Goal: Task Accomplishment & Management: Manage account settings

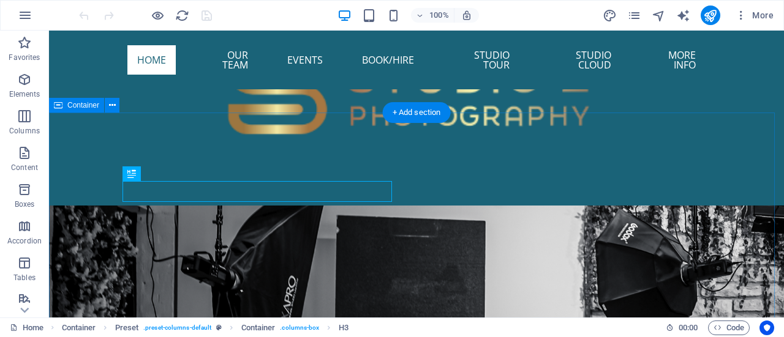
scroll to position [762, 0]
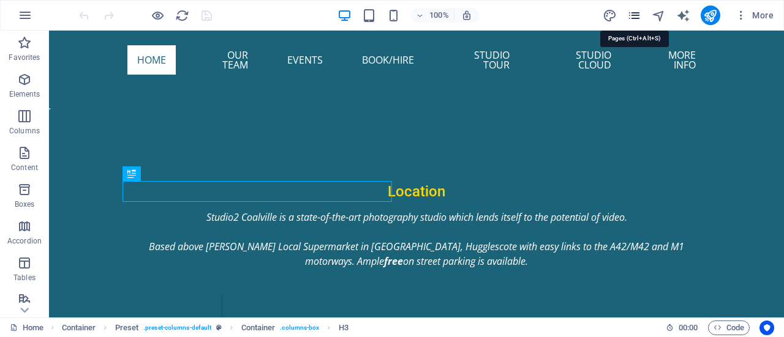
click at [639, 9] on icon "pages" at bounding box center [634, 16] width 14 height 14
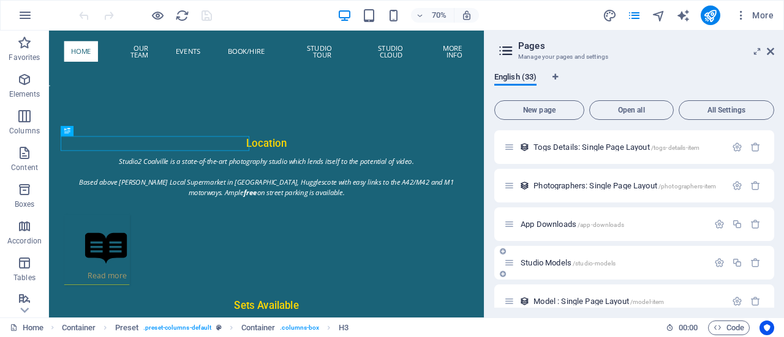
scroll to position [1095, 0]
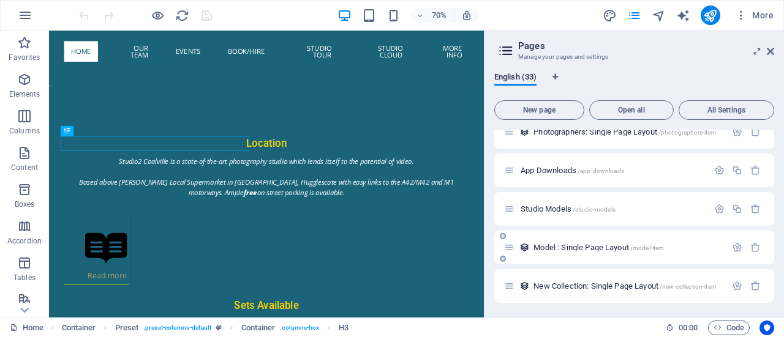
click at [552, 243] on div "Model : Single Page Layout /model-item" at bounding box center [615, 248] width 222 height 14
click at [550, 247] on span "Model : Single Page Layout /model-item" at bounding box center [598, 247] width 130 height 9
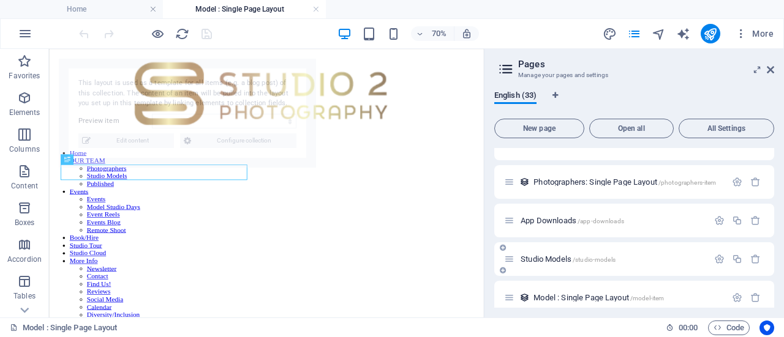
scroll to position [468, 0]
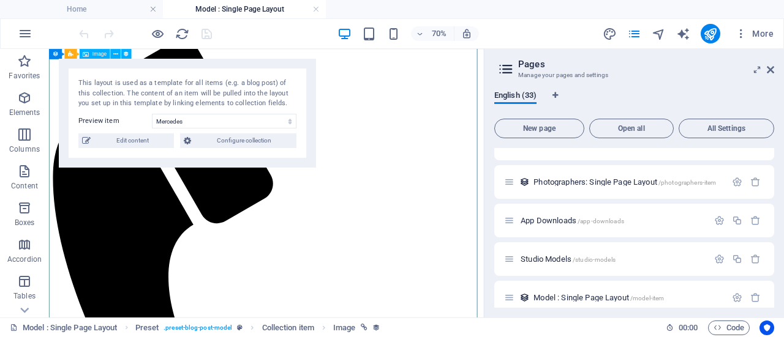
scroll to position [306, 0]
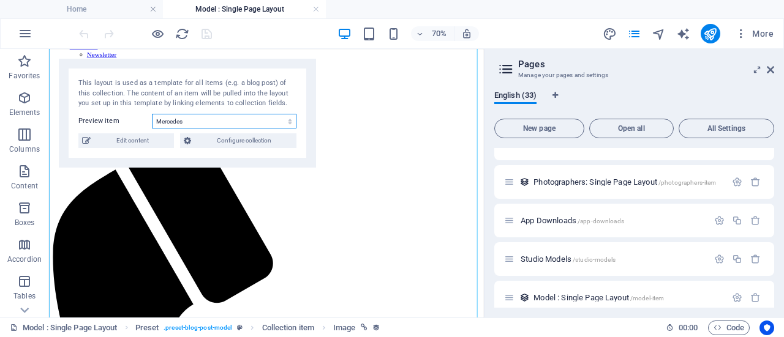
click at [274, 118] on select "[PERSON_NAME] (English Rose) [PERSON_NAME] [PERSON_NAME] [PERSON_NAME] [PERSON_…" at bounding box center [224, 121] width 144 height 15
select select "68a96de7018d1092ea0d3d57"
click at [152, 114] on select "[PERSON_NAME] (English Rose) [PERSON_NAME] [PERSON_NAME] [PERSON_NAME] [PERSON_…" at bounding box center [224, 121] width 144 height 15
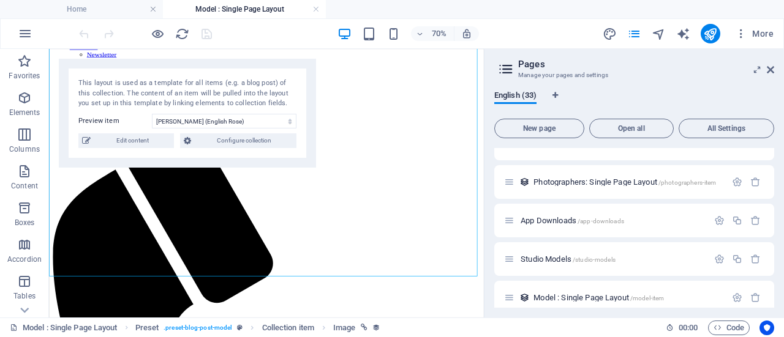
click at [141, 148] on span "Edit content" at bounding box center [132, 140] width 76 height 15
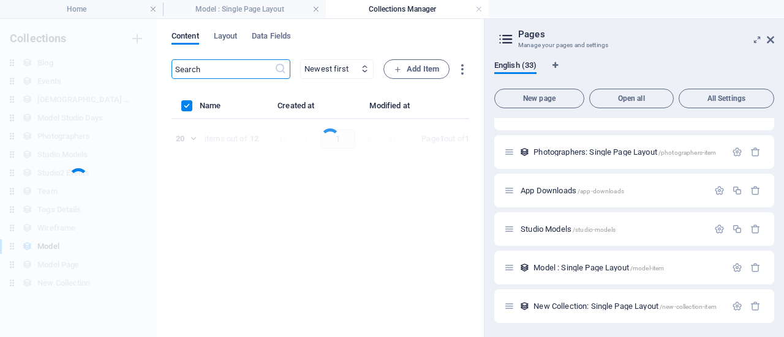
scroll to position [0, 0]
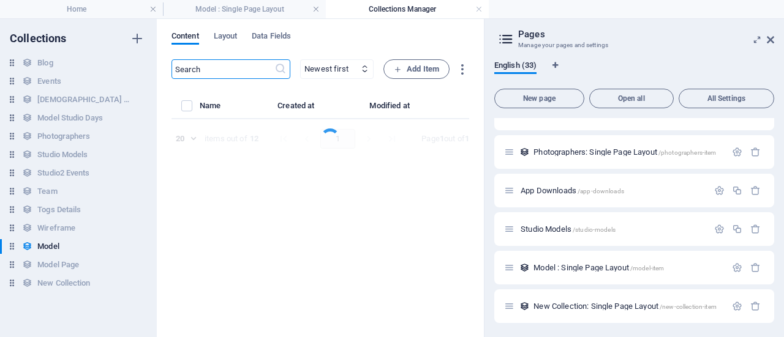
select select "columns.price_DESC"
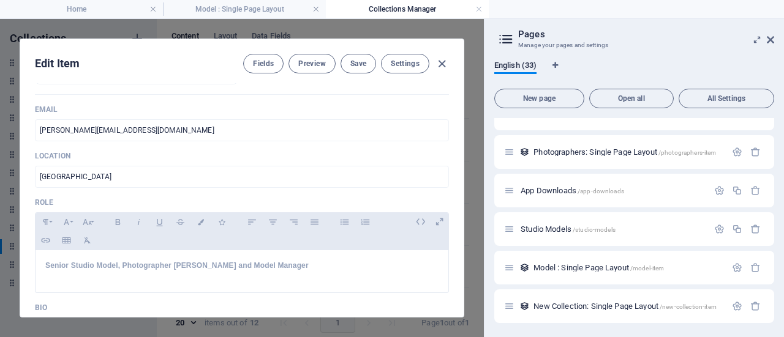
scroll to position [193, 0]
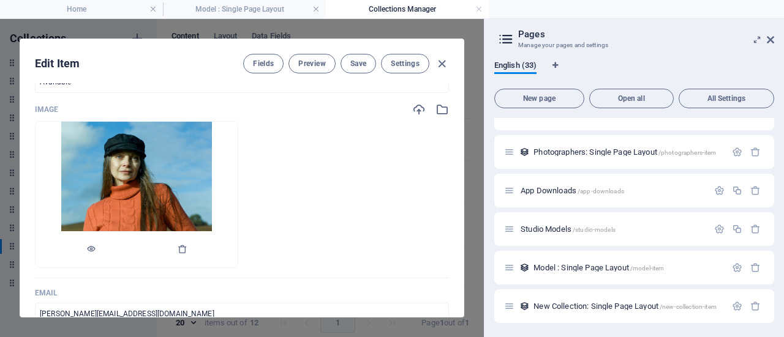
click at [173, 173] on img at bounding box center [136, 195] width 151 height 146
click at [187, 247] on div at bounding box center [137, 249] width 202 height 37
click at [180, 247] on icon "button" at bounding box center [183, 249] width 10 height 10
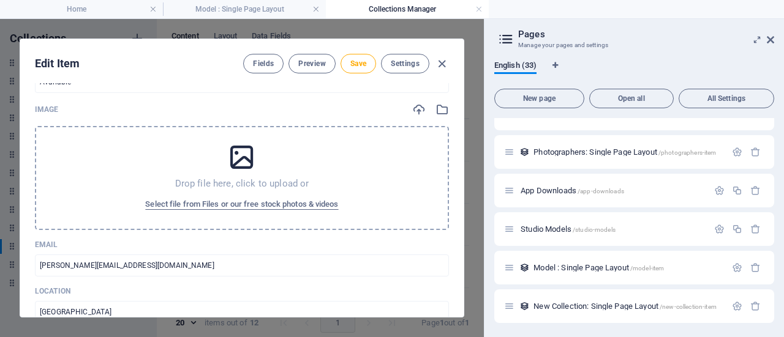
click at [234, 169] on icon at bounding box center [241, 157] width 31 height 31
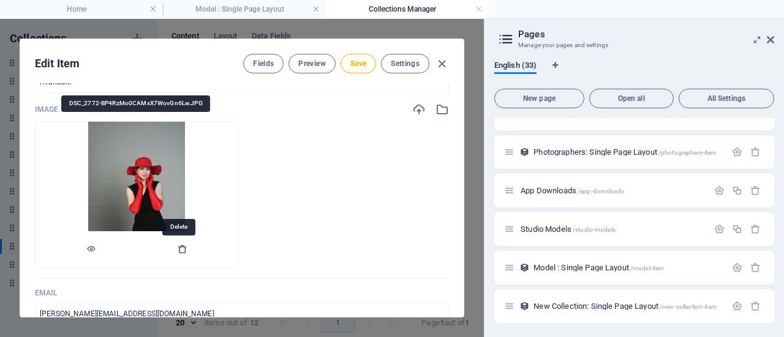
click at [181, 246] on icon "button" at bounding box center [183, 249] width 10 height 10
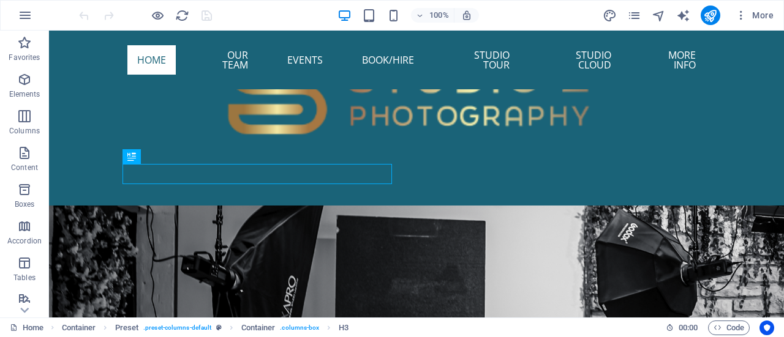
scroll to position [780, 0]
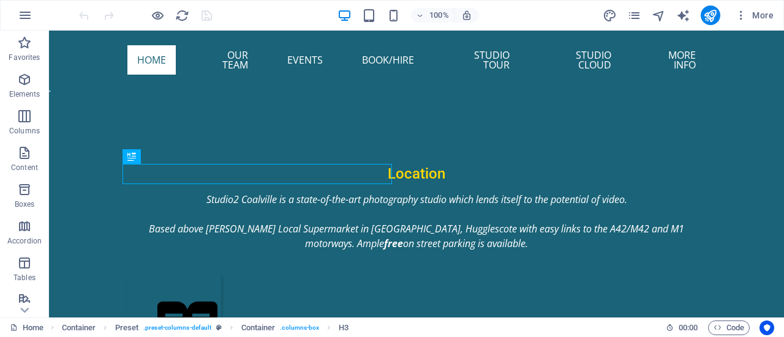
click at [626, 10] on div "More" at bounding box center [690, 16] width 176 height 20
click at [632, 15] on icon "pages" at bounding box center [634, 16] width 14 height 14
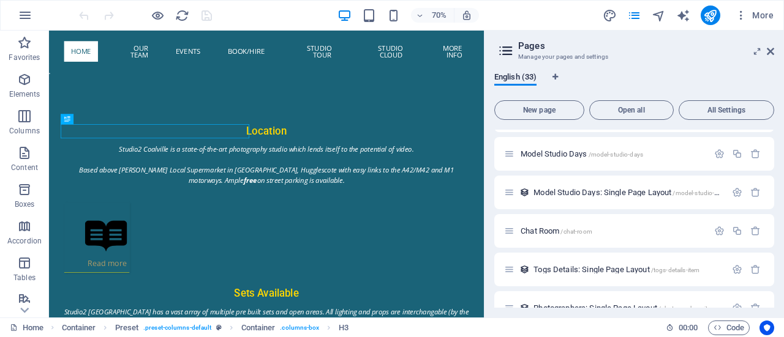
scroll to position [1095, 0]
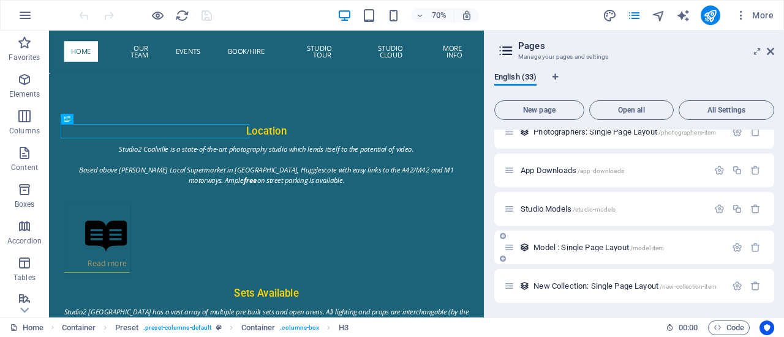
click at [580, 245] on span "Model : Single Page Layout /model-item" at bounding box center [598, 247] width 130 height 9
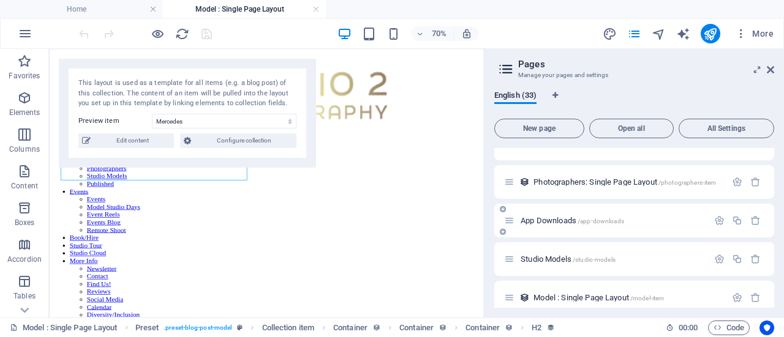
scroll to position [468, 0]
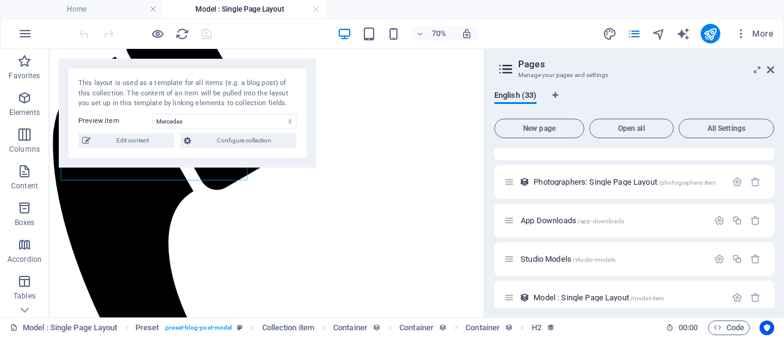
drag, startPoint x: 11, startPoint y: 54, endPoint x: 81, endPoint y: 119, distance: 95.3
click at [73, 116] on section "Favorites Elements Columns Content Boxes Accordion Tables Features Images Slide…" at bounding box center [242, 183] width 484 height 269
click at [176, 124] on select "[PERSON_NAME] (English Rose) [PERSON_NAME] [PERSON_NAME] [PERSON_NAME] [PERSON_…" at bounding box center [224, 121] width 144 height 15
select select "68a96de7018d1092ea0d3d57"
click at [152, 114] on select "[PERSON_NAME] (English Rose) [PERSON_NAME] [PERSON_NAME] [PERSON_NAME] [PERSON_…" at bounding box center [224, 121] width 144 height 15
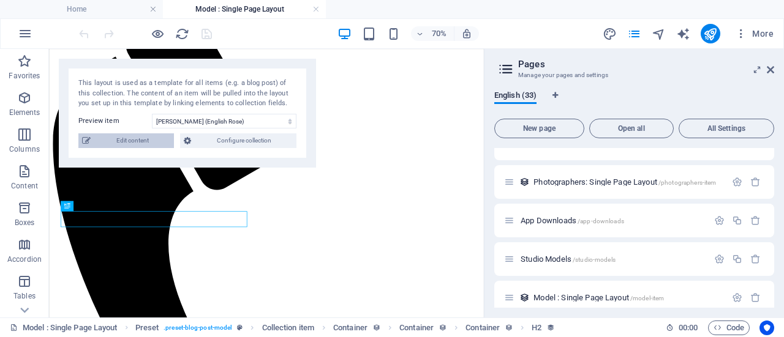
click at [124, 144] on span "Edit content" at bounding box center [132, 140] width 76 height 15
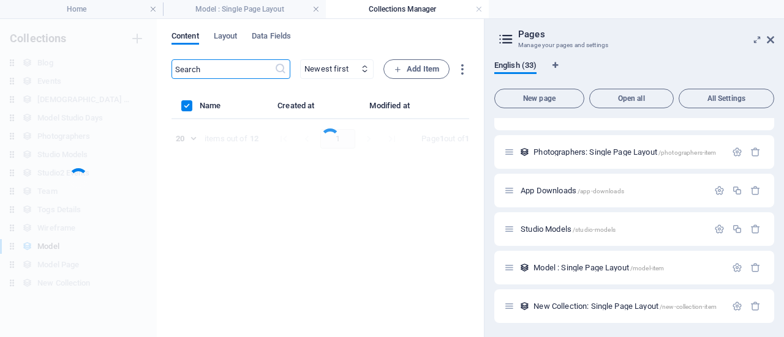
scroll to position [0, 0]
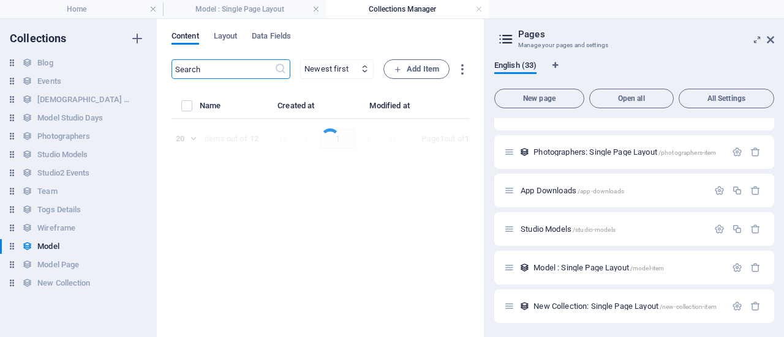
select select "columns.price_DESC"
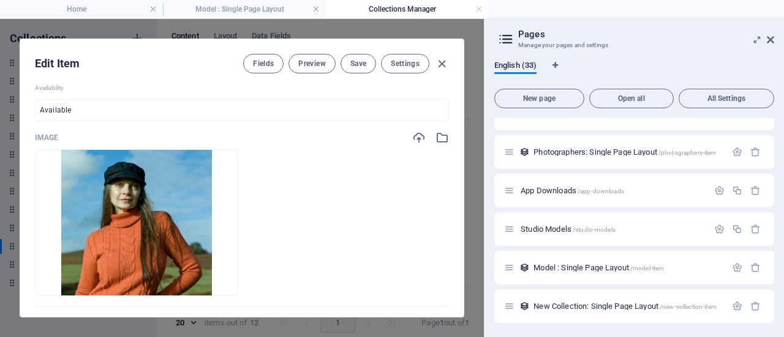
scroll to position [184, 0]
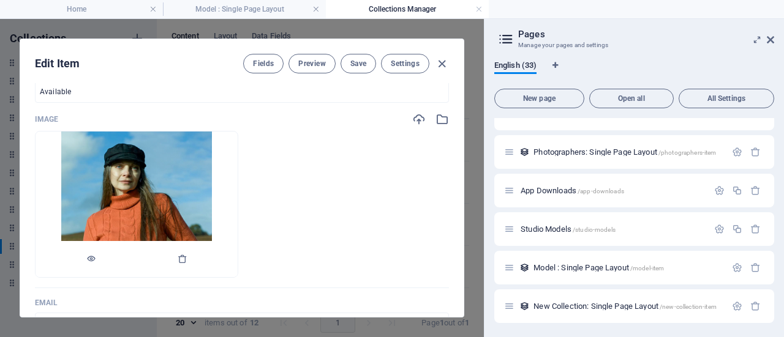
click at [184, 253] on div at bounding box center [137, 259] width 202 height 37
click at [181, 258] on icon "button" at bounding box center [183, 259] width 10 height 10
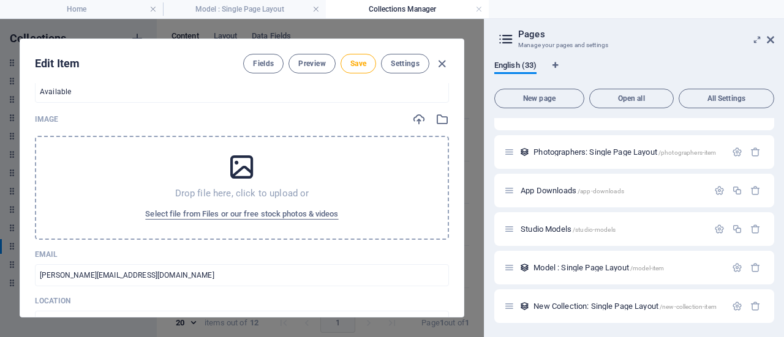
click at [226, 179] on icon at bounding box center [241, 167] width 31 height 31
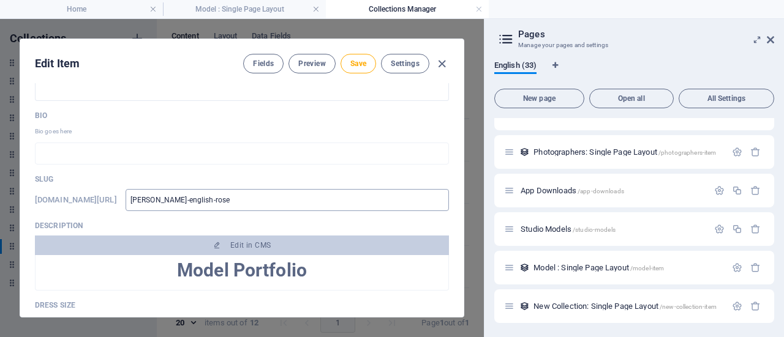
scroll to position [551, 0]
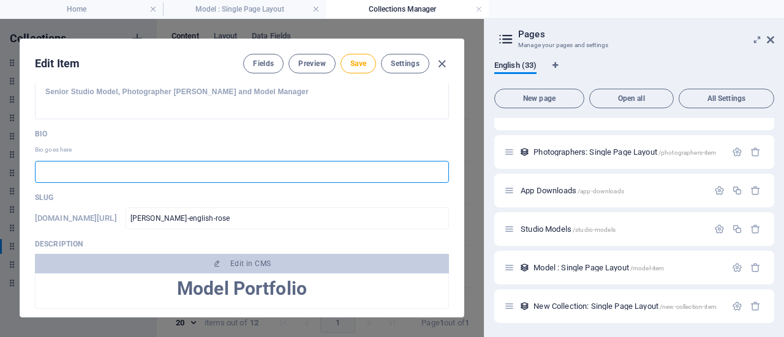
click at [296, 171] on input "text" at bounding box center [242, 172] width 414 height 22
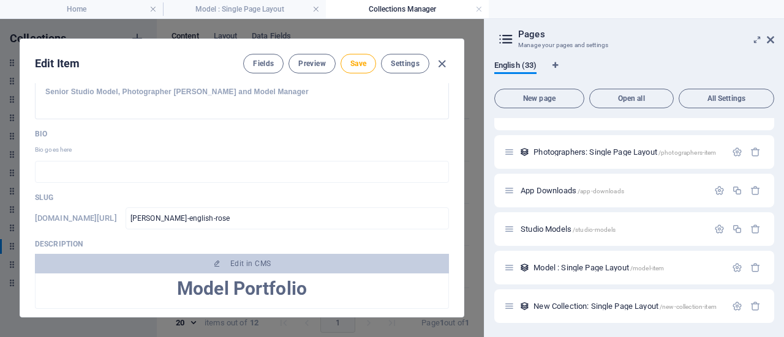
click at [327, 292] on p "Model Portfolio" at bounding box center [241, 290] width 393 height 15
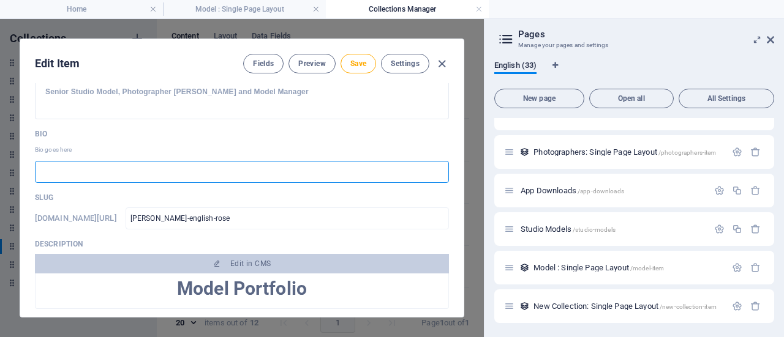
click at [182, 163] on input "text" at bounding box center [242, 172] width 414 height 22
paste input "[PERSON_NAME] has several years of modelling experience gained in [GEOGRAPHIC_D…"
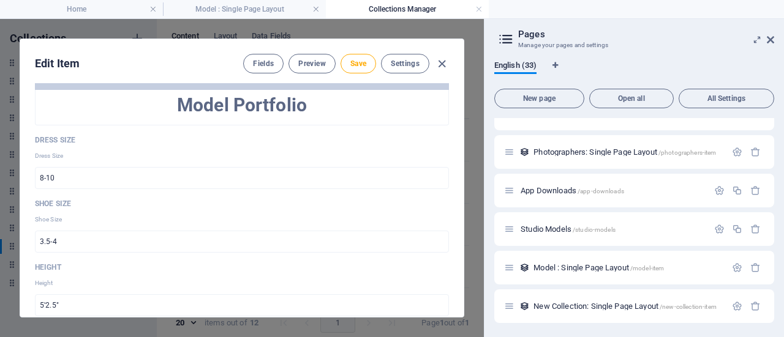
scroll to position [612, 0]
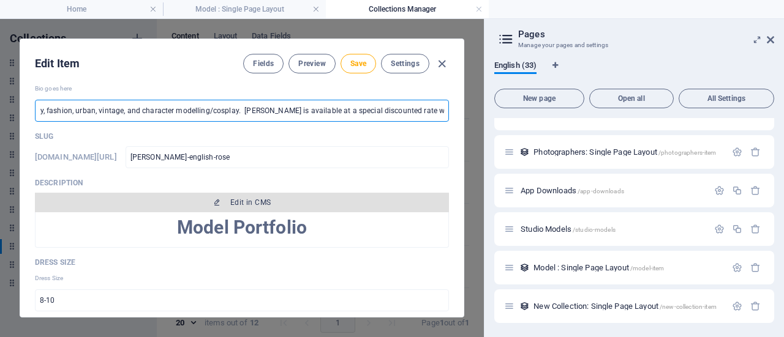
type input "[PERSON_NAME] has several years of modelling experience gained in [GEOGRAPHIC_D…"
click at [245, 200] on span "Edit in CMS" at bounding box center [250, 203] width 40 height 10
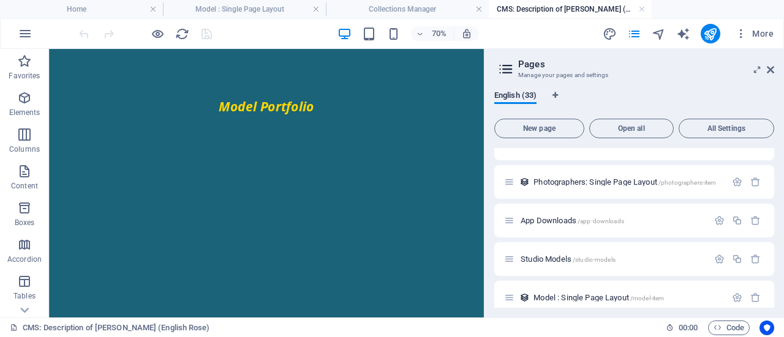
click at [324, 214] on html "Model Portfolio" at bounding box center [359, 131] width 621 height 165
click at [359, 214] on html "Model Portfolio" at bounding box center [359, 131] width 621 height 165
click at [73, 214] on html "Model Portfolio" at bounding box center [359, 131] width 621 height 165
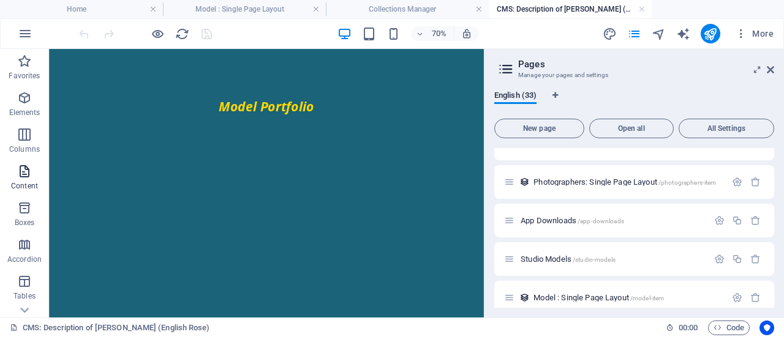
click at [24, 175] on icon "button" at bounding box center [24, 171] width 15 height 15
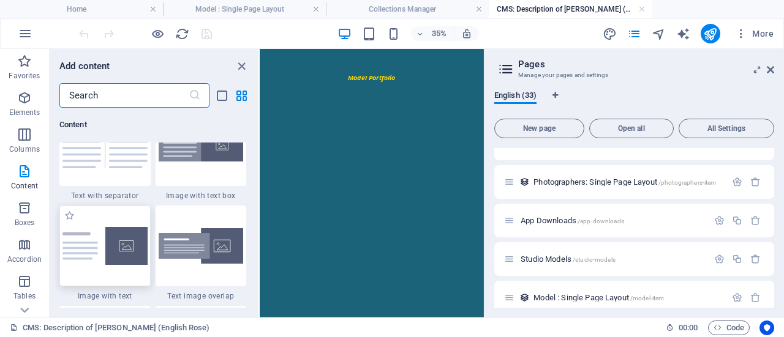
scroll to position [2264, 0]
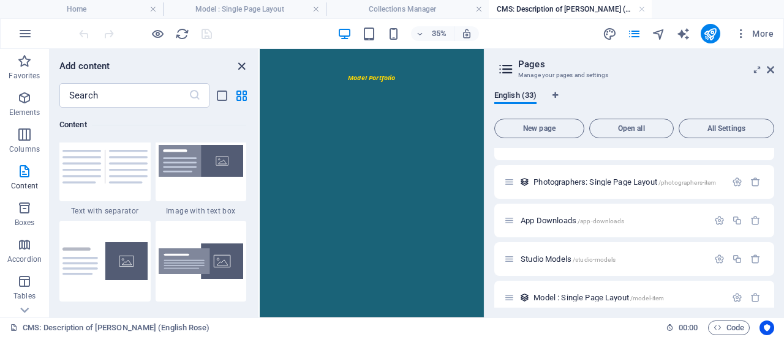
click at [246, 61] on icon "close panel" at bounding box center [241, 66] width 14 height 14
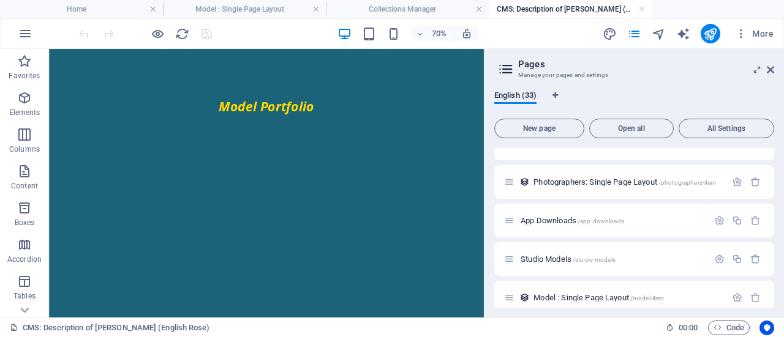
click at [282, 214] on html "Model Portfolio" at bounding box center [359, 131] width 621 height 165
click at [21, 172] on icon "button" at bounding box center [24, 171] width 15 height 15
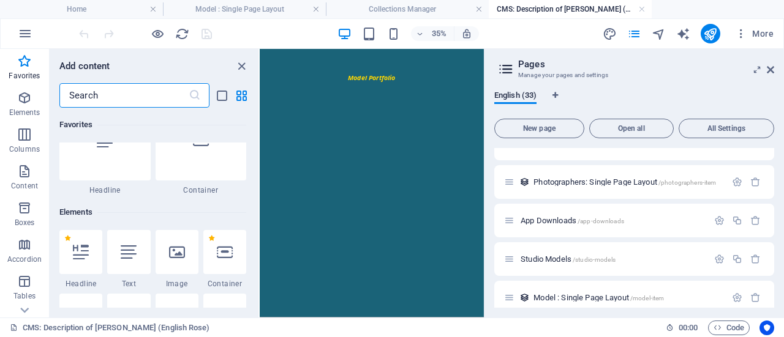
scroll to position [61, 0]
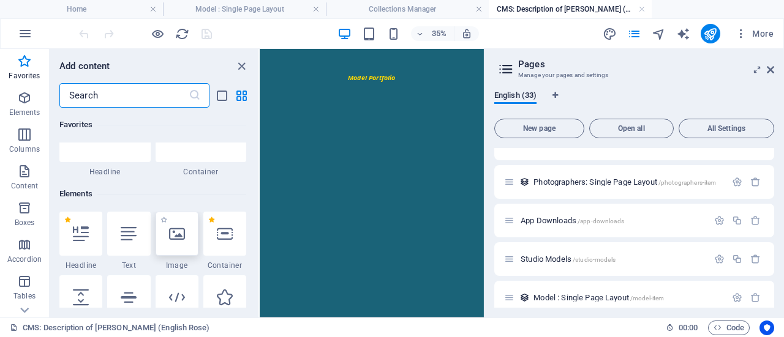
click at [177, 225] on div at bounding box center [176, 234] width 43 height 44
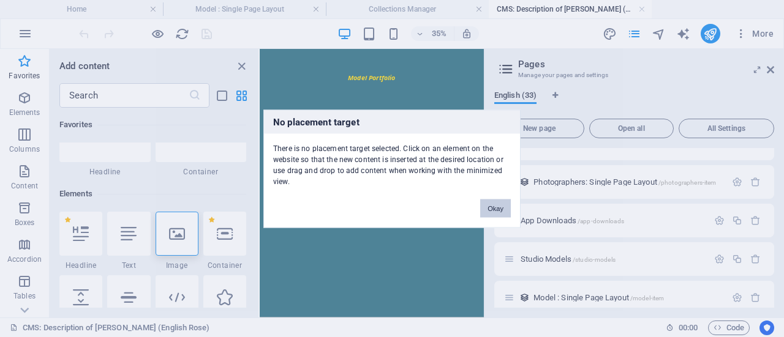
click at [497, 209] on button "Okay" at bounding box center [495, 208] width 31 height 18
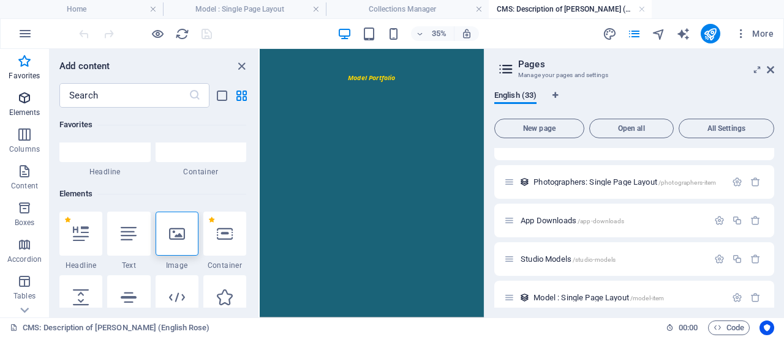
click at [29, 113] on p "Elements" at bounding box center [24, 113] width 31 height 10
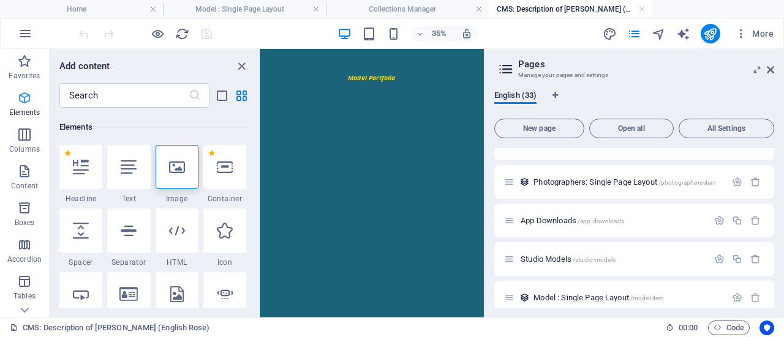
scroll to position [130, 0]
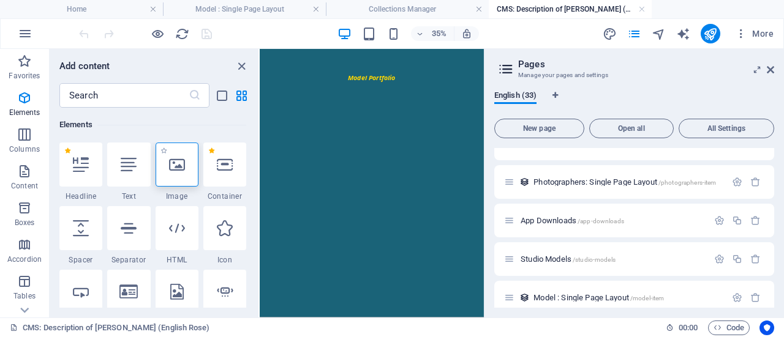
click at [185, 176] on div at bounding box center [176, 165] width 43 height 44
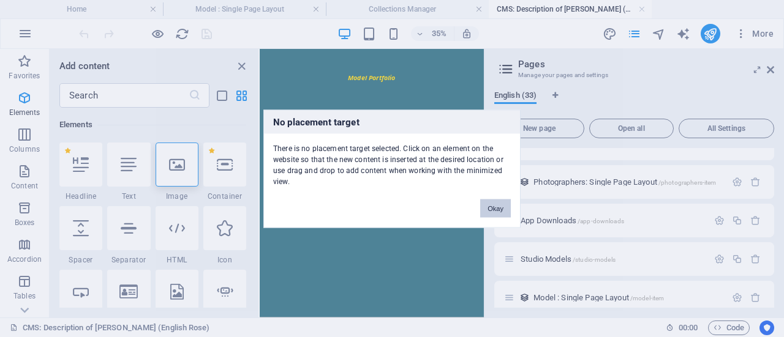
click at [488, 209] on button "Okay" at bounding box center [495, 208] width 31 height 18
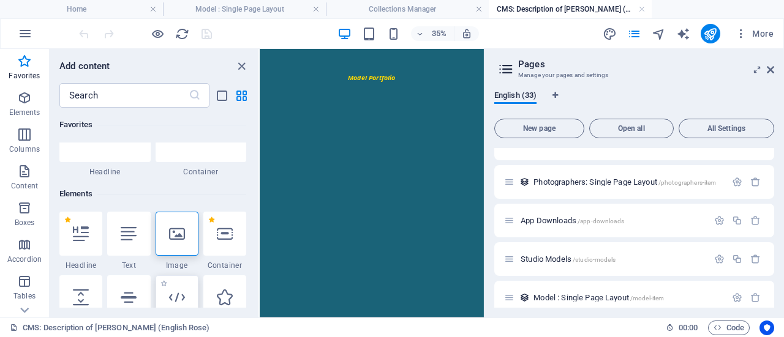
scroll to position [8, 0]
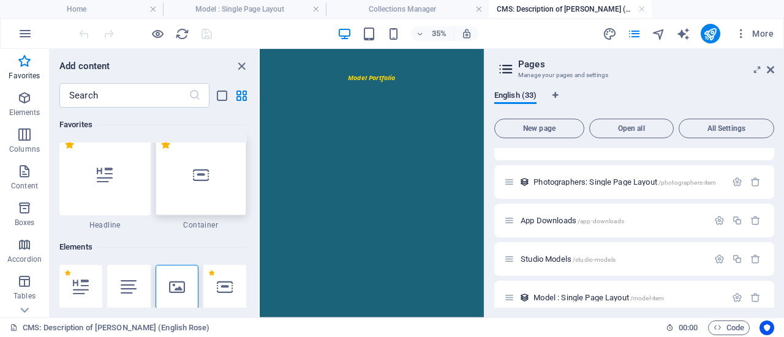
click at [190, 177] on div at bounding box center [200, 175] width 91 height 81
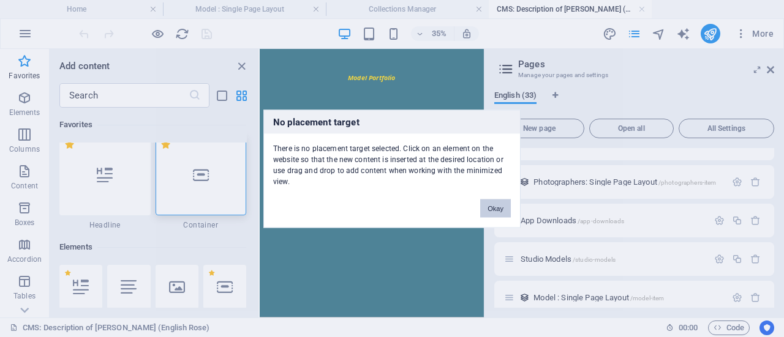
click at [489, 204] on button "Okay" at bounding box center [495, 208] width 31 height 18
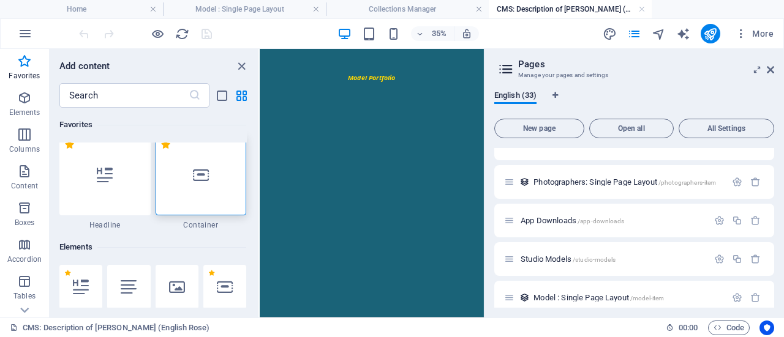
click at [246, 174] on div "Favorites 1 Star Headline 1 Star Container Elements 1 Star Headline 1 Star Text…" at bounding box center [154, 208] width 209 height 200
click at [230, 174] on div at bounding box center [200, 175] width 91 height 81
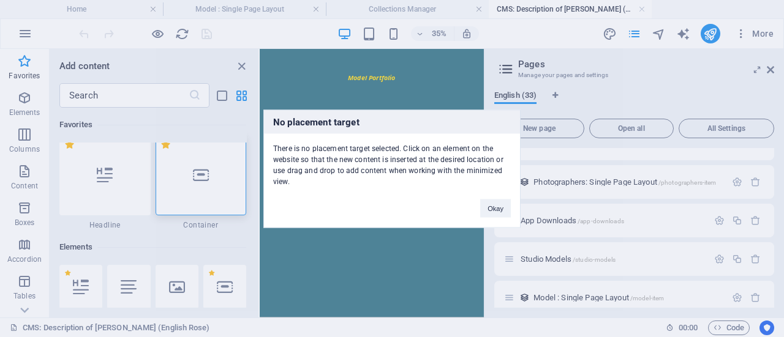
click at [491, 211] on button "Okay" at bounding box center [495, 208] width 31 height 18
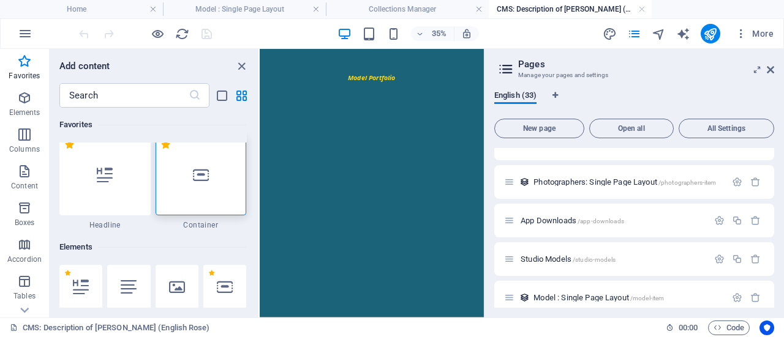
click at [565, 214] on html "Model Portfolio" at bounding box center [580, 131] width 640 height 165
click at [566, 214] on html "Model Portfolio" at bounding box center [580, 131] width 640 height 165
click at [214, 178] on div at bounding box center [200, 175] width 91 height 81
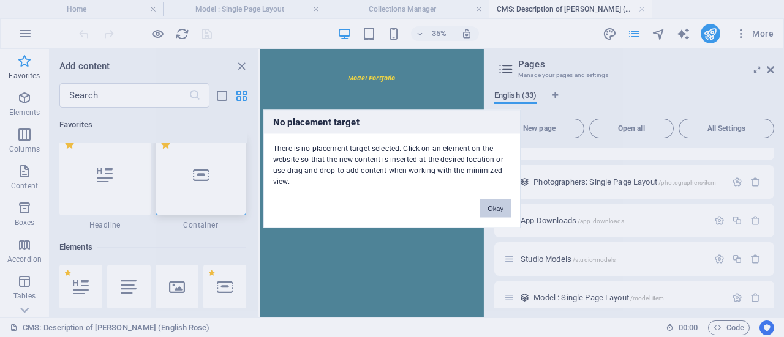
click at [498, 203] on button "Okay" at bounding box center [495, 208] width 31 height 18
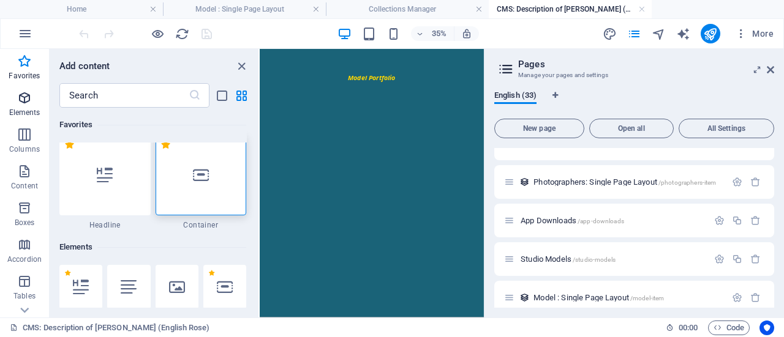
click at [25, 103] on icon "button" at bounding box center [24, 98] width 15 height 15
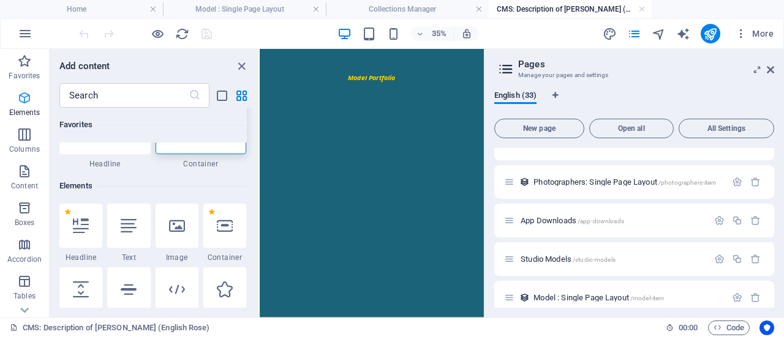
scroll to position [130, 0]
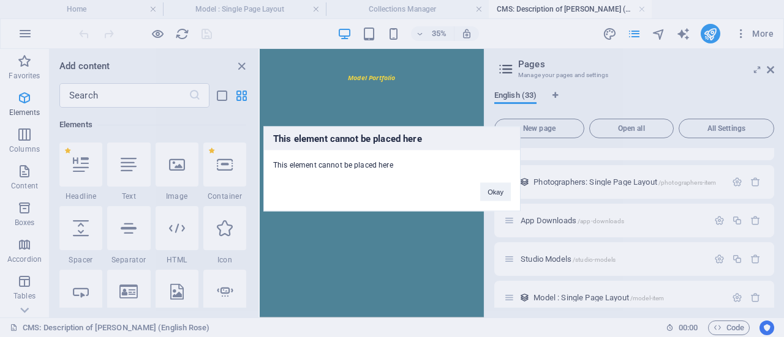
click at [496, 199] on button "Okay" at bounding box center [495, 191] width 31 height 18
click at [500, 190] on button "Okay" at bounding box center [495, 191] width 31 height 18
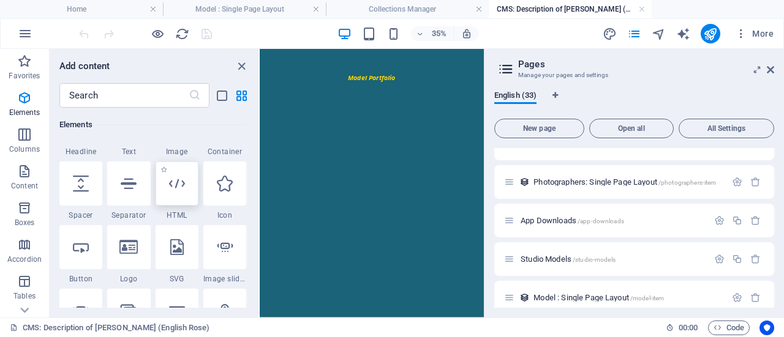
scroll to position [192, 0]
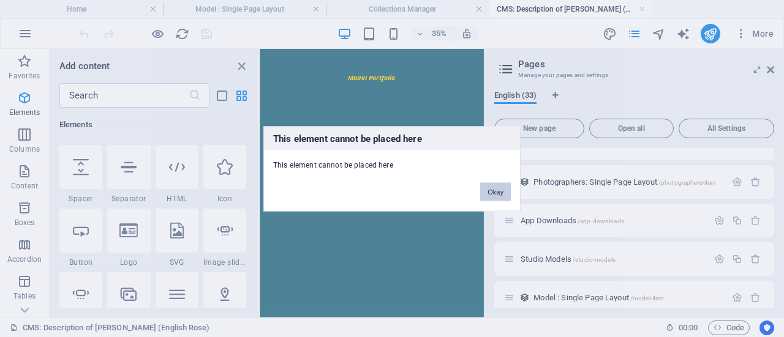
click at [503, 189] on button "Okay" at bounding box center [495, 191] width 31 height 18
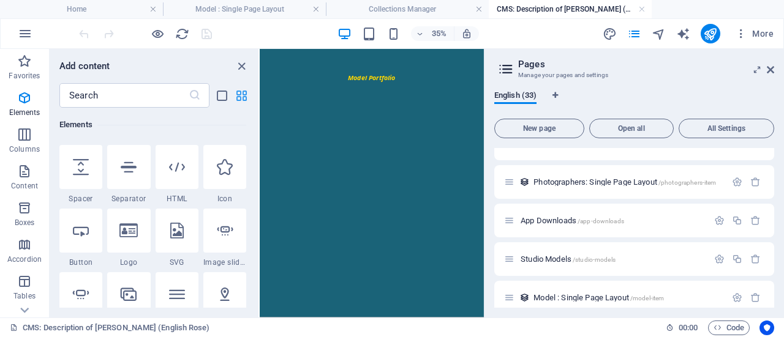
click at [239, 94] on icon "grid-view" at bounding box center [241, 96] width 14 height 14
click at [220, 97] on icon "list-view" at bounding box center [222, 96] width 14 height 14
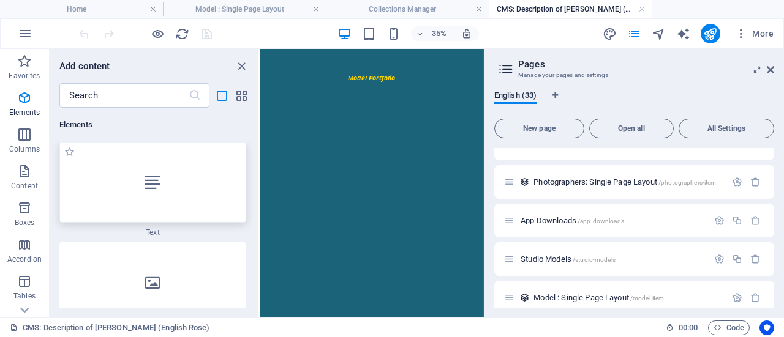
scroll to position [314, 0]
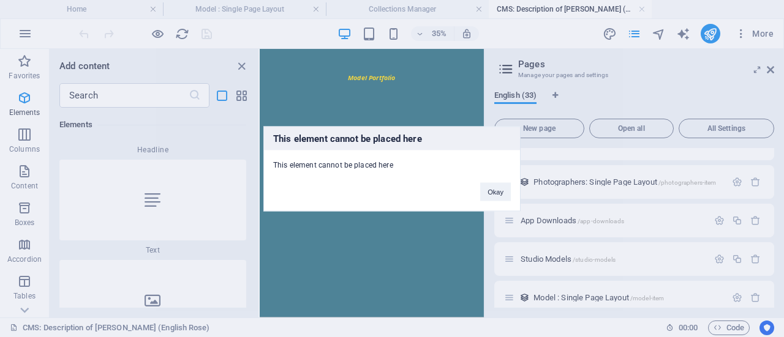
click at [508, 190] on button "Okay" at bounding box center [495, 191] width 31 height 18
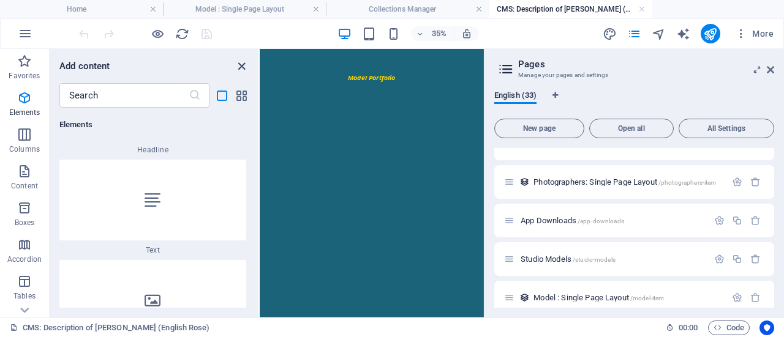
click at [240, 67] on icon "close panel" at bounding box center [241, 66] width 14 height 14
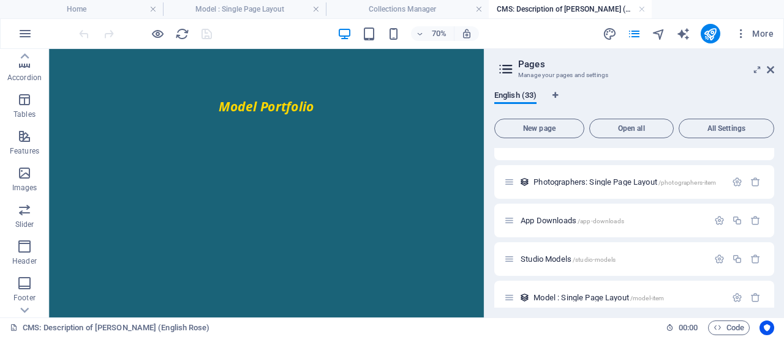
scroll to position [184, 0]
click at [28, 168] on icon "button" at bounding box center [24, 171] width 15 height 15
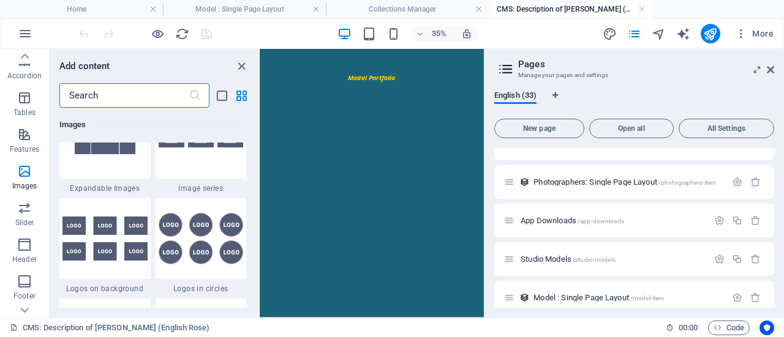
scroll to position [6697, 0]
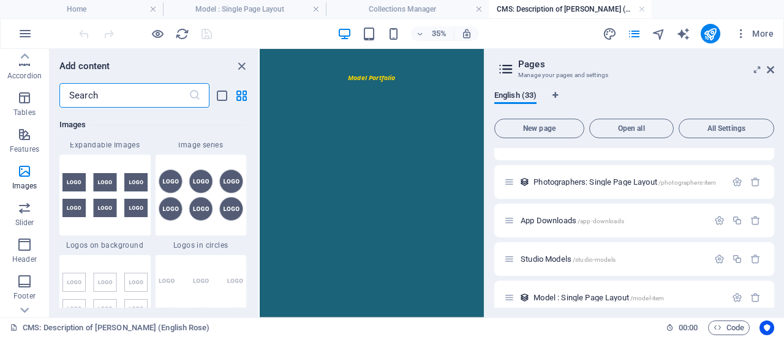
click at [233, 67] on div "Add content" at bounding box center [154, 66] width 209 height 15
click at [238, 64] on icon "close panel" at bounding box center [241, 66] width 14 height 14
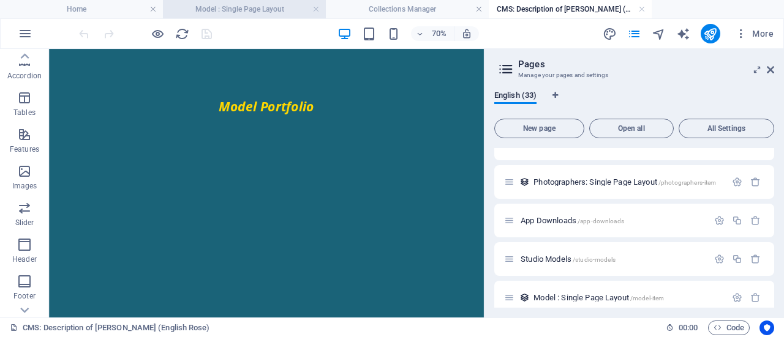
click at [258, 12] on h4 "Model : Single Page Layout" at bounding box center [244, 8] width 163 height 13
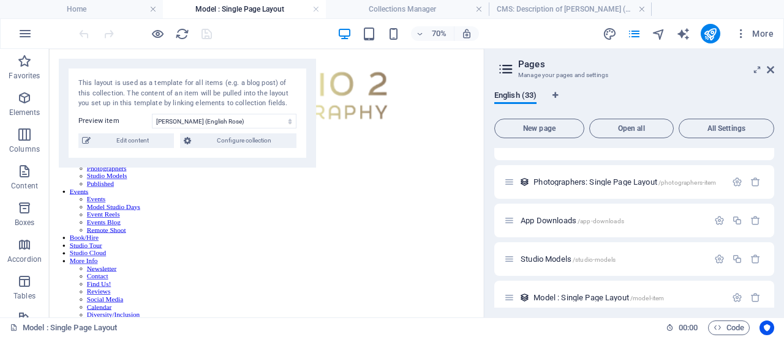
scroll to position [468, 0]
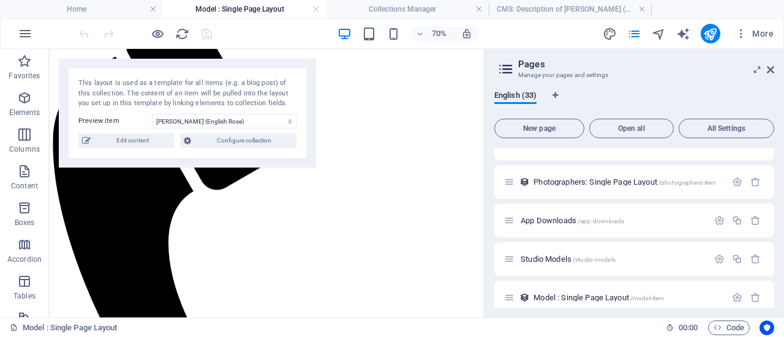
click at [208, 35] on div at bounding box center [145, 34] width 137 height 20
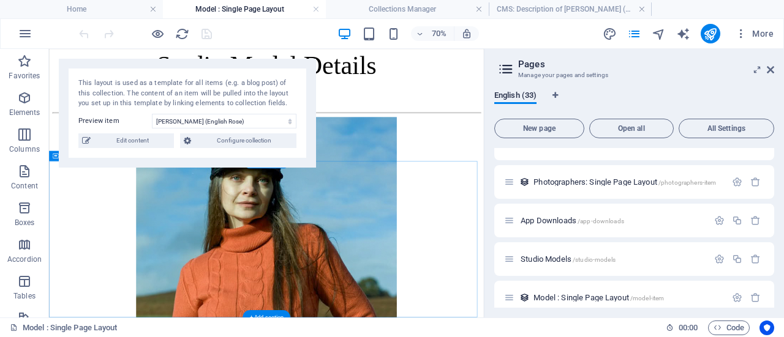
scroll to position [1199, 0]
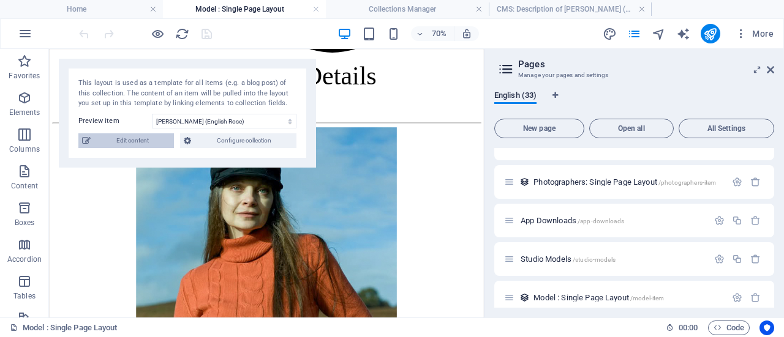
click at [138, 139] on span "Edit content" at bounding box center [132, 140] width 76 height 15
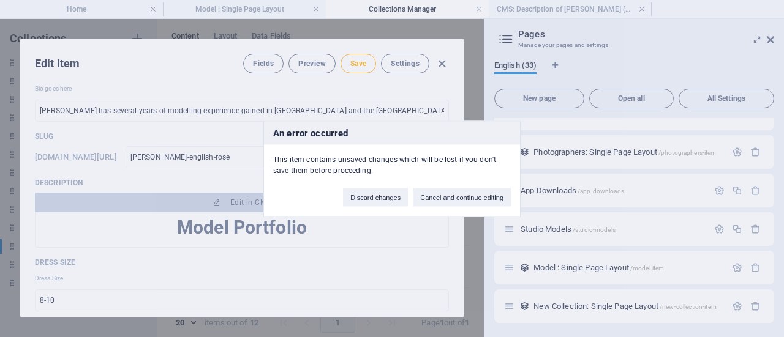
scroll to position [0, 0]
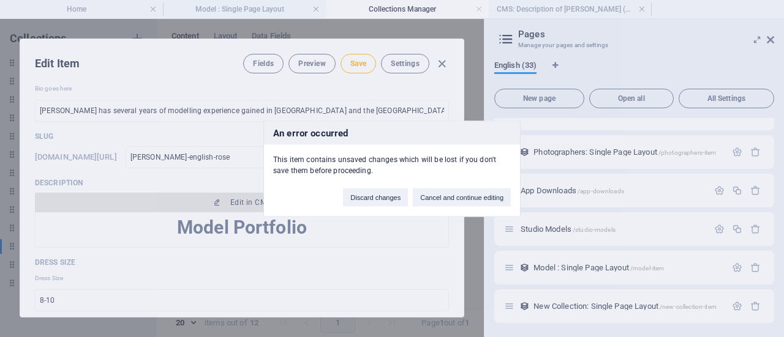
drag, startPoint x: 441, startPoint y: 195, endPoint x: 430, endPoint y: 195, distance: 11.0
click at [441, 194] on button "Cancel and continue editing" at bounding box center [462, 197] width 98 height 18
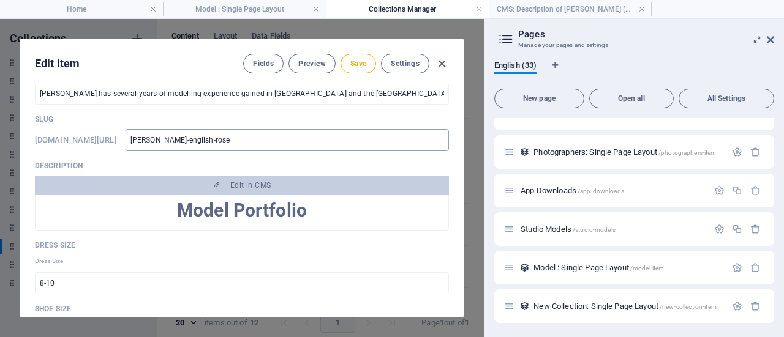
scroll to position [673, 0]
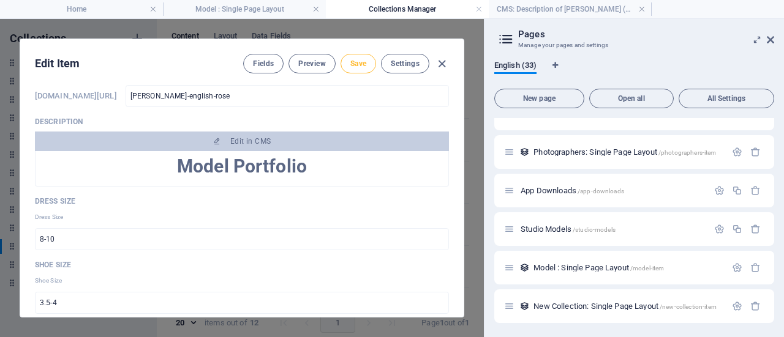
click at [351, 62] on span "Save" at bounding box center [358, 64] width 16 height 10
click at [441, 61] on icon "button" at bounding box center [442, 64] width 14 height 14
type input "[PERSON_NAME]-english-rose"
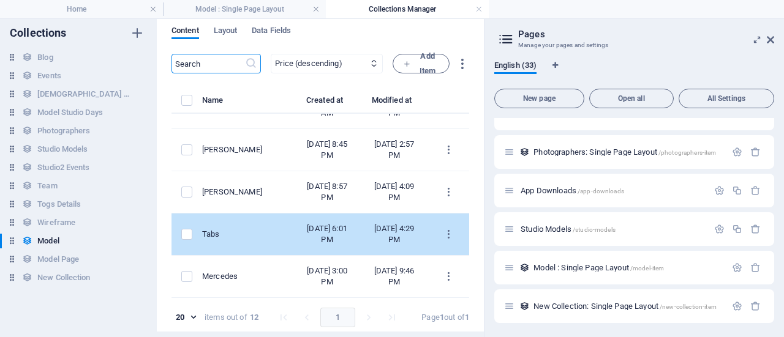
scroll to position [15, 0]
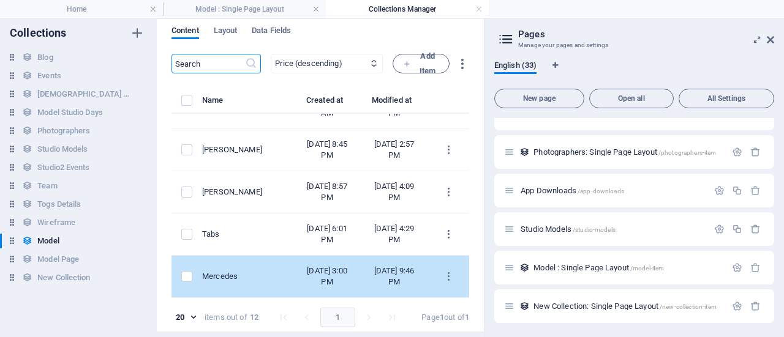
click at [291, 256] on td "Mercedes" at bounding box center [248, 277] width 92 height 42
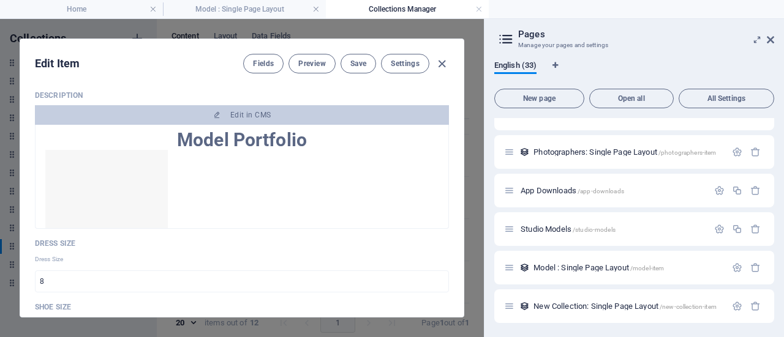
scroll to position [673, 0]
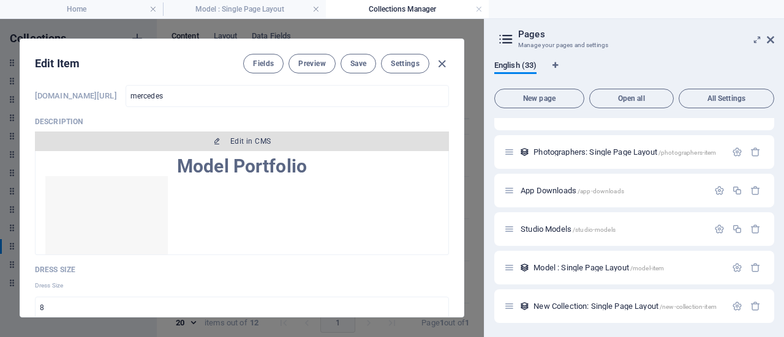
click at [269, 138] on span "Edit in CMS" at bounding box center [242, 142] width 404 height 10
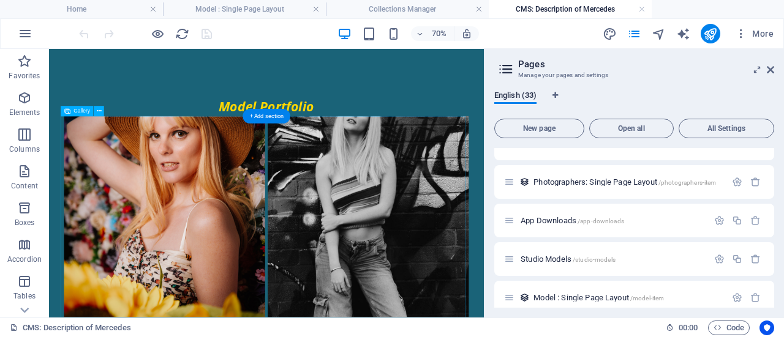
scroll to position [0, 0]
click at [264, 206] on li at bounding box center [214, 288] width 291 height 291
click at [274, 113] on div "+ Add section" at bounding box center [266, 116] width 48 height 15
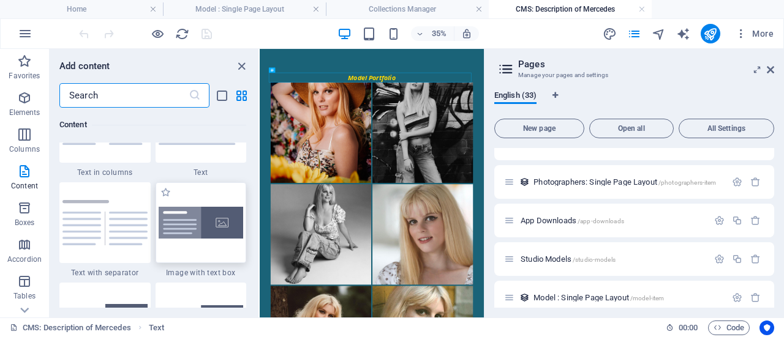
scroll to position [2203, 0]
click at [241, 61] on icon "close panel" at bounding box center [241, 66] width 14 height 14
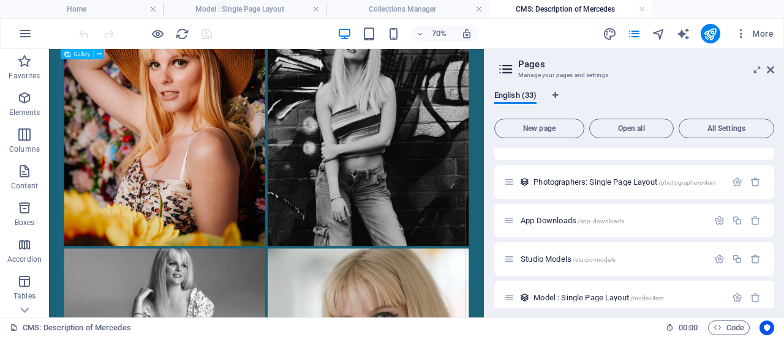
scroll to position [0, 0]
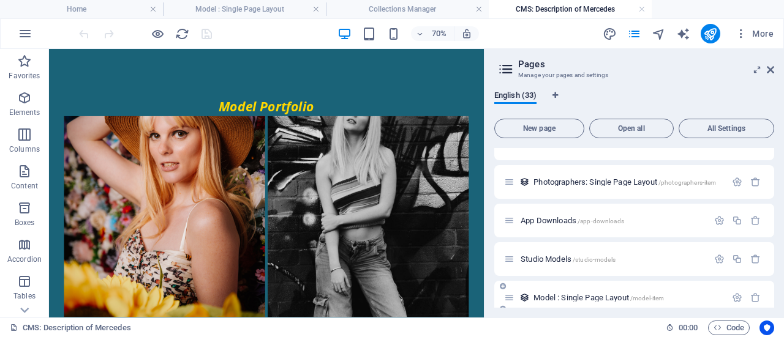
click at [538, 296] on span "Model : Single Page Layout /model-item" at bounding box center [598, 297] width 130 height 9
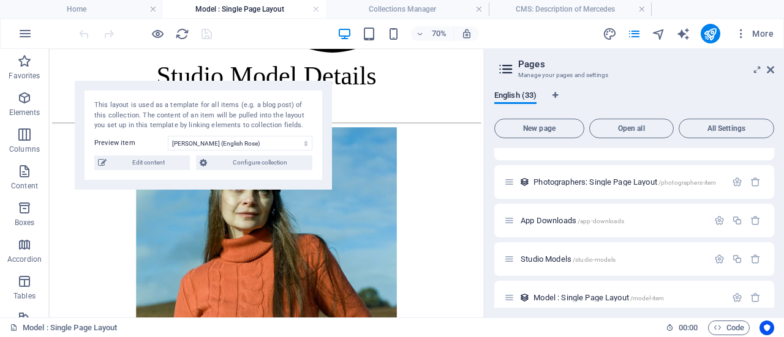
drag, startPoint x: 272, startPoint y: 71, endPoint x: 287, endPoint y: 93, distance: 26.8
click at [287, 93] on div "This layout is used as a template for all items (e.g. a blog post) of this coll…" at bounding box center [203, 135] width 257 height 109
click at [167, 161] on span "Edit content" at bounding box center [148, 162] width 76 height 15
type input "1"
type input "[PERSON_NAME] (English Rose)"
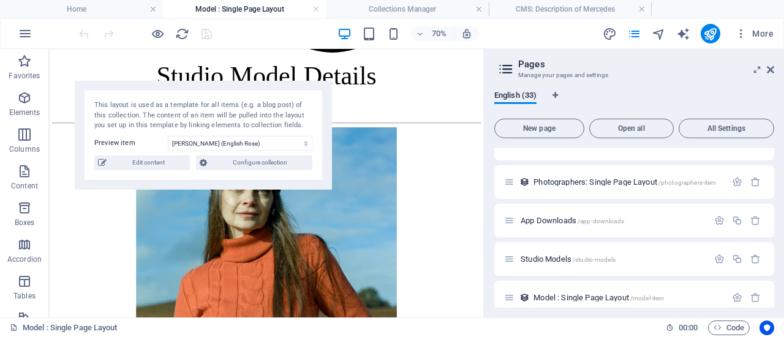
type input "from £35/hr"
type input "[PERSON_NAME][EMAIL_ADDRESS][DOMAIN_NAME]"
type input "[GEOGRAPHIC_DATA]"
type input "[PERSON_NAME] has several years of modelling experience gained in [GEOGRAPHIC_D…"
type input "[PERSON_NAME]-english-rose"
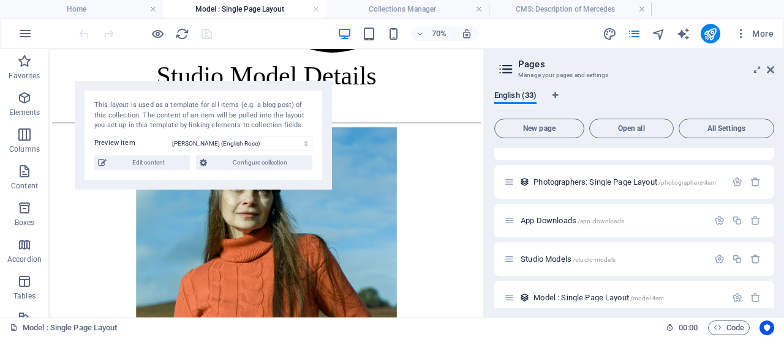
type input "8-10"
type input "3.5-4"
type input "5'2.5""
type input "Slender"
type input "Various/Long"
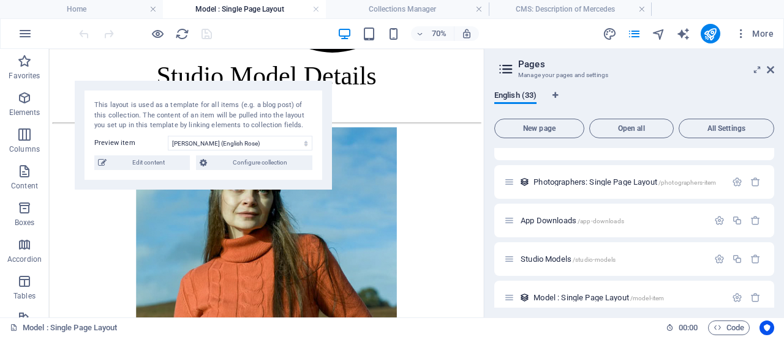
type input "Fashion, Portrait, Beauty, Vintage, Cosplay, Character"
type input "[URL][DOMAIN_NAME]"
type input "[PERSON_NAME]-english-rose"
type textarea "Meet [PERSON_NAME], our Senior Model Manager & Photographer [PERSON_NAME]. Disc…"
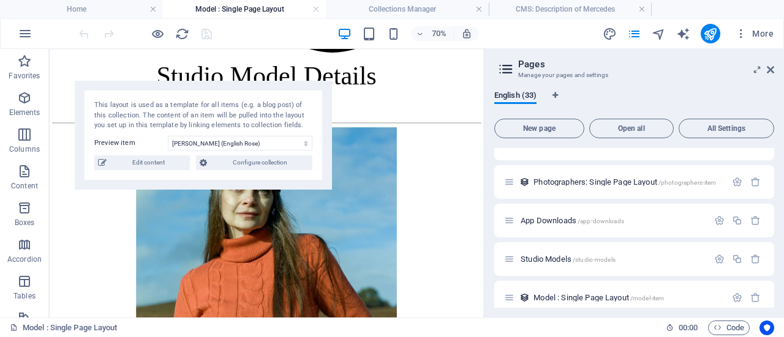
type input "[PERSON_NAME] modeling, [GEOGRAPHIC_DATA] photographer liaison, cosplay photogr…"
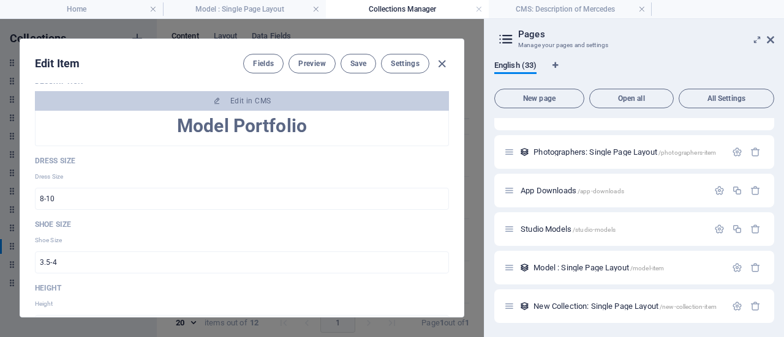
scroll to position [721, 0]
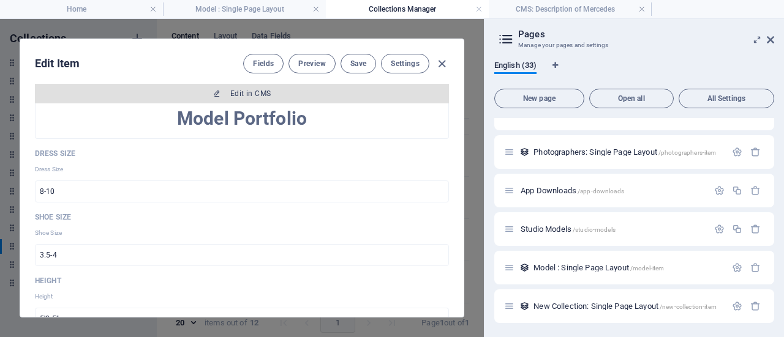
click at [234, 99] on button "Edit in CMS" at bounding box center [242, 94] width 414 height 20
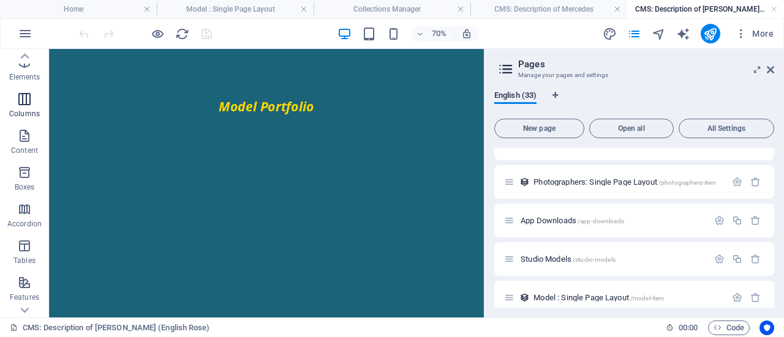
scroll to position [0, 0]
click at [34, 102] on span "Elements" at bounding box center [24, 105] width 49 height 29
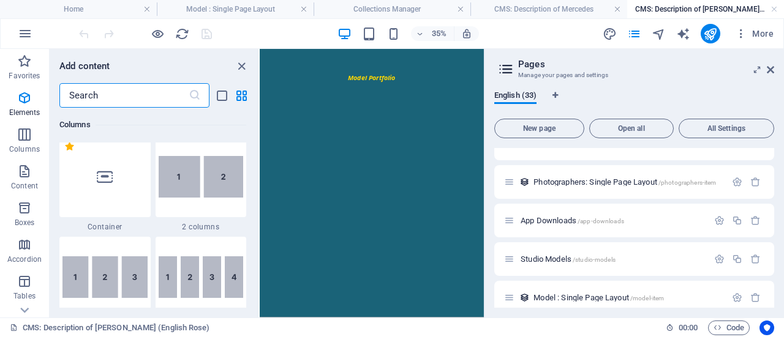
scroll to position [551, 0]
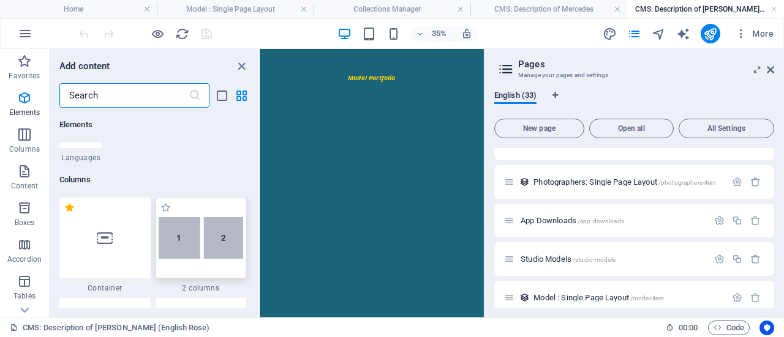
click at [189, 223] on img at bounding box center [201, 238] width 85 height 42
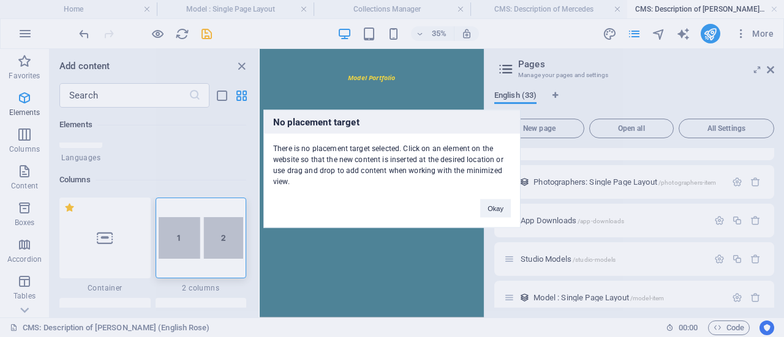
click at [189, 225] on div "No placement target There is no placement target selected. Click on an element …" at bounding box center [392, 168] width 784 height 337
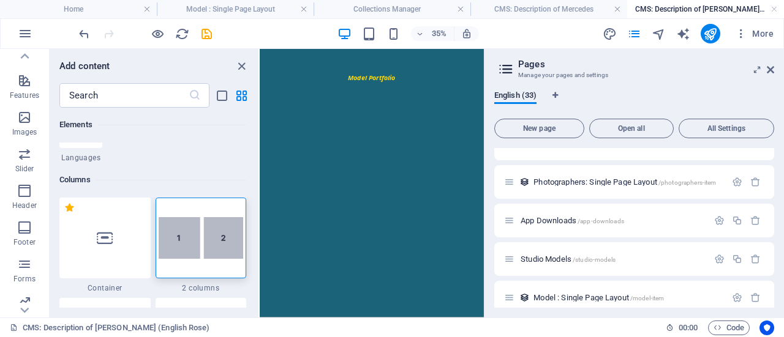
scroll to position [282, 0]
click at [26, 78] on icon "button" at bounding box center [24, 73] width 15 height 15
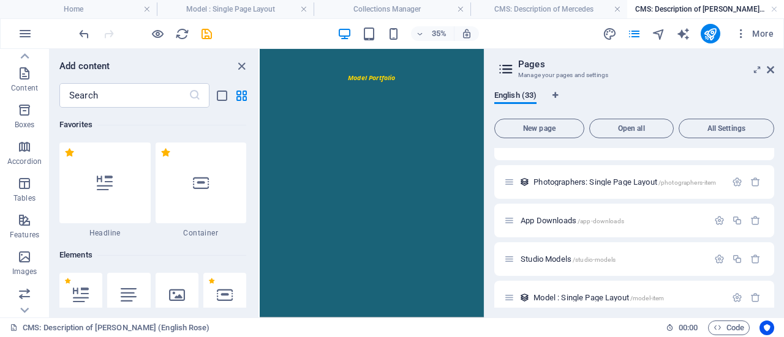
scroll to position [0, 0]
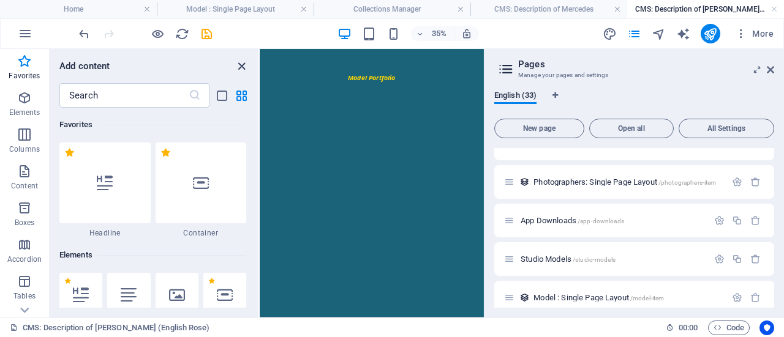
click at [241, 62] on icon "close panel" at bounding box center [241, 66] width 14 height 14
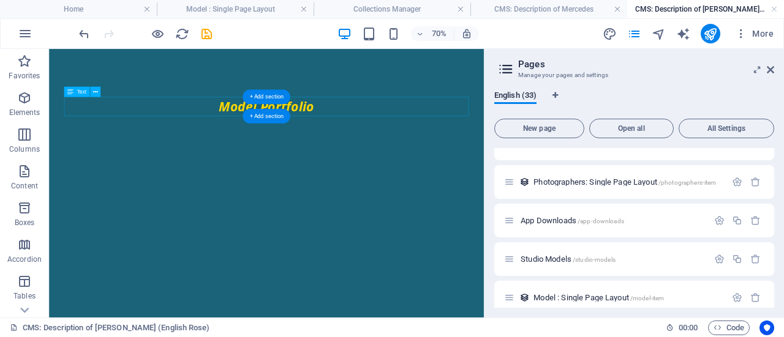
click at [195, 124] on div "Model Portfolio" at bounding box center [359, 132] width 578 height 28
click at [257, 116] on div "+ Add section" at bounding box center [266, 116] width 48 height 15
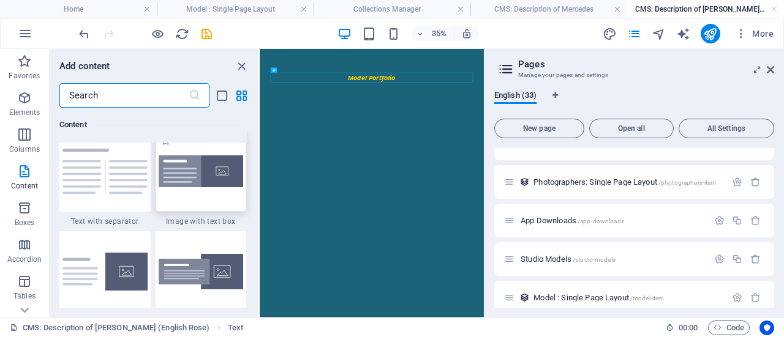
scroll to position [2203, 0]
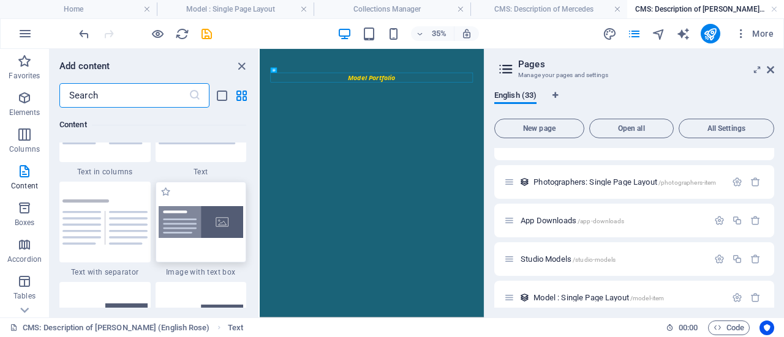
click at [203, 227] on img at bounding box center [201, 222] width 85 height 32
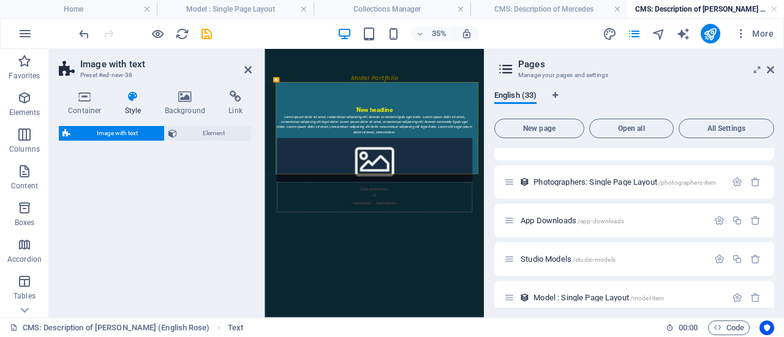
select select "rem"
select select "px"
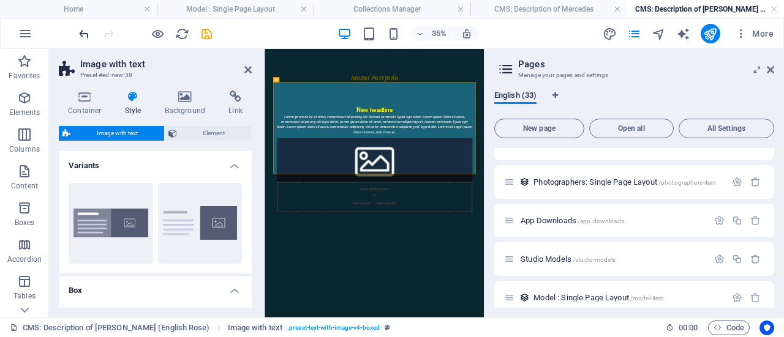
click at [85, 32] on icon "undo" at bounding box center [84, 34] width 14 height 14
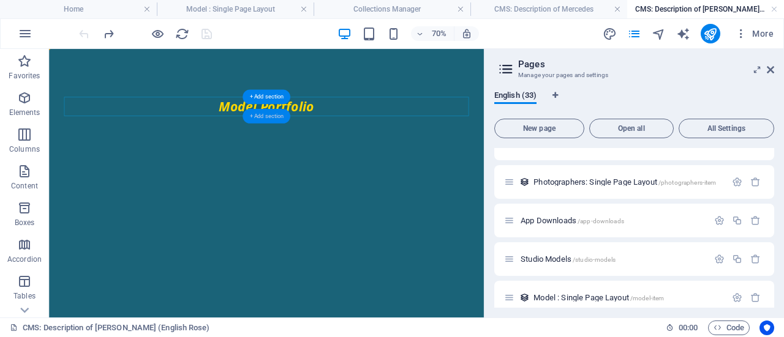
click at [267, 113] on div "+ Add section" at bounding box center [266, 116] width 48 height 15
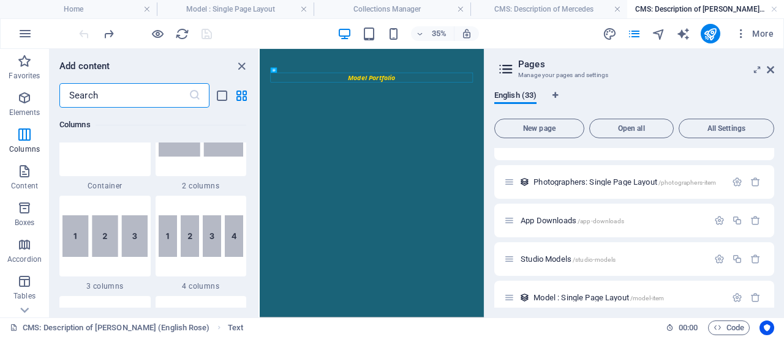
scroll to position [550, 0]
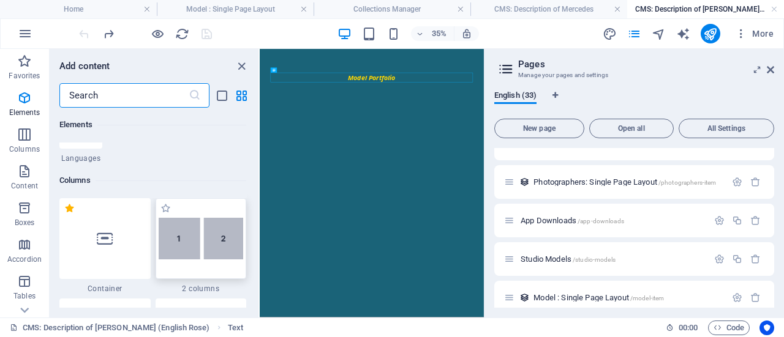
click at [194, 236] on img at bounding box center [201, 239] width 85 height 42
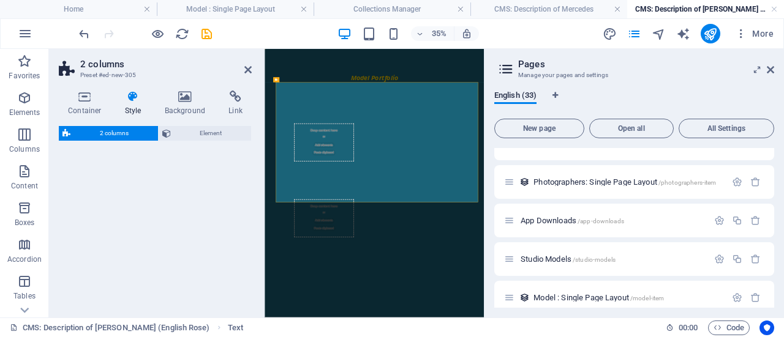
select select "rem"
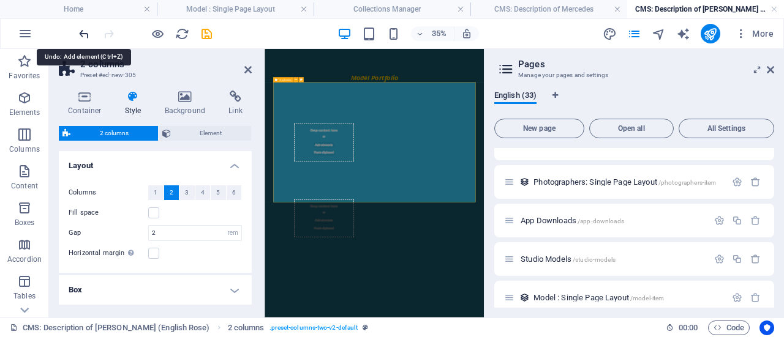
click at [84, 32] on icon "undo" at bounding box center [84, 34] width 14 height 14
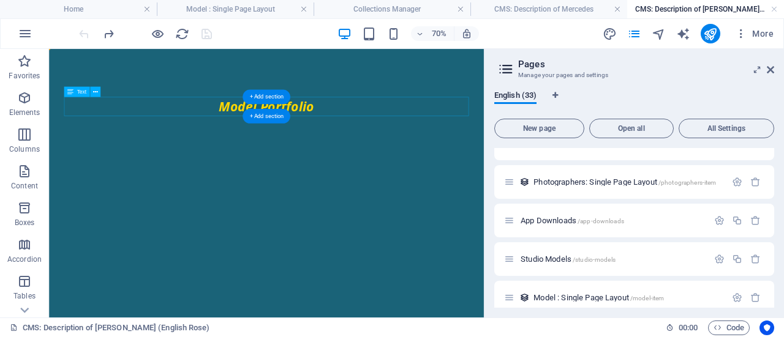
click at [274, 137] on div "Model Portfolio" at bounding box center [359, 132] width 578 height 28
click at [276, 134] on div "Model Portfolio" at bounding box center [359, 132] width 578 height 28
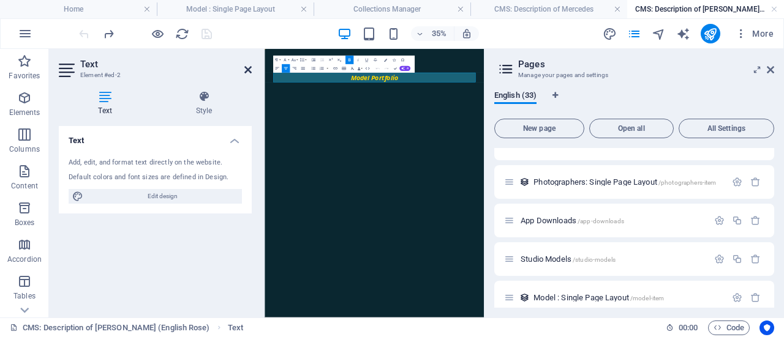
click at [248, 70] on icon at bounding box center [247, 70] width 7 height 10
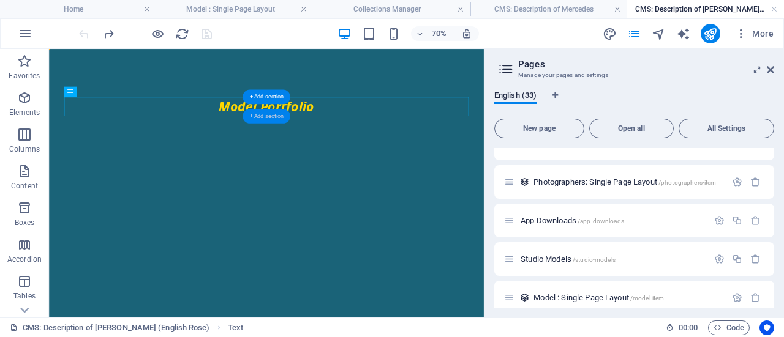
click at [265, 119] on div "+ Add section" at bounding box center [266, 116] width 48 height 15
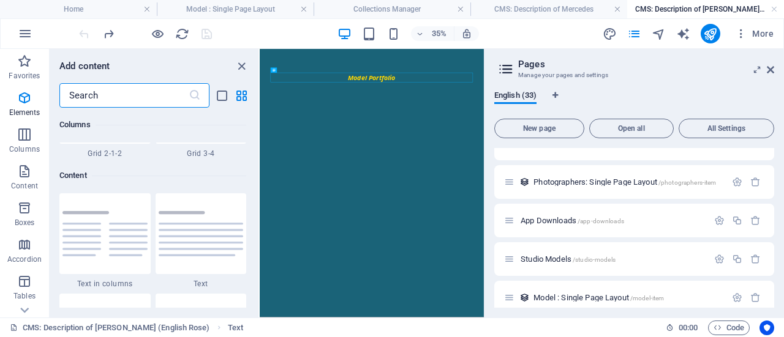
scroll to position [2142, 0]
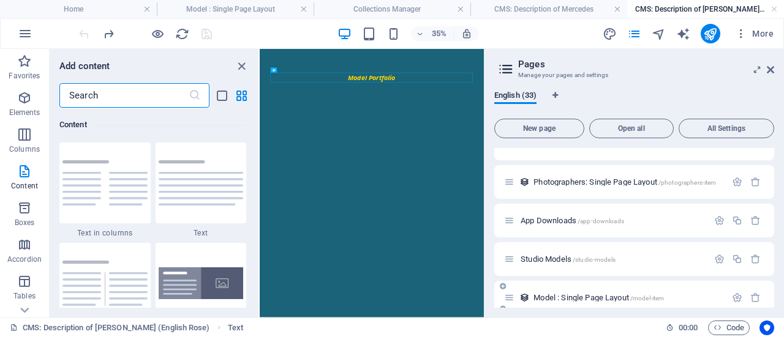
click at [556, 294] on span "Model : Single Page Layout /model-item" at bounding box center [598, 297] width 130 height 9
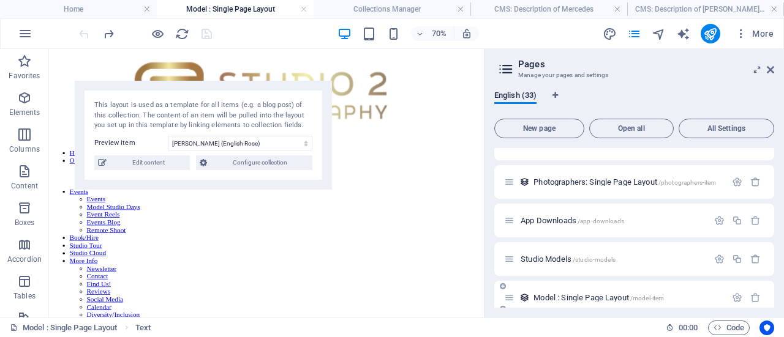
scroll to position [1199, 0]
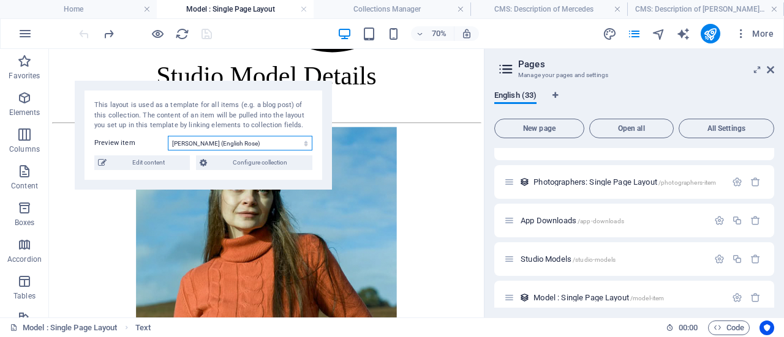
click at [226, 141] on select "[PERSON_NAME] (English Rose) [PERSON_NAME] [PERSON_NAME] [PERSON_NAME] [PERSON_…" at bounding box center [240, 143] width 144 height 15
select select "68dbe290aeed11a3310abeeb"
click at [168, 136] on select "[PERSON_NAME] (English Rose) [PERSON_NAME] [PERSON_NAME] [PERSON_NAME] [PERSON_…" at bounding box center [240, 143] width 144 height 15
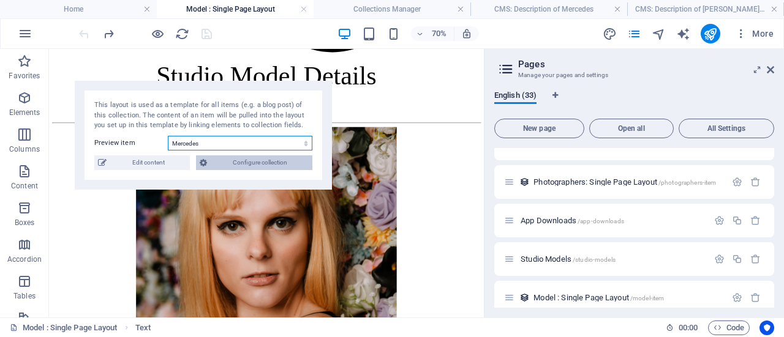
scroll to position [1456, 0]
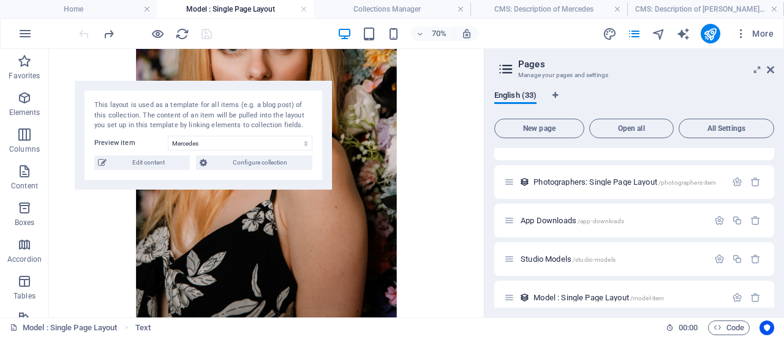
click at [170, 165] on span "Edit content" at bounding box center [148, 162] width 76 height 15
type input "5"
type input "Mercedes"
type input "from £30/hr"
type input "[EMAIL_ADDRESS][DOMAIN_NAME]"
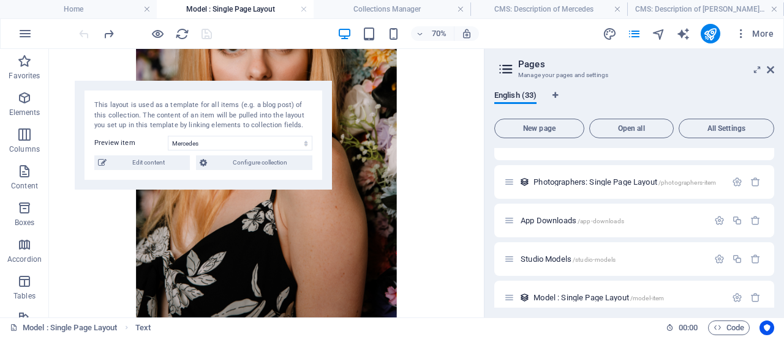
type input "[GEOGRAPHIC_DATA]"
type input "[PERSON_NAME] has been part-time modelling for several years and has a fresh ap…"
type input "mercedes"
type input "8"
type input "4"
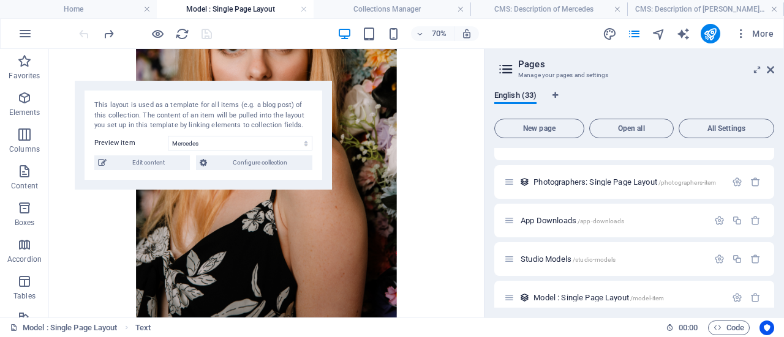
type input "5'4""
type input "Slim"
type input "Blonde/Long"
type input "Fashion, Vintage, Urban"
type input "[URL][DOMAIN_NAME]"
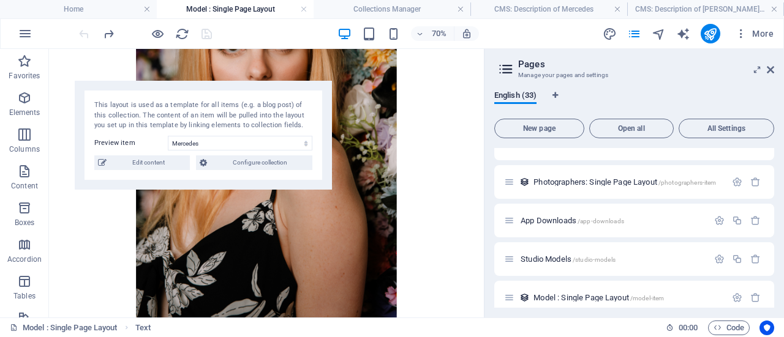
type input "[URL][DOMAIN_NAME]"
type input "Mercedes: Stylish Studio Model"
type input "mercedes"
type textarea "Book Mercedes, a versatile studio model in [GEOGRAPHIC_DATA], for fashion, beau…"
type input "Mercedes model, [GEOGRAPHIC_DATA] fashion model, part-time studio model, beauty…"
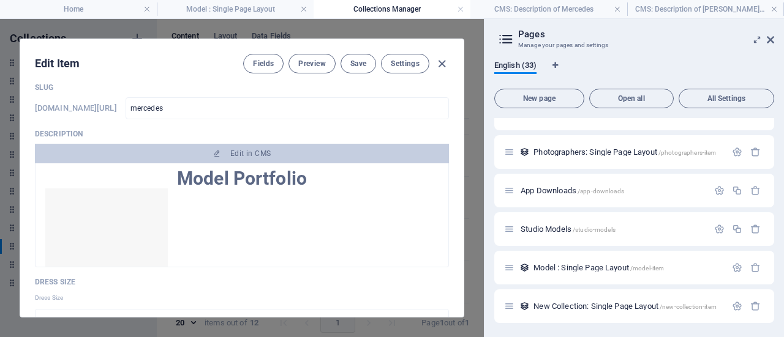
scroll to position [617, 0]
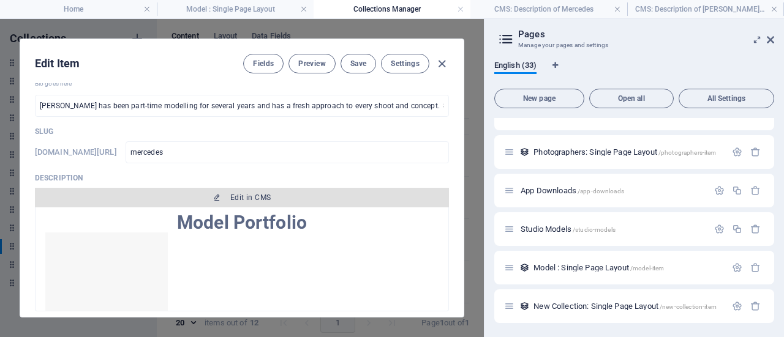
click at [236, 194] on span "Edit in CMS" at bounding box center [250, 198] width 40 height 10
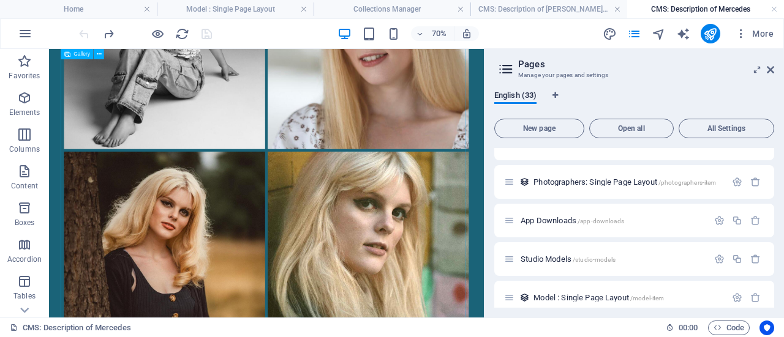
scroll to position [612, 0]
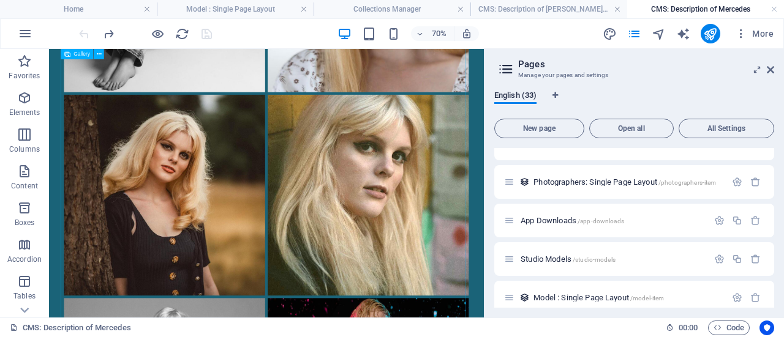
click at [335, 189] on li at bounding box center [214, 258] width 291 height 291
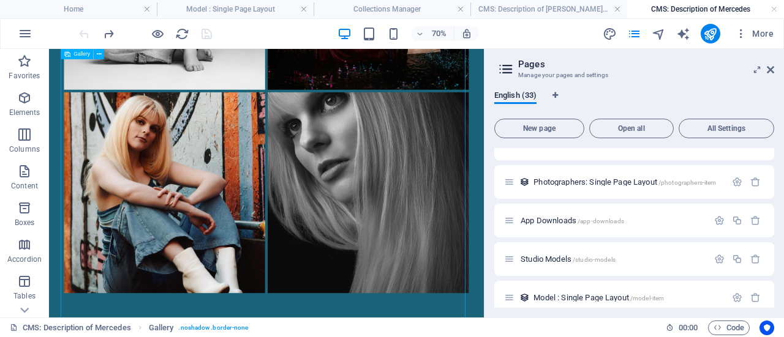
scroll to position [1230, 0]
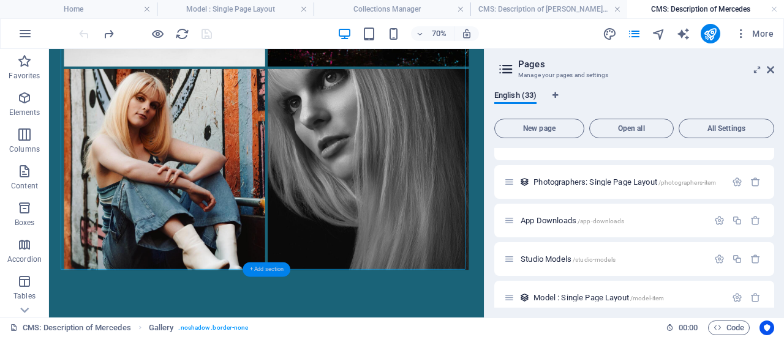
click at [272, 267] on div "+ Add section" at bounding box center [266, 270] width 48 height 15
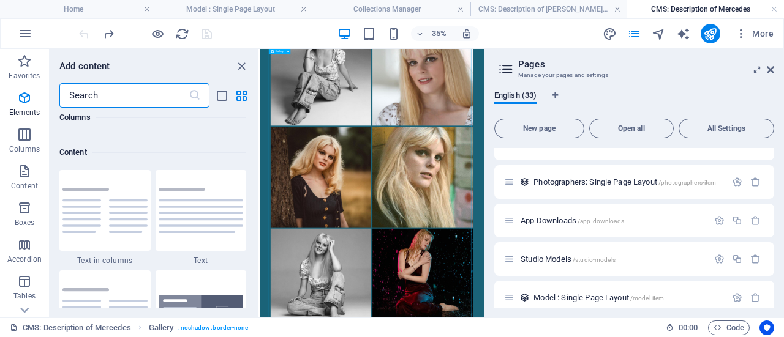
scroll to position [2142, 0]
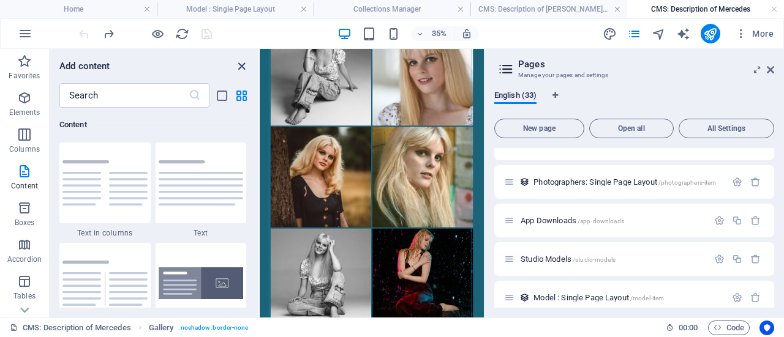
drag, startPoint x: 244, startPoint y: 67, endPoint x: 274, endPoint y: 28, distance: 49.2
click at [244, 67] on icon "close panel" at bounding box center [241, 66] width 14 height 14
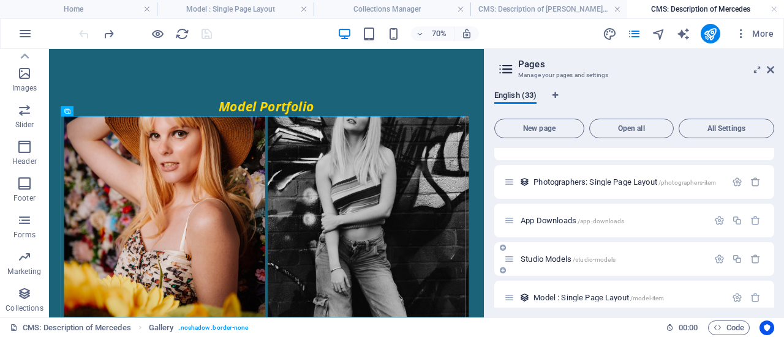
scroll to position [1113, 0]
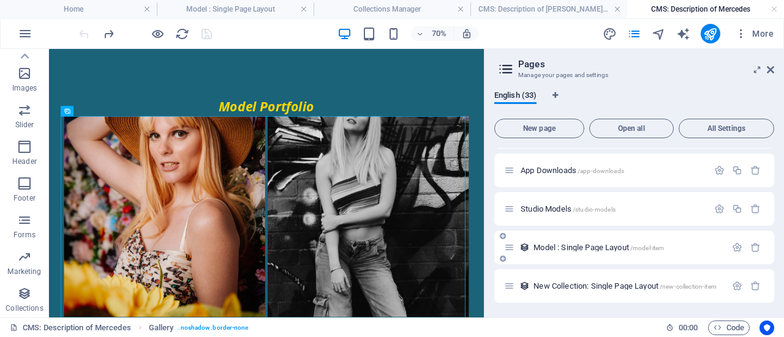
click at [568, 250] on span "Model : Single Page Layout /model-item" at bounding box center [598, 247] width 130 height 9
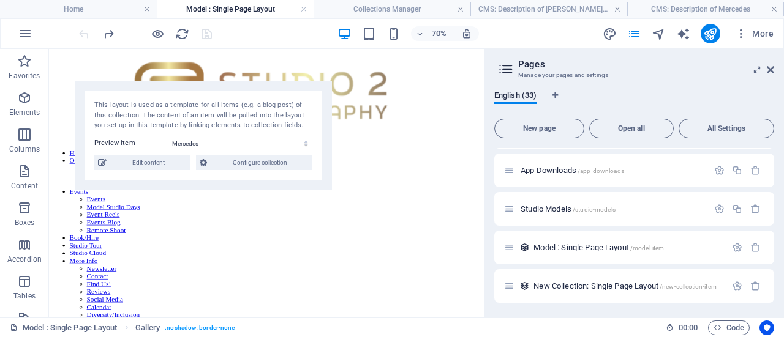
scroll to position [1456, 0]
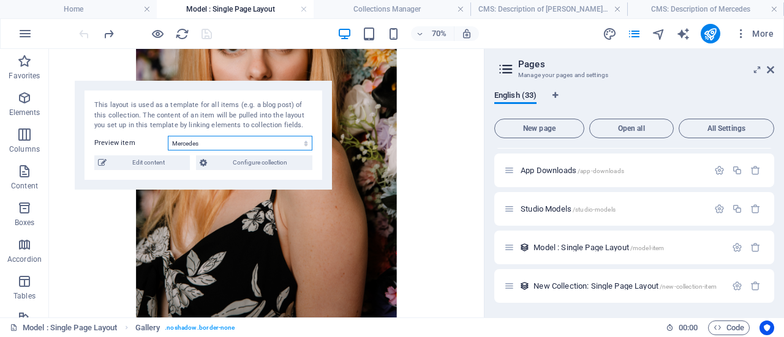
click at [190, 141] on select "[PERSON_NAME] (English Rose) [PERSON_NAME] [PERSON_NAME] [PERSON_NAME] [PERSON_…" at bounding box center [240, 143] width 144 height 15
select select "68a96de7018d1092ea0d3d57"
click at [168, 136] on select "[PERSON_NAME] (English Rose) [PERSON_NAME] [PERSON_NAME] [PERSON_NAME] [PERSON_…" at bounding box center [240, 143] width 144 height 15
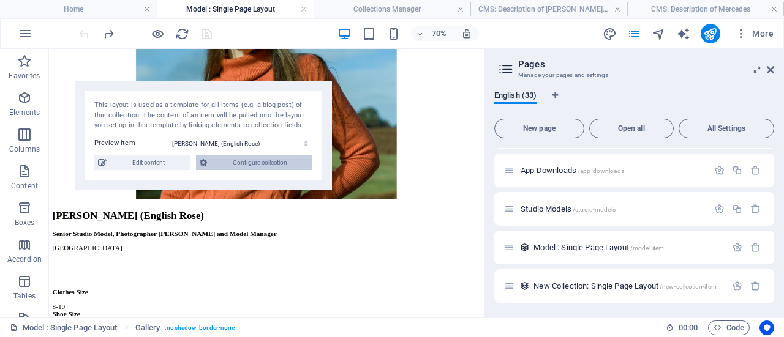
scroll to position [1199, 0]
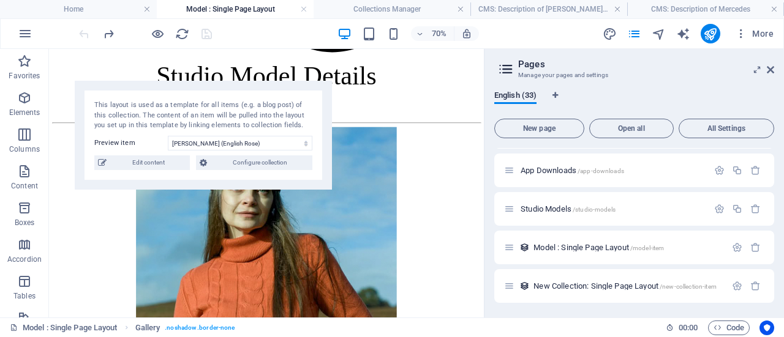
drag, startPoint x: 161, startPoint y: 160, endPoint x: 170, endPoint y: 163, distance: 9.7
click at [161, 159] on span "Edit content" at bounding box center [148, 162] width 76 height 15
type input "1"
type input "[PERSON_NAME] (English Rose)"
type input "from £35/hr"
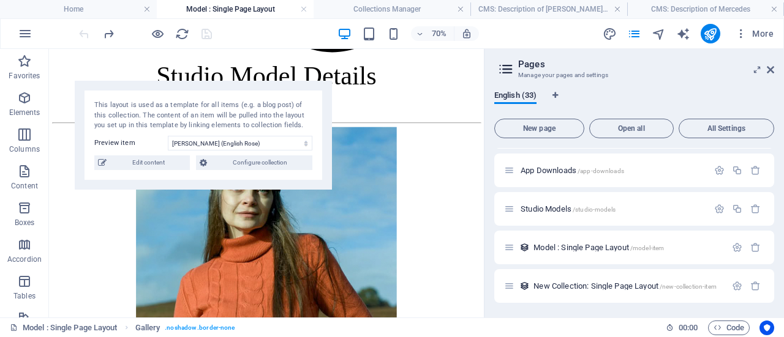
type input "[PERSON_NAME][EMAIL_ADDRESS][DOMAIN_NAME]"
type input "[GEOGRAPHIC_DATA]"
type input "[PERSON_NAME] has several years of modelling experience gained in [GEOGRAPHIC_D…"
type input "[PERSON_NAME]-english-rose"
type input "8-10"
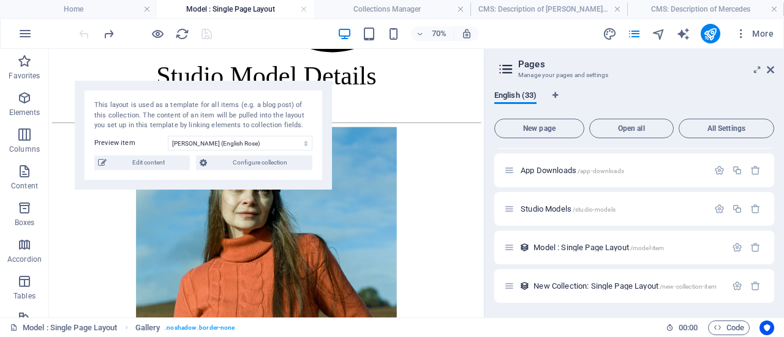
type input "3.5-4"
type input "5'2.5""
type input "Slender"
type input "Various/Long"
type input "Fashion, Portrait, Beauty, Vintage, Cosplay, Character"
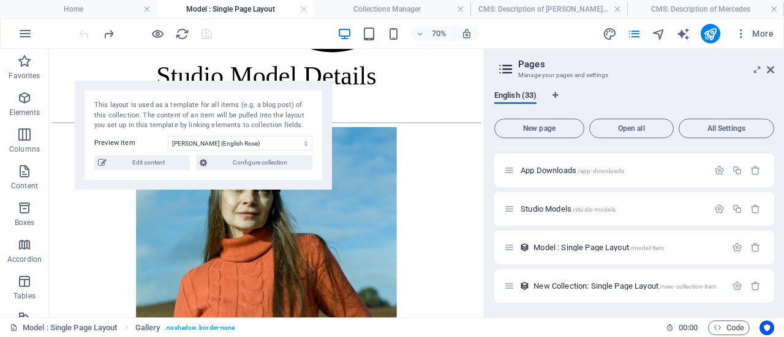
type input "[URL][DOMAIN_NAME]"
type input "[PERSON_NAME]-english-rose"
type textarea "Meet [PERSON_NAME], our Senior Model Manager & Photographer [PERSON_NAME]. Disc…"
type input "[PERSON_NAME] modeling, [GEOGRAPHIC_DATA] photographer liaison, cosplay photogr…"
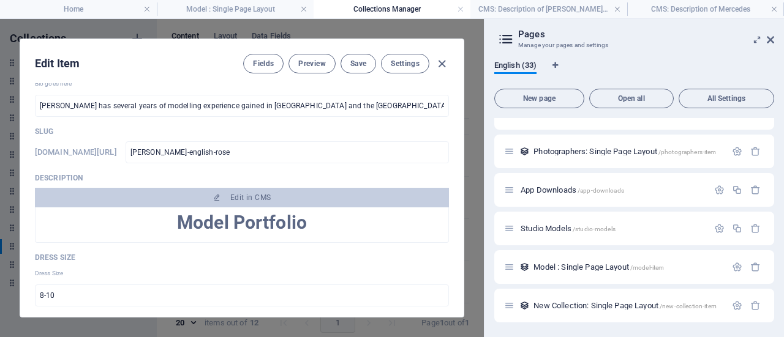
scroll to position [665, 0]
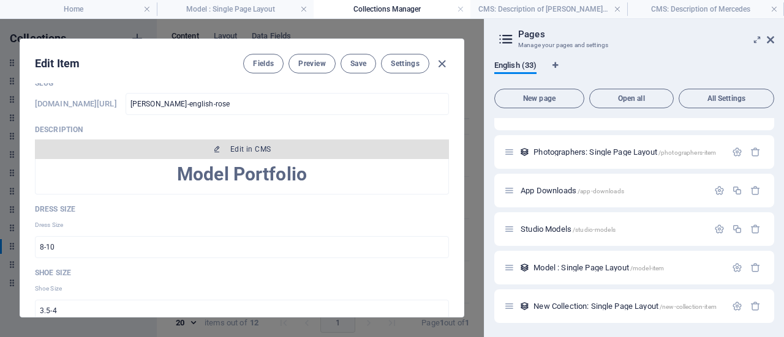
click at [226, 146] on span "Edit in CMS" at bounding box center [242, 149] width 404 height 10
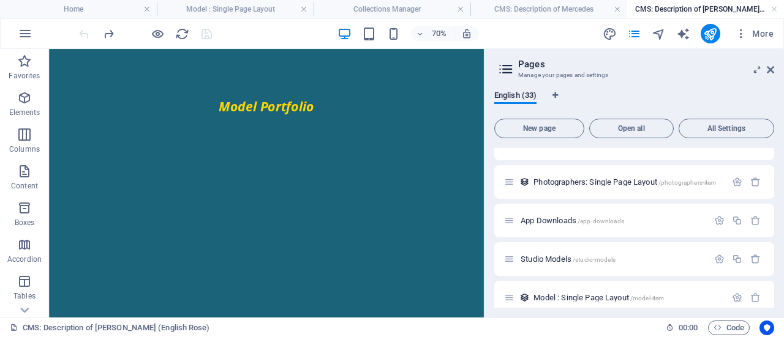
scroll to position [0, 0]
click at [257, 118] on div "+ Add section" at bounding box center [266, 116] width 48 height 15
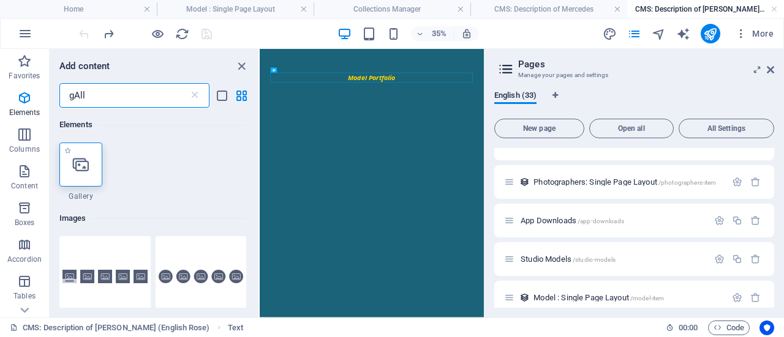
type input "gAll"
click at [88, 167] on icon at bounding box center [81, 165] width 16 height 16
select select "4"
select select "%"
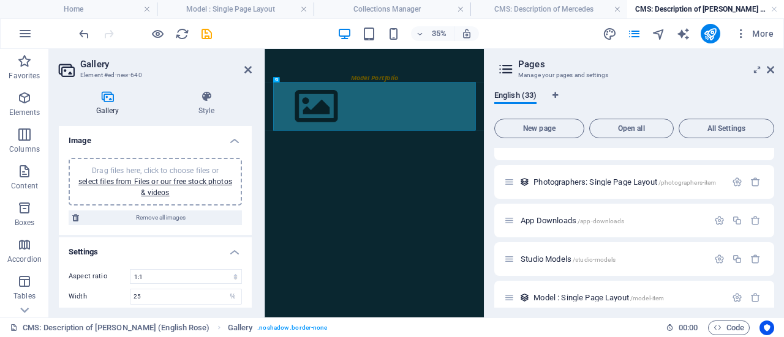
click at [155, 167] on span "Drag files here, click to choose files or select files from Files or our free s…" at bounding box center [155, 182] width 154 height 31
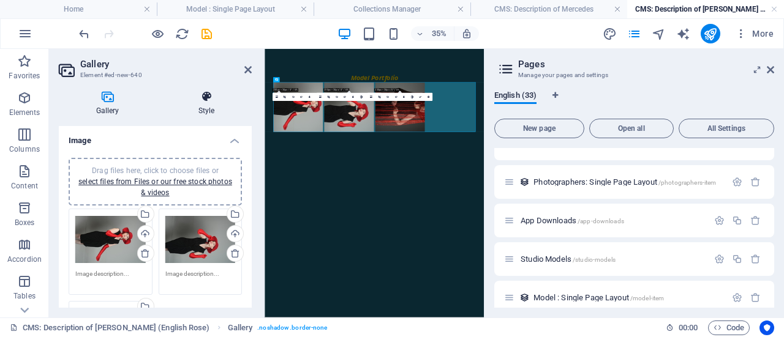
click at [207, 102] on icon at bounding box center [206, 97] width 91 height 12
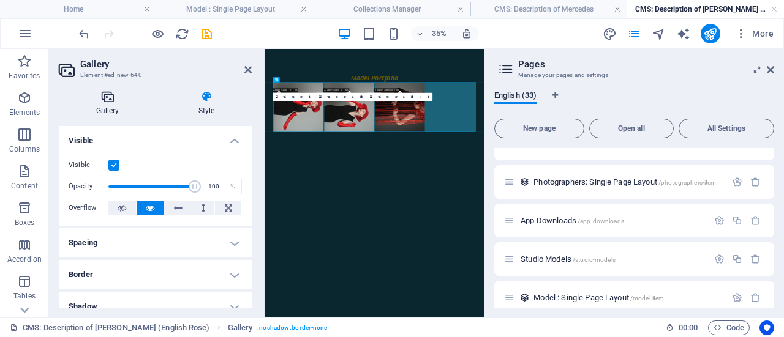
click at [113, 102] on icon at bounding box center [107, 97] width 97 height 12
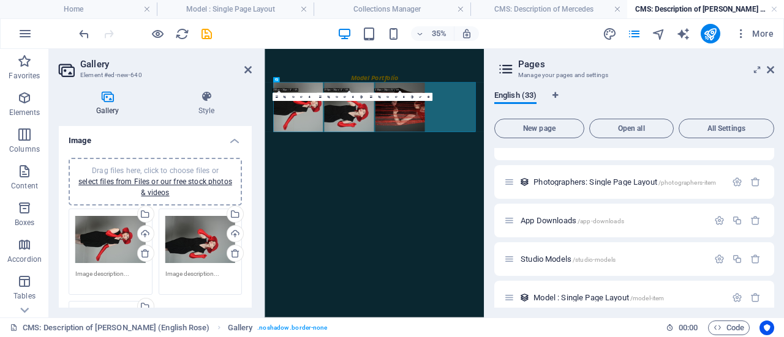
click at [103, 248] on div "Drag files here, click to choose files or select files from Files or our free s…" at bounding box center [110, 239] width 70 height 49
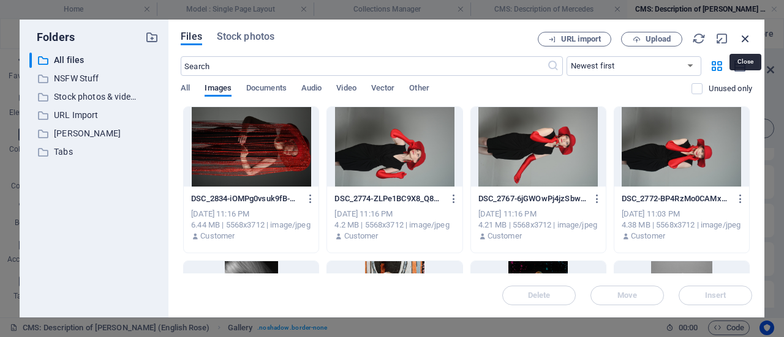
click at [743, 41] on icon "button" at bounding box center [744, 38] width 13 height 13
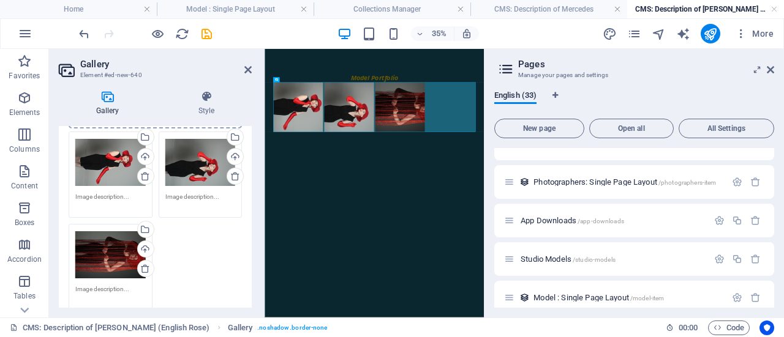
scroll to position [61, 0]
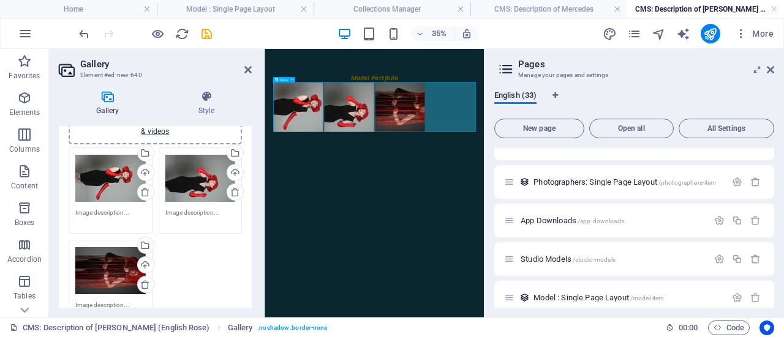
click at [750, 222] on div at bounding box center [578, 216] width 578 height 142
click at [378, 224] on li at bounding box center [360, 216] width 146 height 146
click at [146, 174] on div "Upload" at bounding box center [144, 174] width 18 height 18
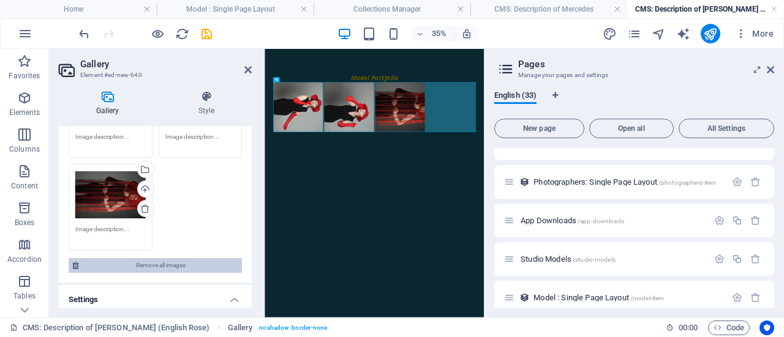
scroll to position [122, 0]
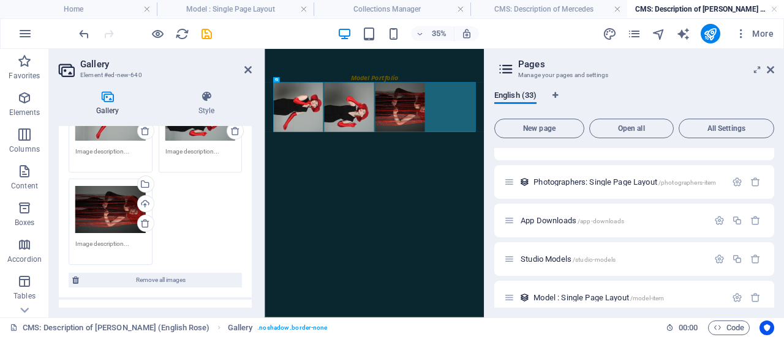
click at [122, 208] on div "Drag files here, click to choose files or select files from Files or our free s…" at bounding box center [110, 209] width 70 height 49
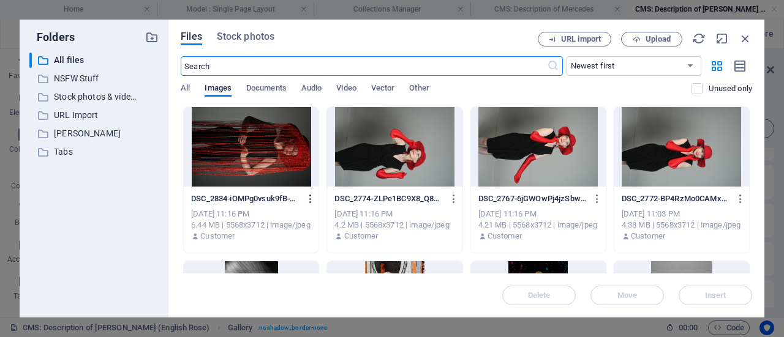
click at [310, 199] on icon "button" at bounding box center [311, 198] width 12 height 11
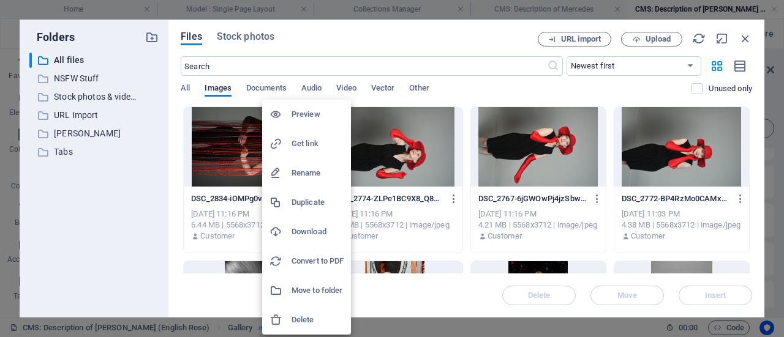
click at [318, 112] on h6 "Preview" at bounding box center [317, 114] width 52 height 15
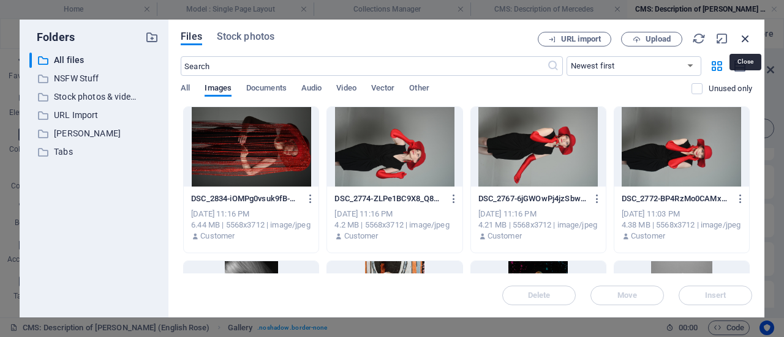
click at [749, 35] on icon "button" at bounding box center [744, 38] width 13 height 13
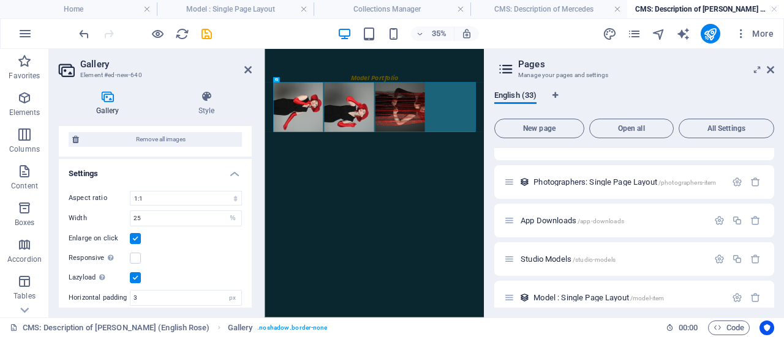
scroll to position [290, 0]
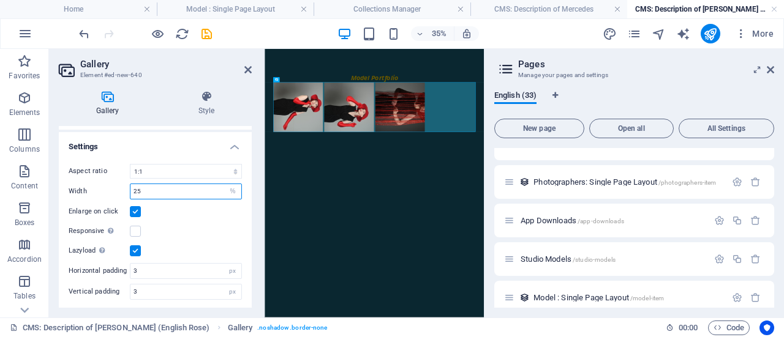
click at [219, 192] on input "25" at bounding box center [185, 191] width 111 height 15
drag, startPoint x: 151, startPoint y: 198, endPoint x: 114, endPoint y: 199, distance: 37.3
click at [114, 199] on div "Aspect ratio No fixed aspect ratio 16:9 16:10 4:3 1:1 1:2 2:1 Width 25 px % Enl…" at bounding box center [155, 231] width 193 height 155
type input "50"
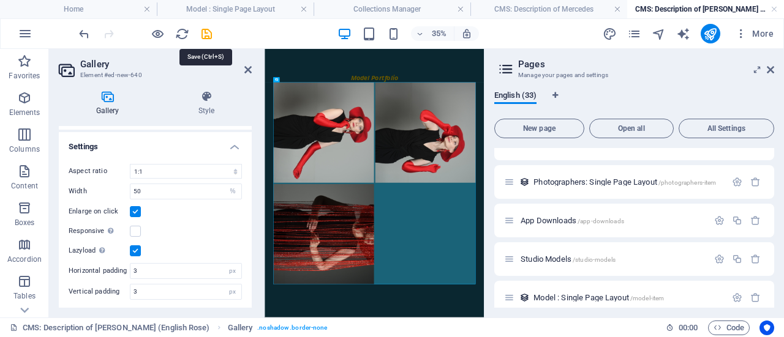
click at [209, 35] on icon "save" at bounding box center [207, 34] width 14 height 14
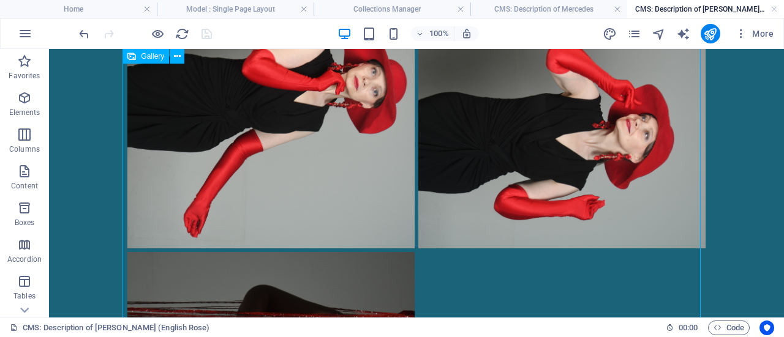
scroll to position [306, 0]
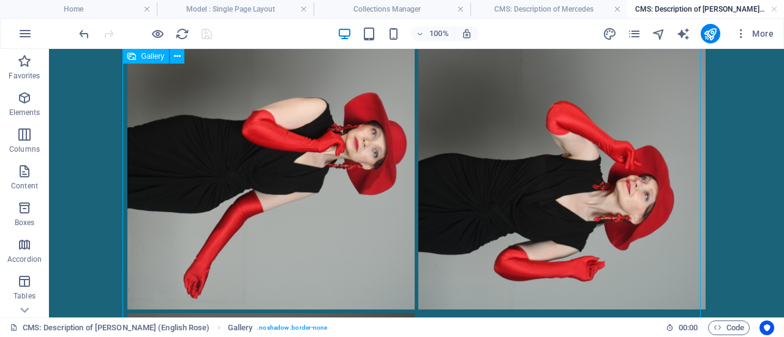
scroll to position [61, 0]
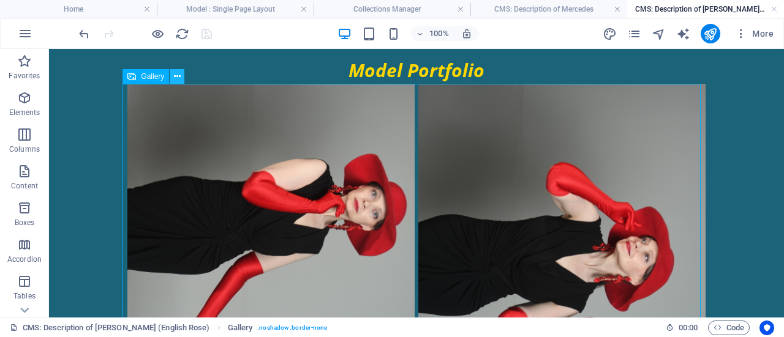
click at [178, 78] on icon at bounding box center [177, 76] width 7 height 13
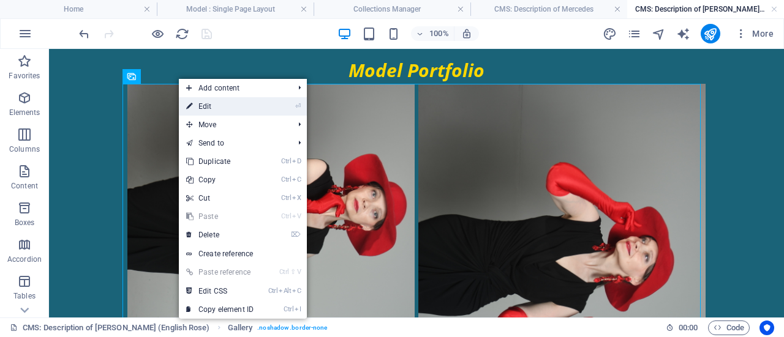
click at [198, 108] on link "⏎ Edit" at bounding box center [220, 106] width 82 height 18
select select "4"
select select "%"
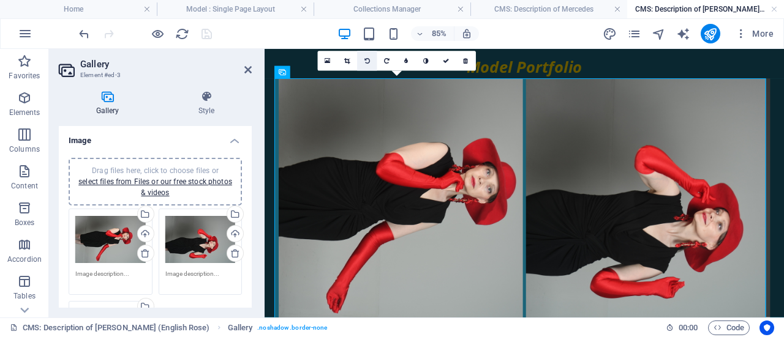
click at [369, 56] on link at bounding box center [367, 61] width 20 height 20
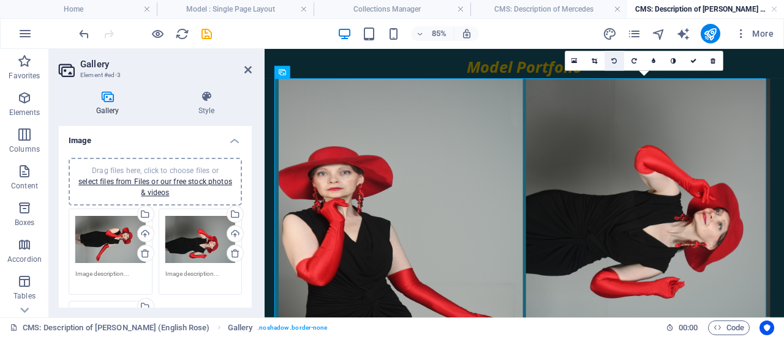
click at [615, 61] on icon at bounding box center [614, 61] width 6 height 6
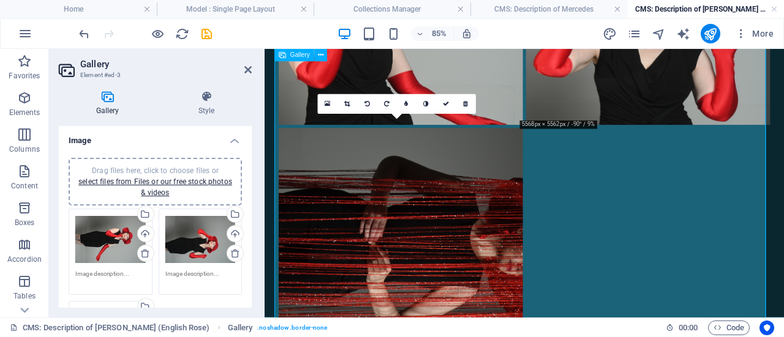
scroll to position [306, 0]
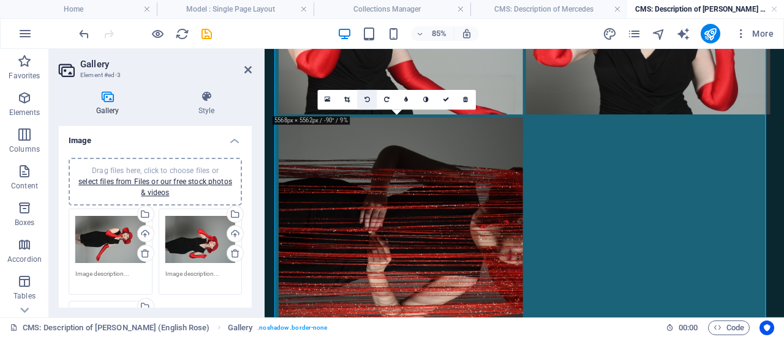
click at [369, 99] on icon at bounding box center [367, 100] width 6 height 6
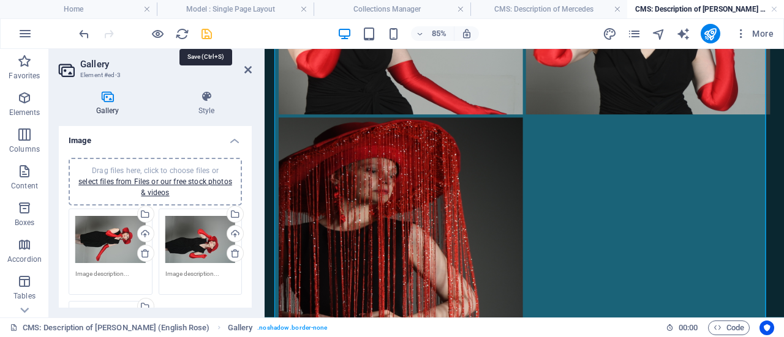
click at [202, 32] on icon "save" at bounding box center [207, 34] width 14 height 14
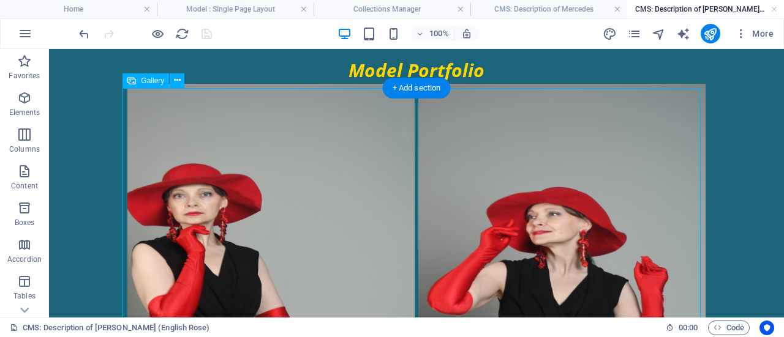
scroll to position [0, 0]
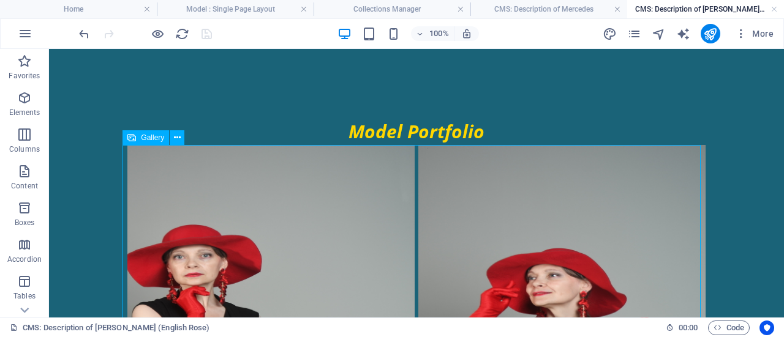
click at [134, 139] on icon at bounding box center [131, 137] width 9 height 15
click at [176, 140] on icon at bounding box center [177, 138] width 7 height 13
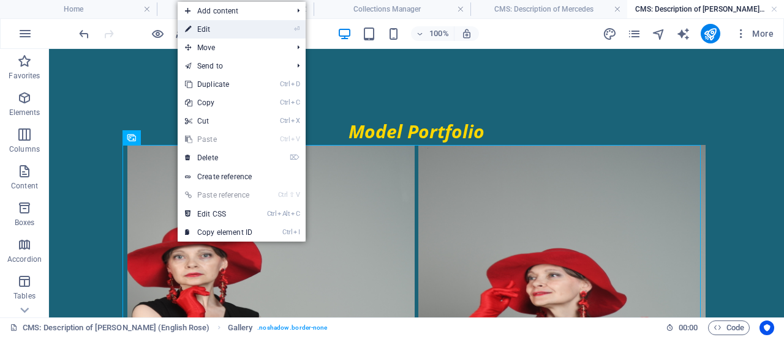
click at [255, 37] on link "⏎ Edit" at bounding box center [219, 29] width 82 height 18
select select "4"
select select "%"
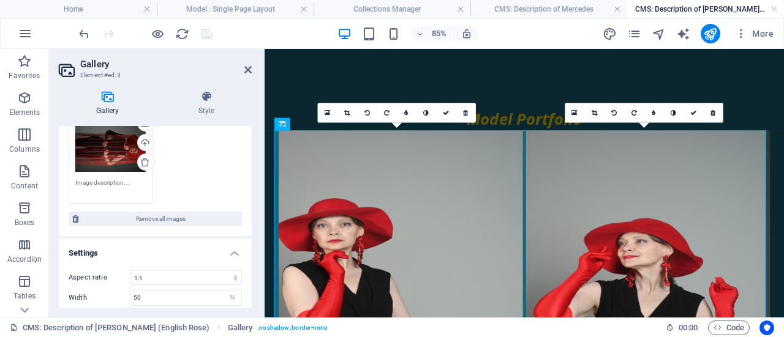
scroll to position [245, 0]
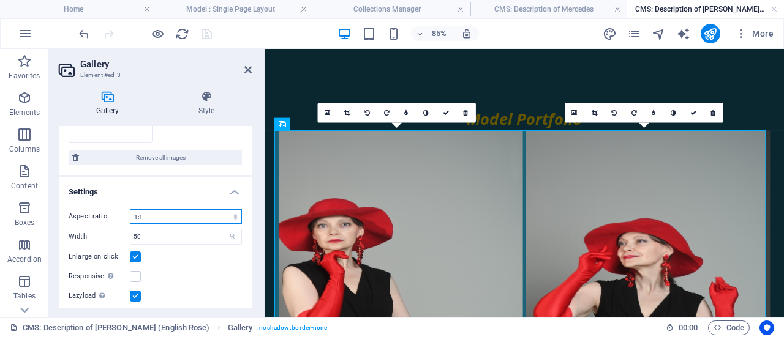
click at [198, 217] on select "No fixed aspect ratio 16:9 16:10 4:3 1:1 1:2 2:1" at bounding box center [186, 216] width 112 height 15
select select "0"
click at [130, 209] on select "No fixed aspect ratio 16:9 16:10 4:3 1:1 1:2 2:1" at bounding box center [186, 216] width 112 height 15
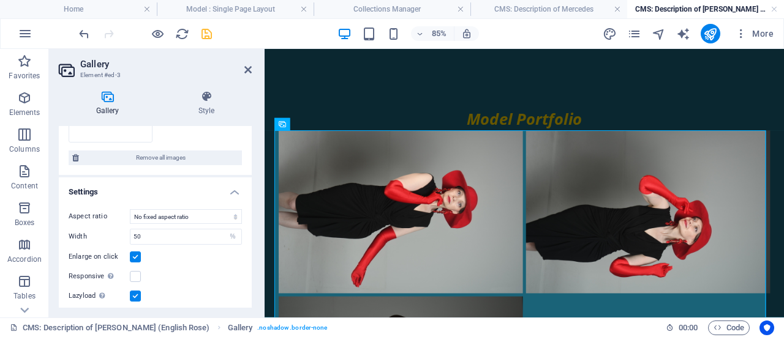
scroll to position [290, 0]
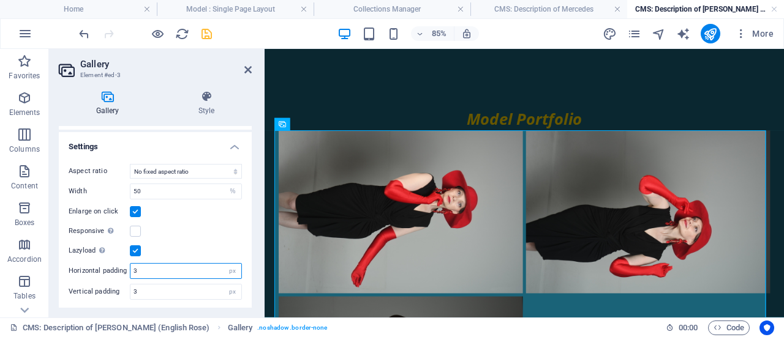
click at [162, 271] on input "3" at bounding box center [185, 271] width 111 height 15
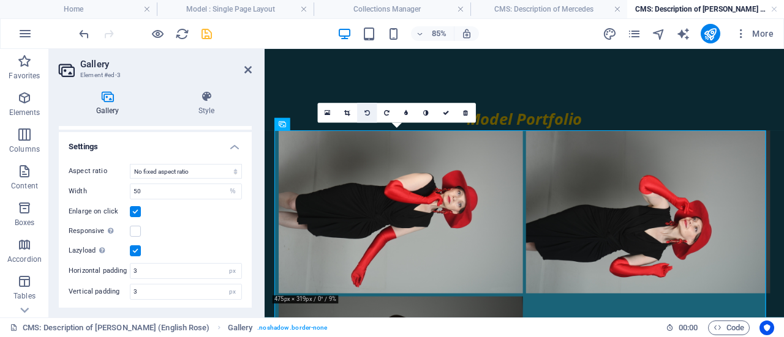
click at [370, 111] on link at bounding box center [367, 113] width 20 height 20
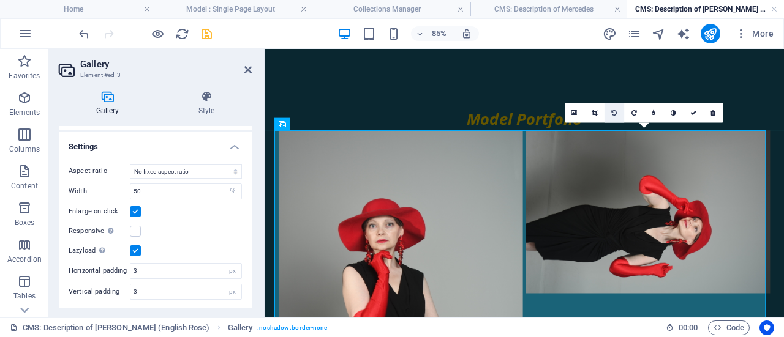
click at [618, 114] on link at bounding box center [614, 113] width 20 height 20
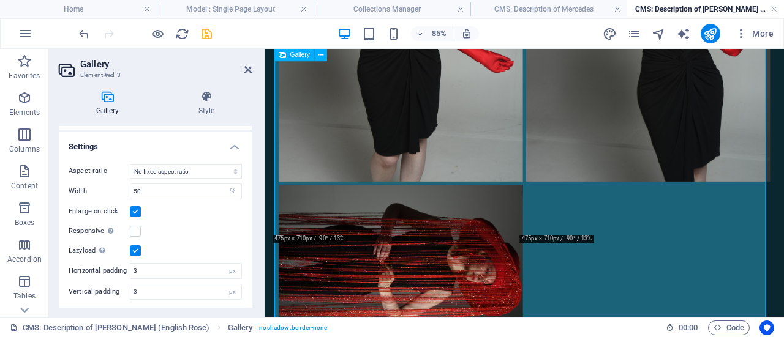
scroll to position [474, 0]
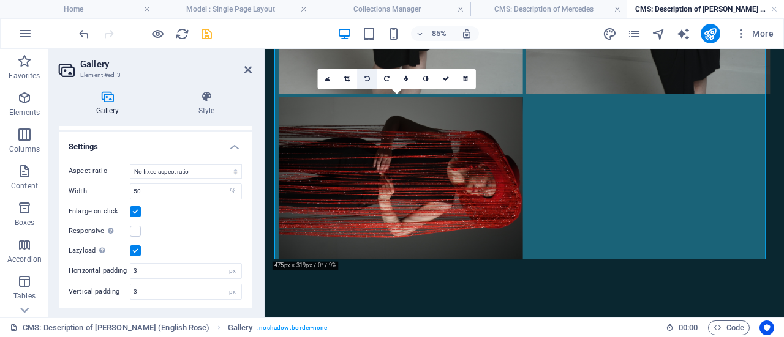
click at [367, 78] on icon at bounding box center [367, 79] width 6 height 6
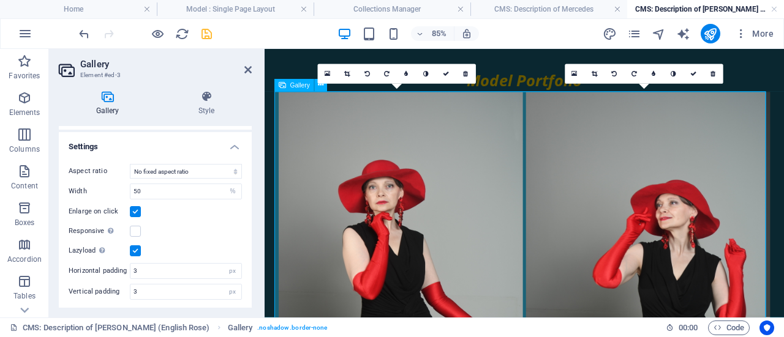
scroll to position [0, 0]
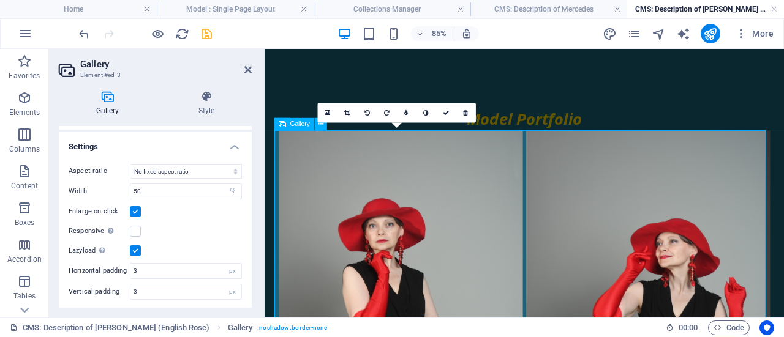
click at [306, 125] on span "Gallery" at bounding box center [300, 124] width 20 height 6
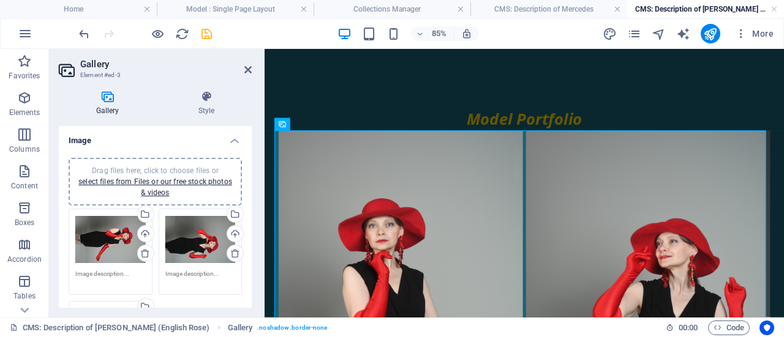
click at [193, 168] on span "Drag files here, click to choose files or select files from Files or our free s…" at bounding box center [155, 182] width 154 height 31
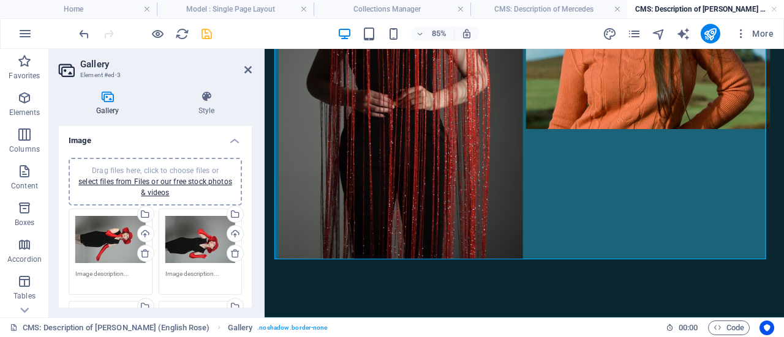
click at [149, 163] on div "Drag files here, click to choose files or select files from Files or our free s…" at bounding box center [155, 182] width 173 height 48
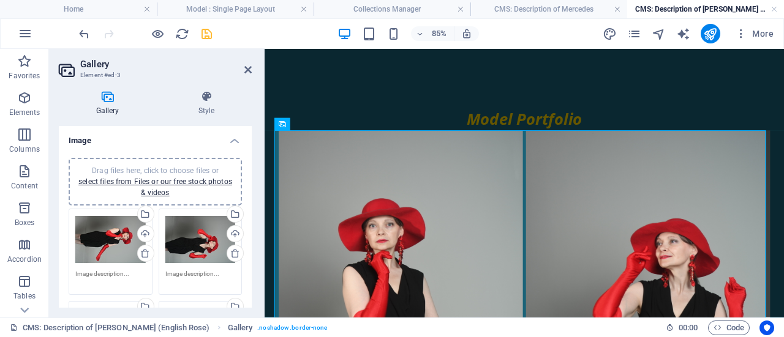
click at [139, 168] on span "Drag files here, click to choose files or select files from Files or our free s…" at bounding box center [155, 182] width 154 height 31
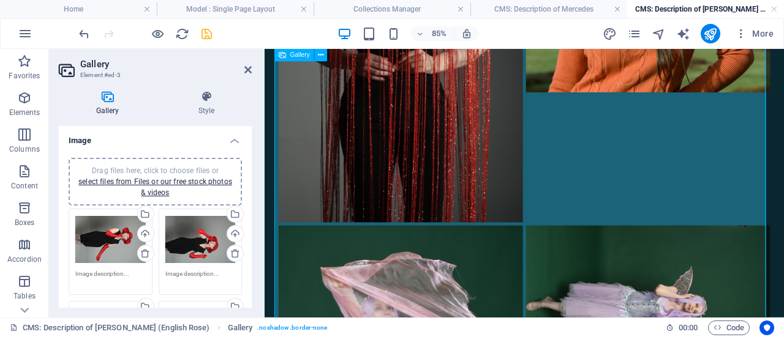
scroll to position [897, 0]
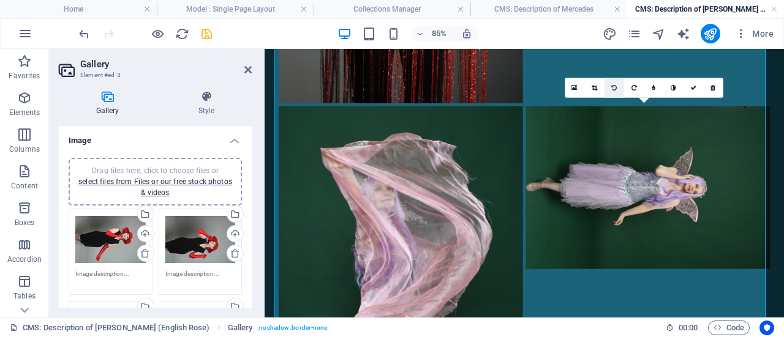
click at [613, 80] on link at bounding box center [614, 88] width 20 height 20
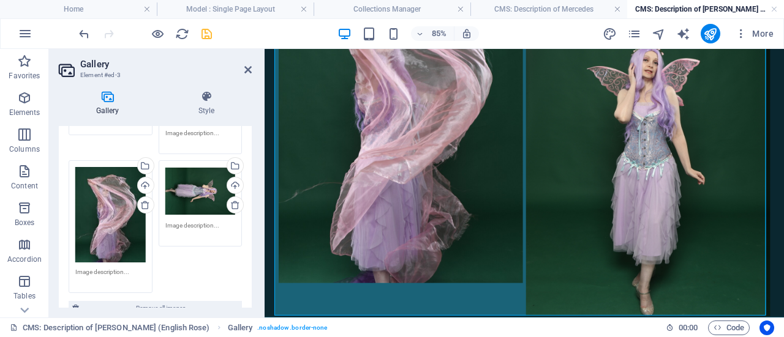
scroll to position [306, 0]
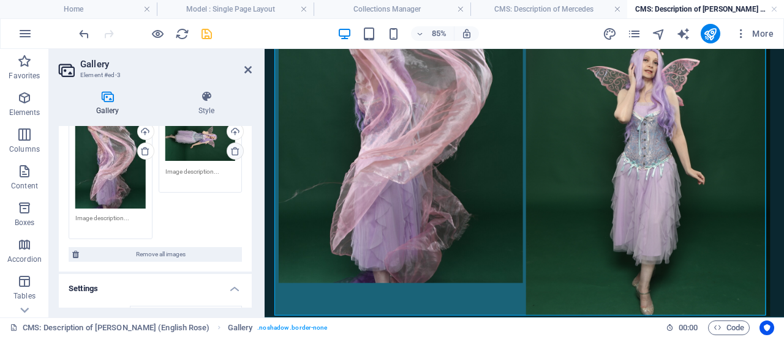
click at [231, 150] on icon at bounding box center [235, 151] width 10 height 10
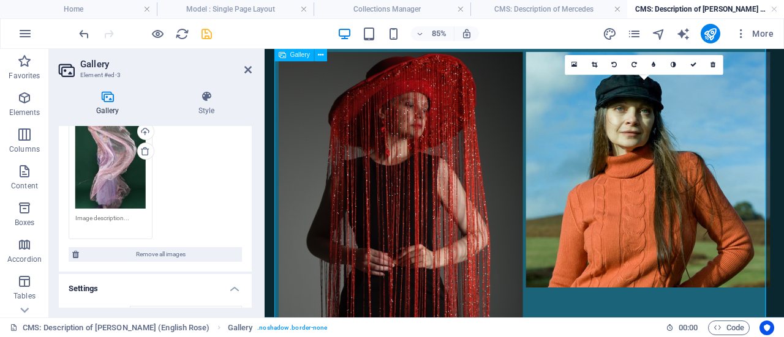
scroll to position [490, 0]
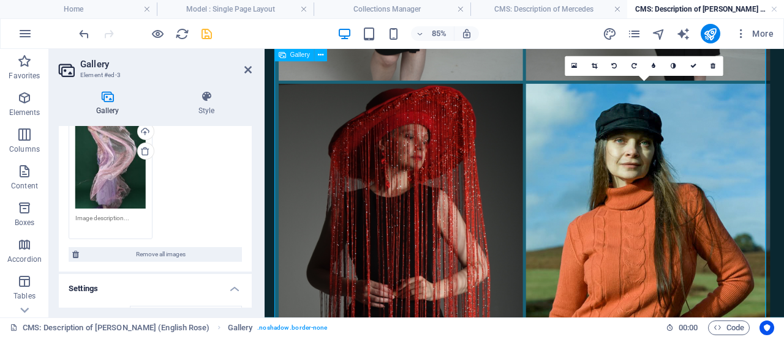
click at [653, 261] on li at bounding box center [715, 305] width 291 height 435
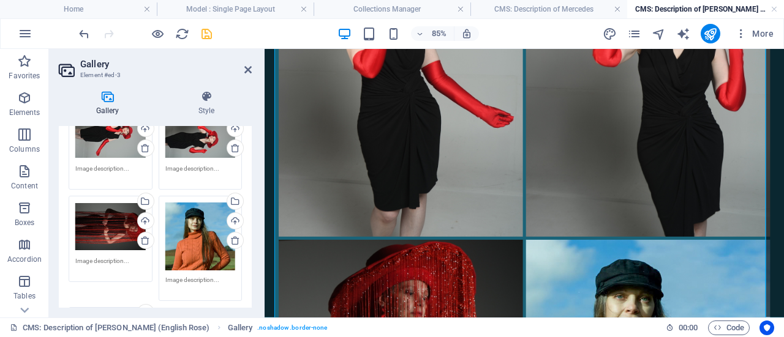
scroll to position [122, 0]
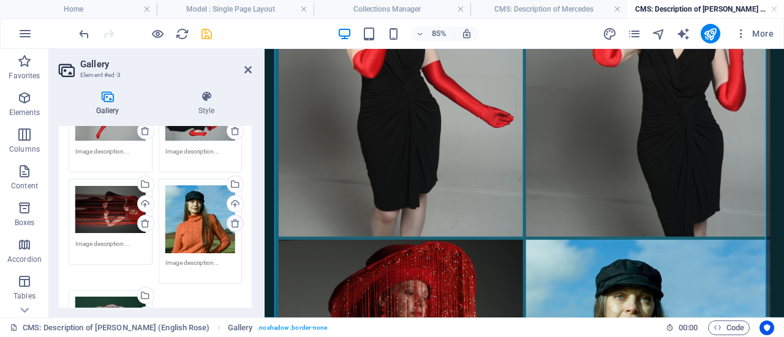
click at [231, 223] on icon at bounding box center [235, 224] width 10 height 10
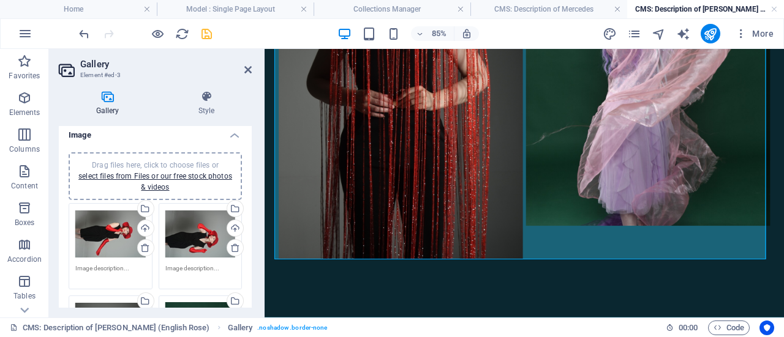
scroll to position [0, 0]
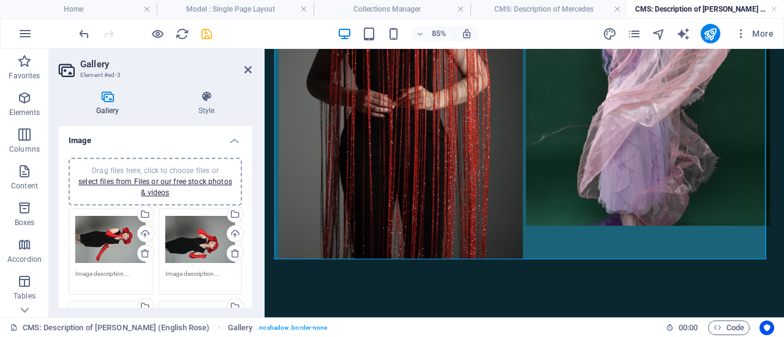
click at [140, 167] on span "Drag files here, click to choose files or select files from Files or our free s…" at bounding box center [155, 182] width 154 height 31
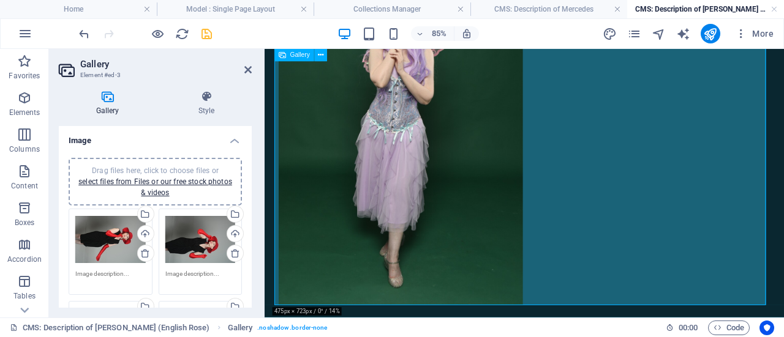
scroll to position [857, 0]
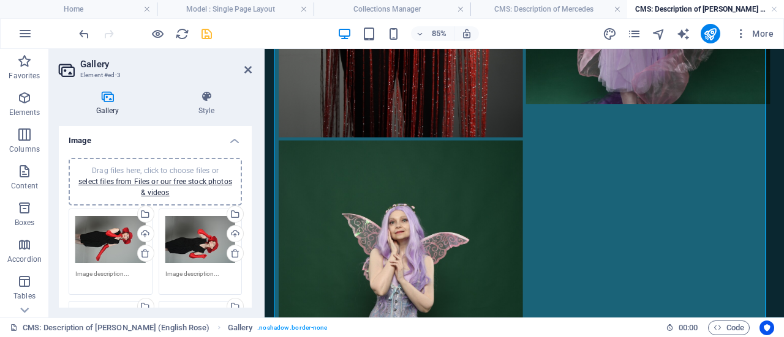
click at [185, 171] on span "Drag files here, click to choose files or select files from Files or our free s…" at bounding box center [155, 182] width 154 height 31
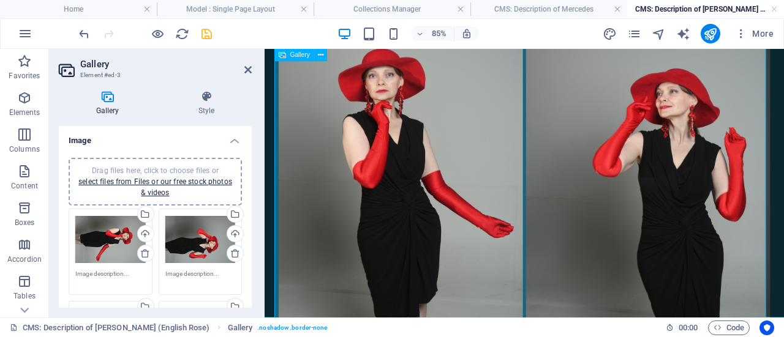
scroll to position [0, 0]
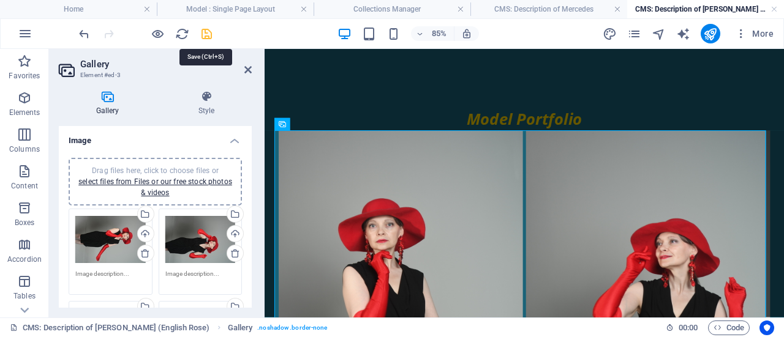
click at [207, 31] on icon "save" at bounding box center [207, 34] width 14 height 14
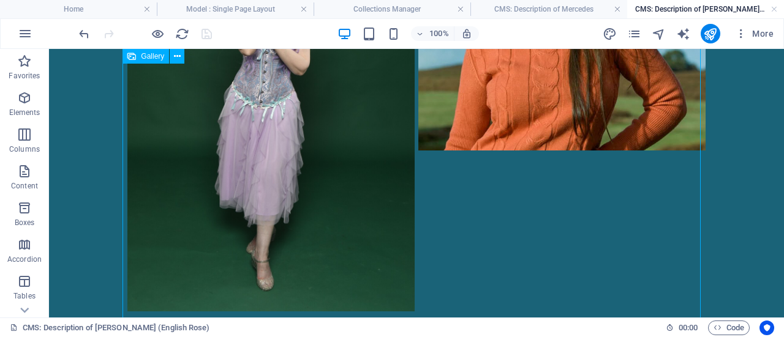
scroll to position [1203, 0]
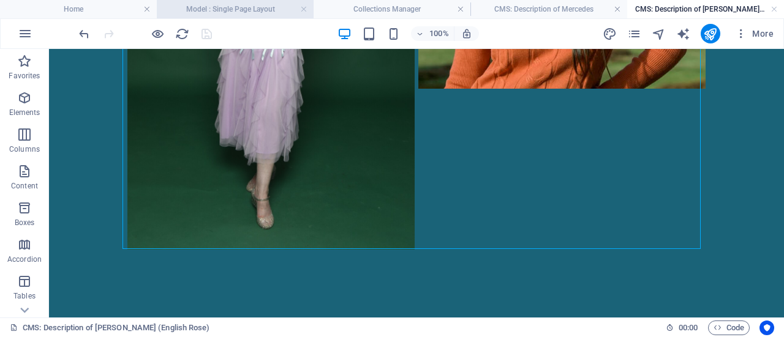
click at [271, 12] on h4 "Model : Single Page Layout" at bounding box center [235, 8] width 157 height 13
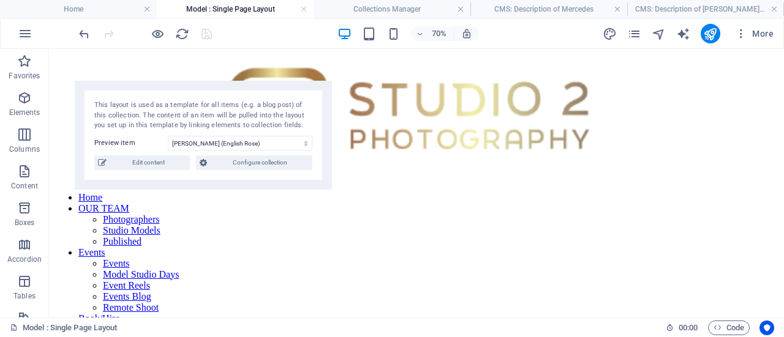
scroll to position [0, 0]
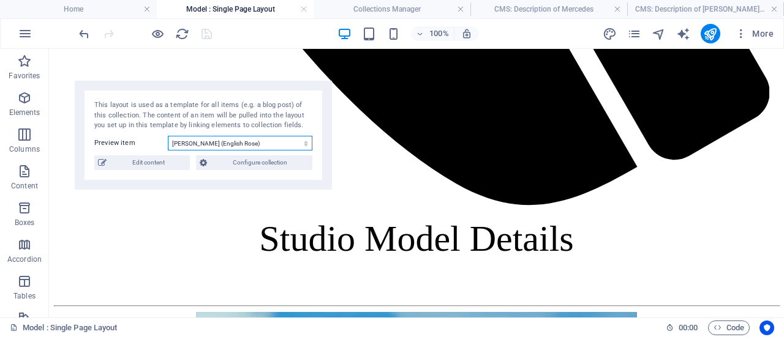
click at [224, 141] on select "[PERSON_NAME] (English Rose) [PERSON_NAME] [PERSON_NAME] [PERSON_NAME] [PERSON_…" at bounding box center [240, 143] width 144 height 15
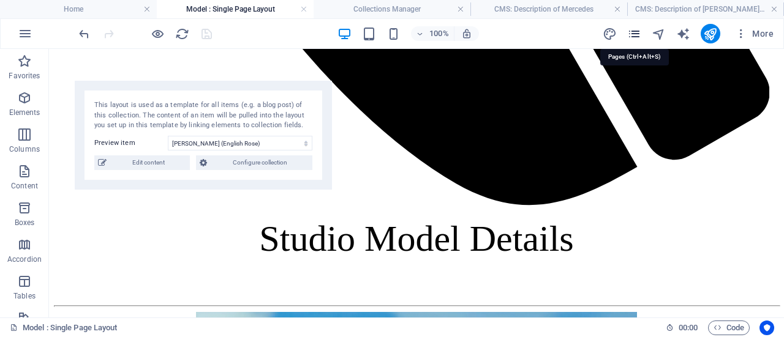
click at [629, 31] on icon "pages" at bounding box center [634, 34] width 14 height 14
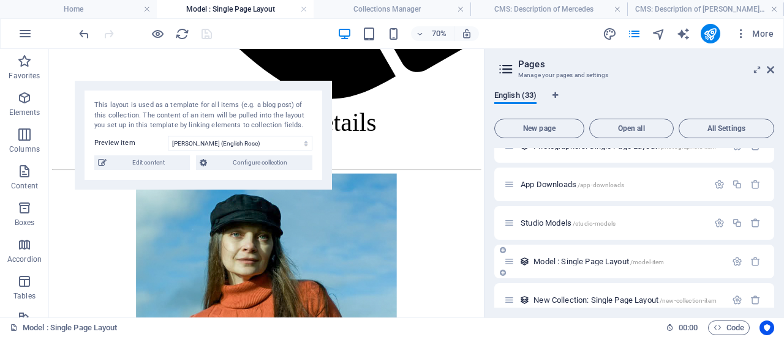
scroll to position [1113, 0]
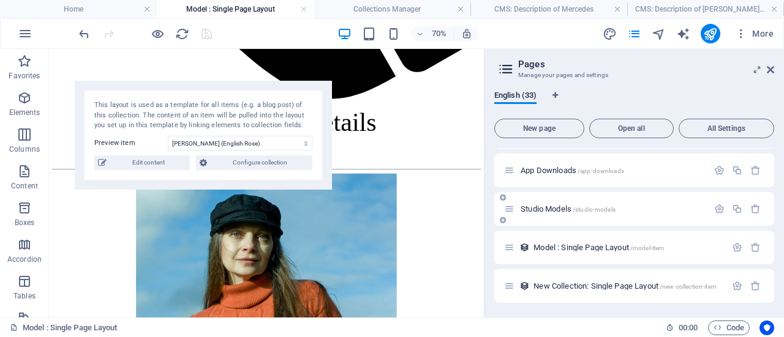
click at [612, 206] on span "/studio-models" at bounding box center [593, 209] width 43 height 7
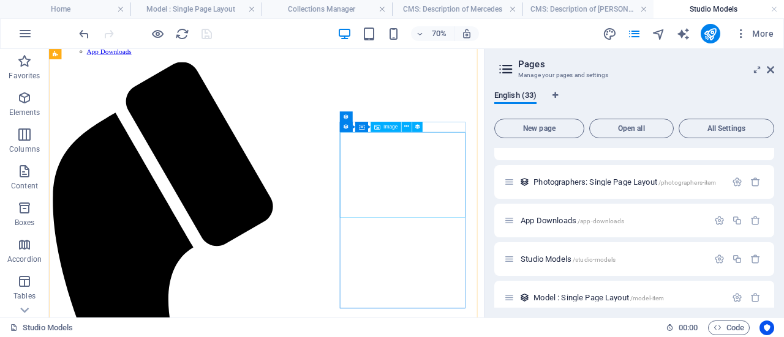
scroll to position [386, 0]
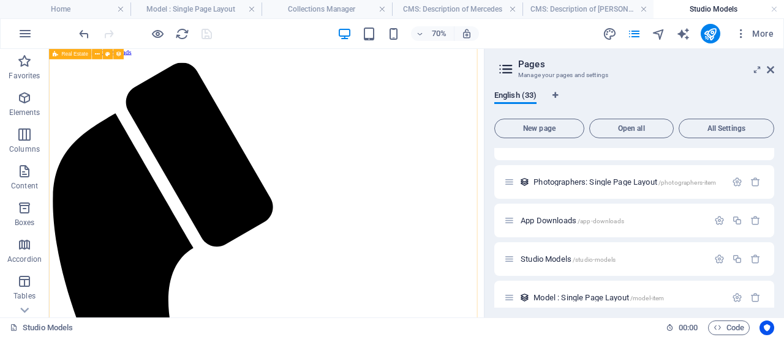
select select "680a90bb3681ad8c9b0dbd8d"
select select "columns.sort-order_ASC"
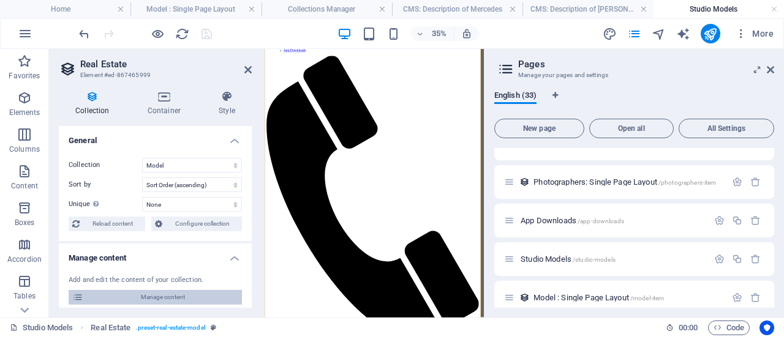
click at [143, 294] on span "Manage content" at bounding box center [162, 297] width 151 height 15
type input "[PERSON_NAME]-english-rose"
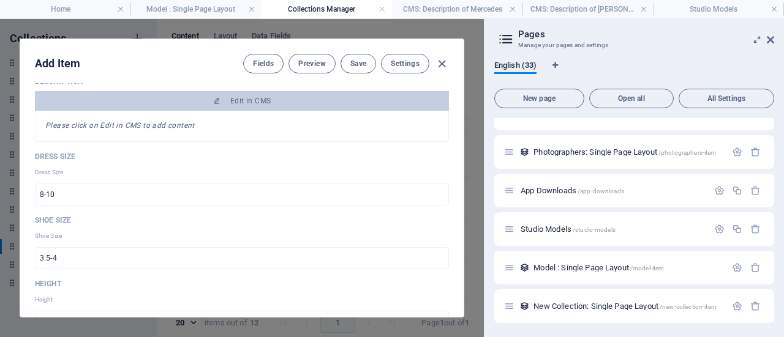
scroll to position [0, 0]
click at [440, 61] on icon "button" at bounding box center [442, 64] width 14 height 14
type input "[PERSON_NAME]-english-rose"
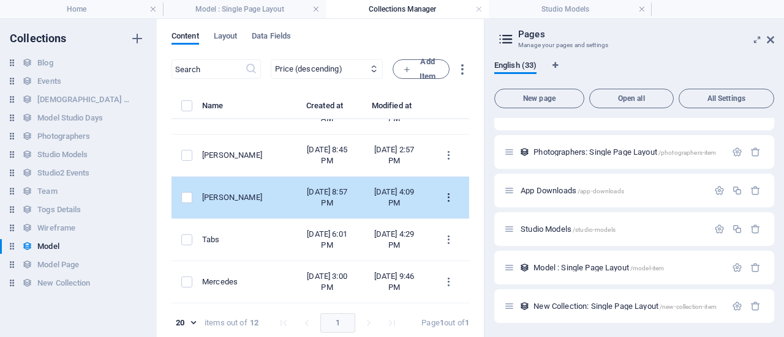
click at [454, 192] on icon "items list" at bounding box center [449, 198] width 12 height 12
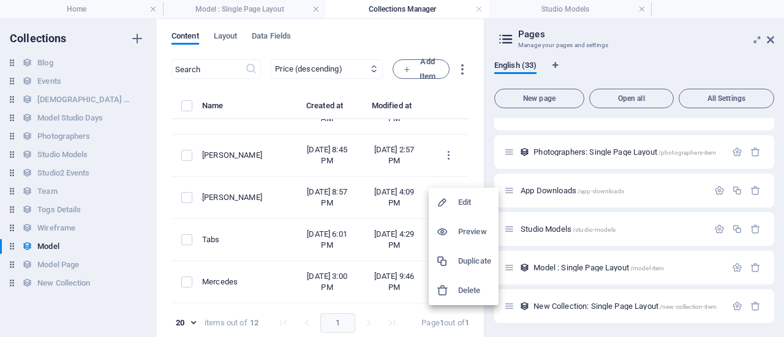
click at [469, 264] on h6 "Duplicate" at bounding box center [474, 261] width 33 height 15
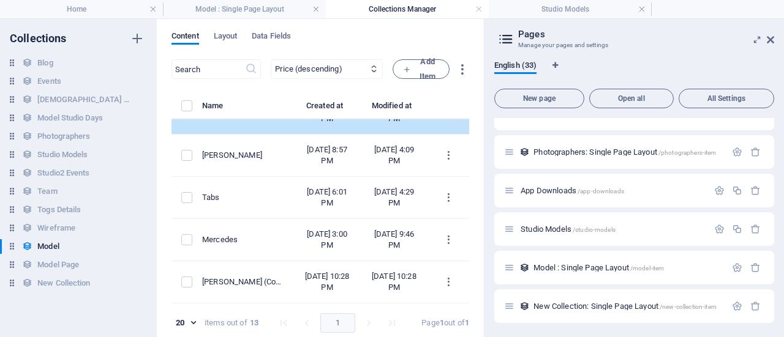
scroll to position [564, 0]
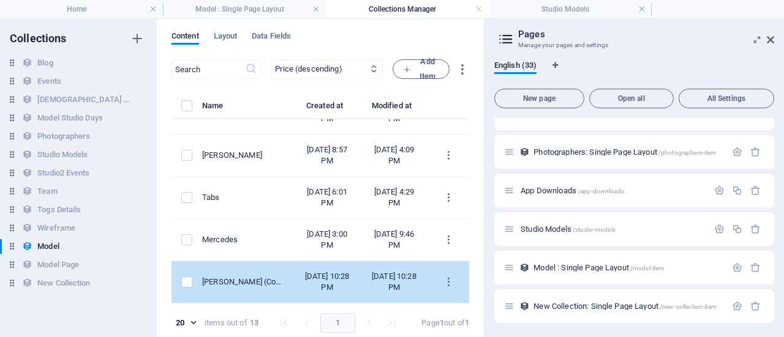
click at [284, 277] on div "[PERSON_NAME] (Copy)" at bounding box center [243, 282] width 82 height 11
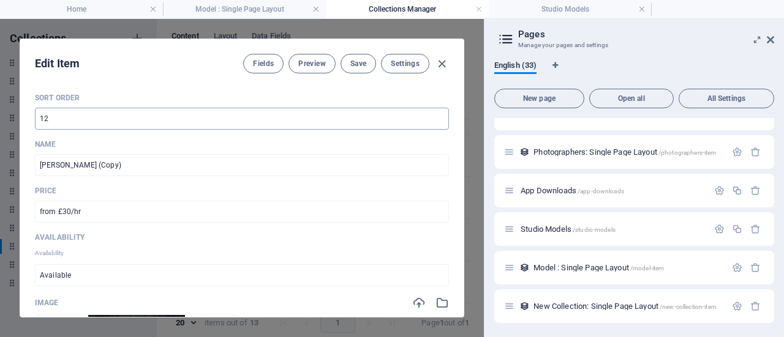
click at [107, 118] on input "12" at bounding box center [242, 119] width 414 height 22
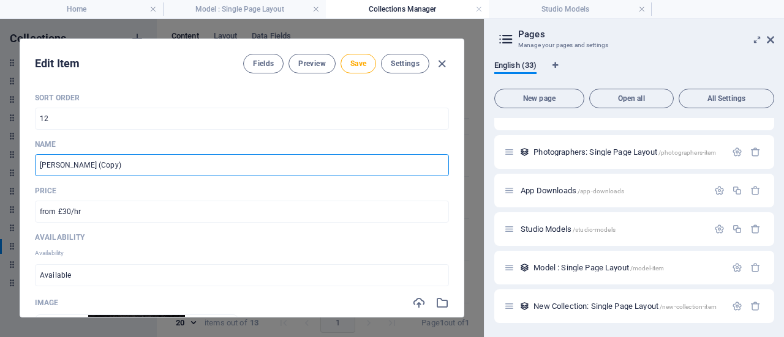
drag, startPoint x: 142, startPoint y: 161, endPoint x: 0, endPoint y: 158, distance: 142.1
click at [6, 158] on div "Edit Item Fields Preview Save Settings Sort Order 12 ​ Name [PERSON_NAME] (Copy…" at bounding box center [242, 178] width 484 height 318
type input "R"
type input "r"
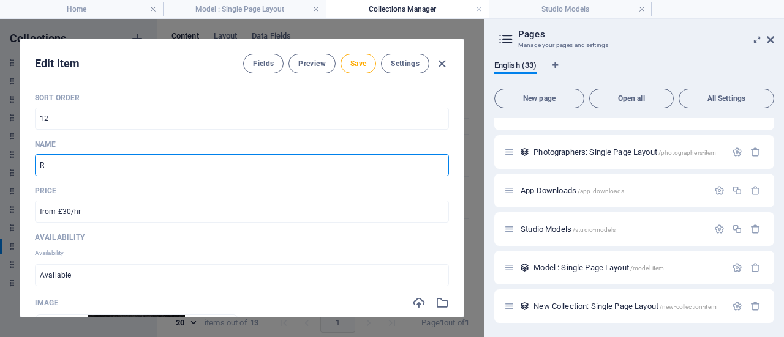
type input "Ro"
type input "ro"
type input "[PERSON_NAME]"
type input "rob"
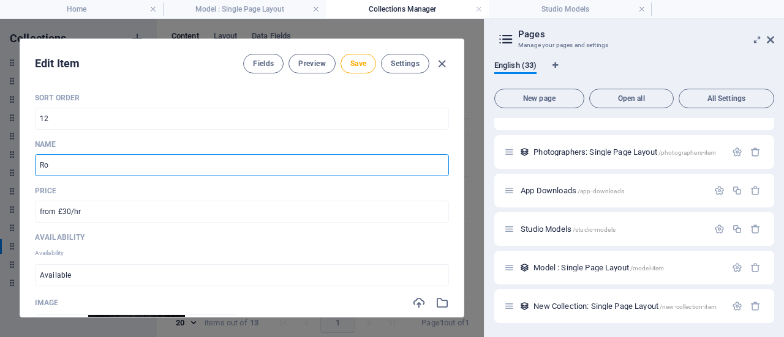
type input "rob"
type input "Robe"
type input "robe"
type input "Rober"
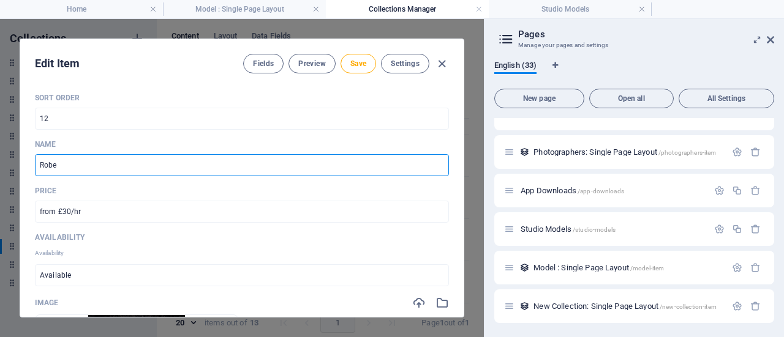
type input "rober"
type input "[PERSON_NAME]"
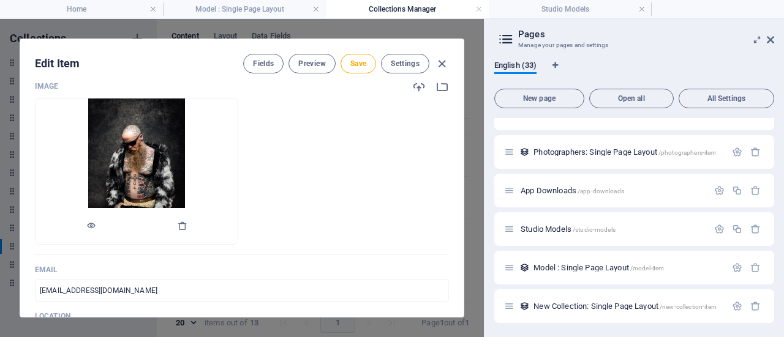
scroll to position [245, 0]
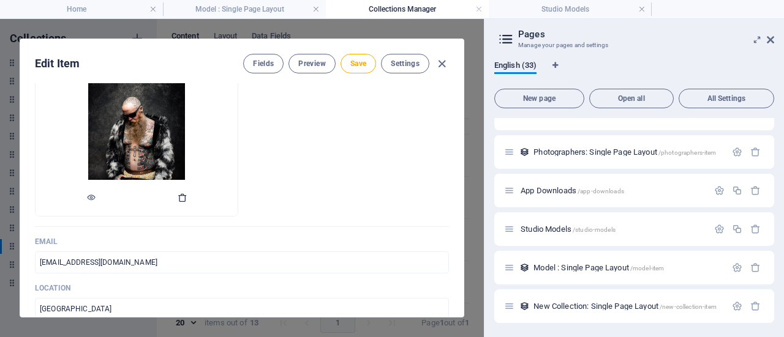
type input "[PERSON_NAME]"
click at [180, 196] on icon "button" at bounding box center [183, 198] width 10 height 10
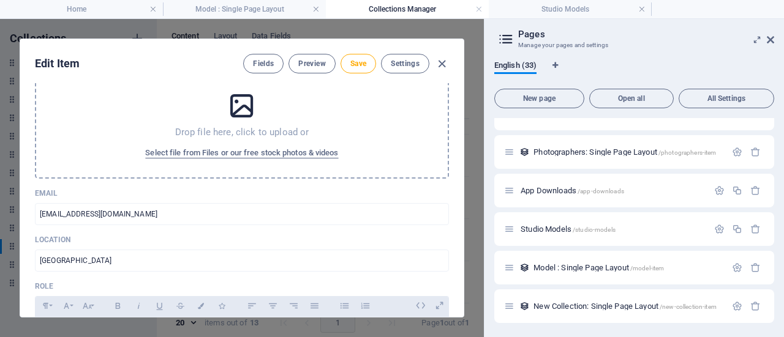
click at [247, 103] on icon at bounding box center [241, 106] width 31 height 31
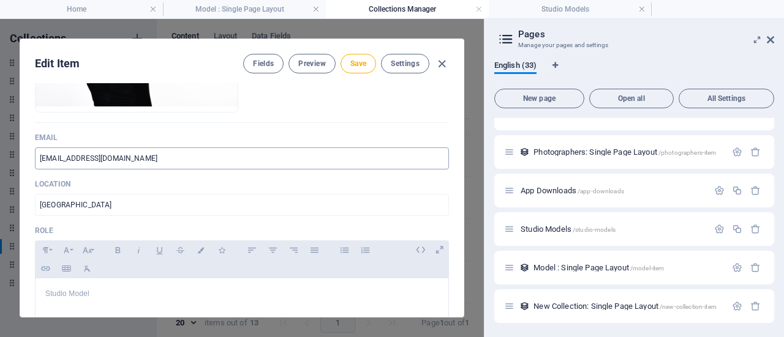
scroll to position [367, 0]
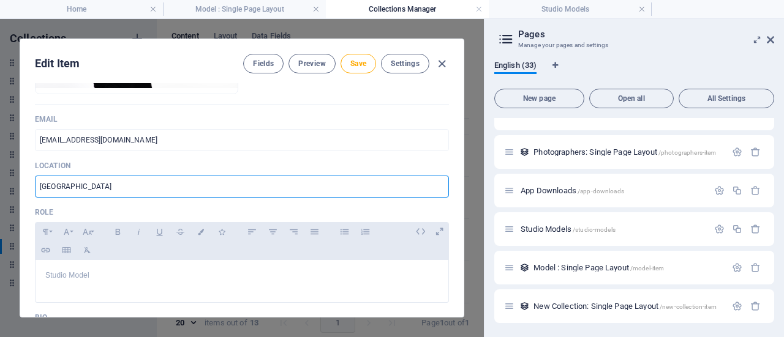
drag, startPoint x: 133, startPoint y: 188, endPoint x: 0, endPoint y: 163, distance: 135.1
click at [4, 167] on div "Edit Item Fields Preview Save Settings Sort Order 12 ​ Name [PERSON_NAME] ​ Pri…" at bounding box center [242, 178] width 484 height 318
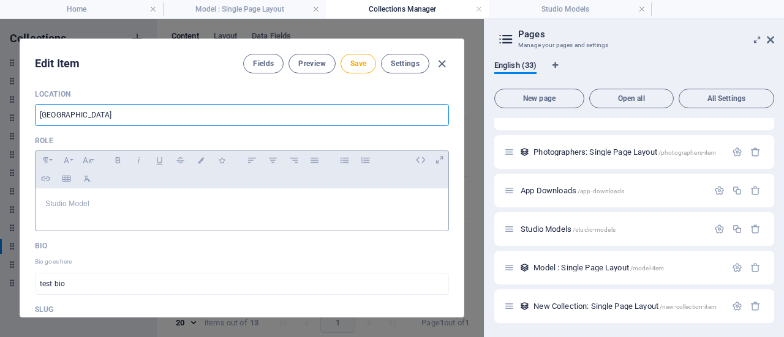
scroll to position [490, 0]
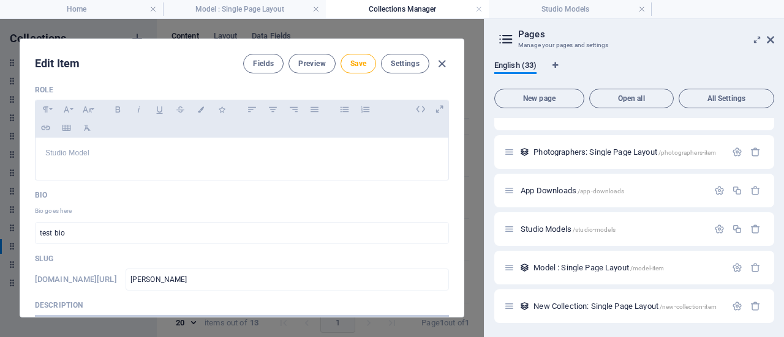
type input "[GEOGRAPHIC_DATA]"
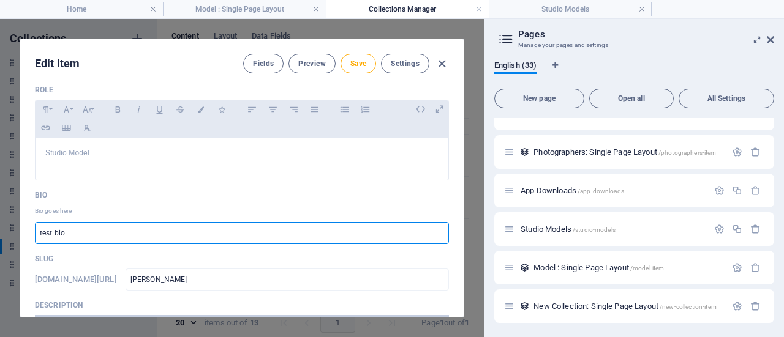
drag, startPoint x: 204, startPoint y: 238, endPoint x: 0, endPoint y: 193, distance: 209.3
click at [0, 202] on div "Edit Item Fields Preview Save Settings Sort Order 12 ​ Name [PERSON_NAME] ​ Pri…" at bounding box center [242, 178] width 484 height 318
paste input "[PERSON_NAME] started modelling during the pandemic, developing his portfolio g…"
click at [328, 233] on input "[PERSON_NAME] started modelling during the pandemic, developing his portfolio g…" at bounding box center [242, 233] width 414 height 22
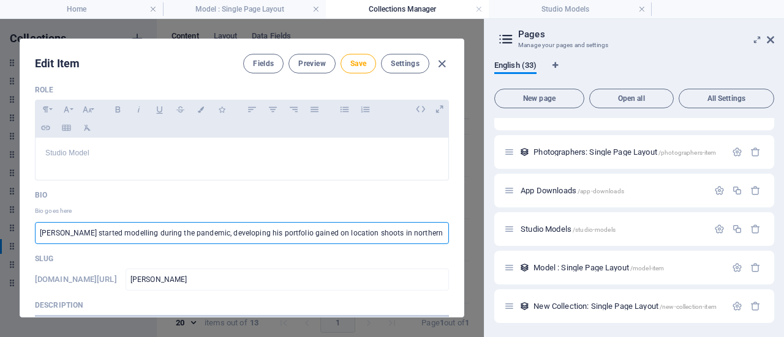
click at [297, 233] on input "[PERSON_NAME] started modelling during the pandemic, developing his portfolio g…" at bounding box center [242, 233] width 414 height 22
drag, startPoint x: 275, startPoint y: 231, endPoint x: 348, endPoint y: 229, distance: 72.3
click at [276, 231] on input "[PERSON_NAME] started modelling during the pandemic, developing his portfolio g…" at bounding box center [242, 233] width 414 height 22
click at [440, 233] on input "[PERSON_NAME] started modelling during the pandemic, developing his portfolio w…" at bounding box center [242, 233] width 414 height 22
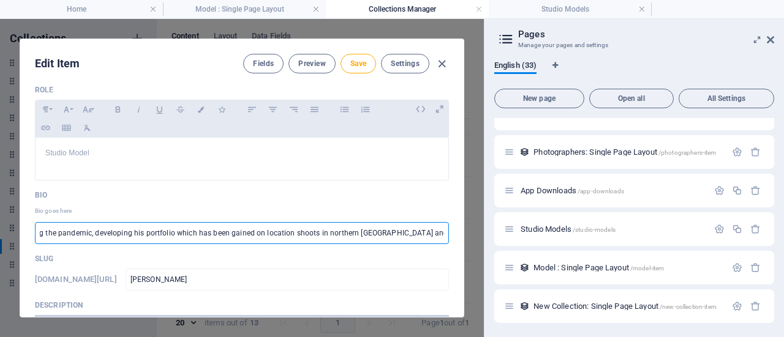
click at [361, 232] on input "[PERSON_NAME] started modelling during the pandemic, developing his portfolio w…" at bounding box center [242, 233] width 414 height 22
drag, startPoint x: 274, startPoint y: 231, endPoint x: 313, endPoint y: 233, distance: 39.3
click at [313, 233] on input "[PERSON_NAME] started modelling during the pandemic, developing his portfolio w…" at bounding box center [242, 233] width 414 height 22
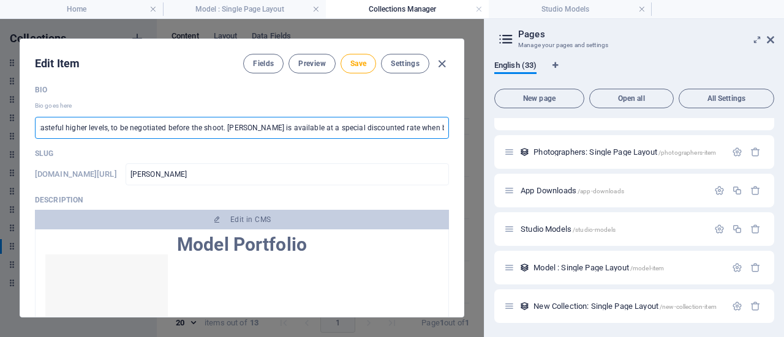
scroll to position [612, 0]
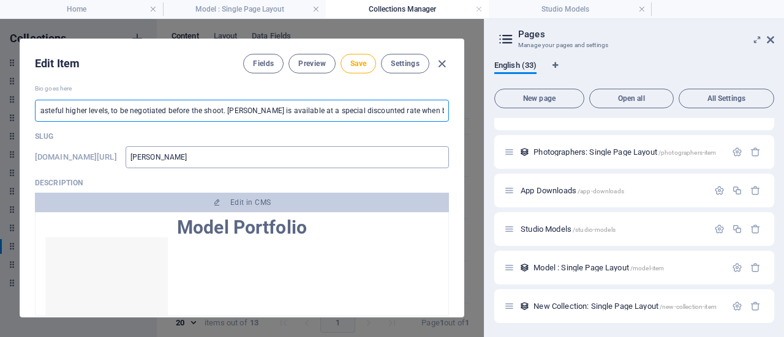
type input "[PERSON_NAME] started modelling during the pandemic, developing his portfolio w…"
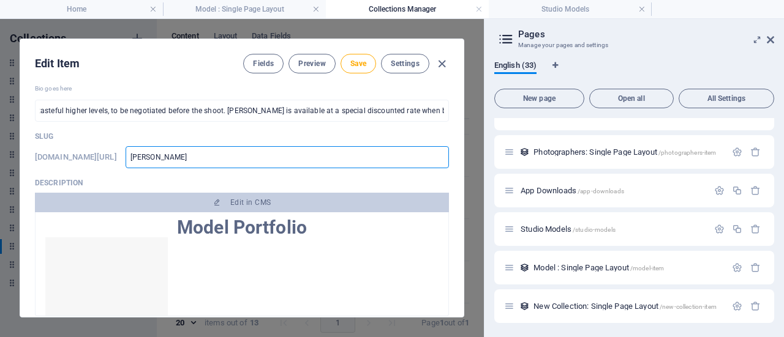
click at [235, 156] on input "[PERSON_NAME]" at bounding box center [286, 157] width 323 height 22
drag, startPoint x: 140, startPoint y: 137, endPoint x: 118, endPoint y: 125, distance: 24.6
click at [122, 127] on div "Sort Order 12 ​ Name [PERSON_NAME] ​ Price from £30/hr ​ Availability Availabil…" at bounding box center [242, 214] width 414 height 1467
type input "R"
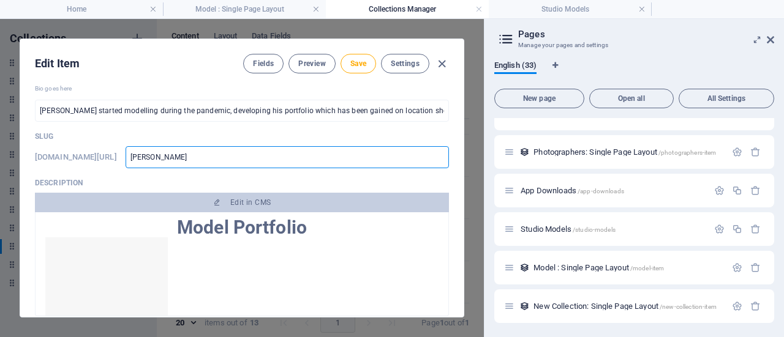
type input "R"
type input "Ro"
type input "[PERSON_NAME]"
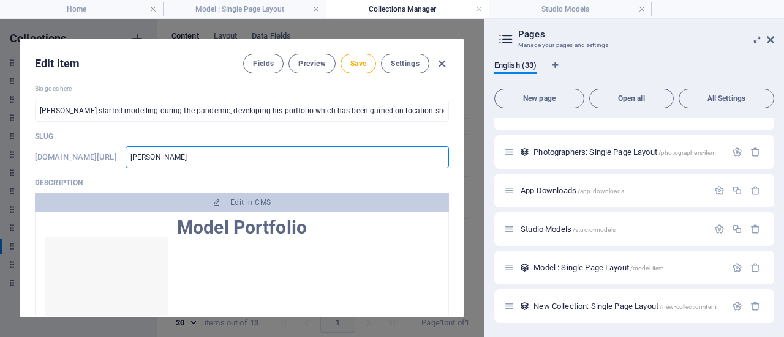
type input "Robe"
type input "Rober"
type input "[PERSON_NAME]"
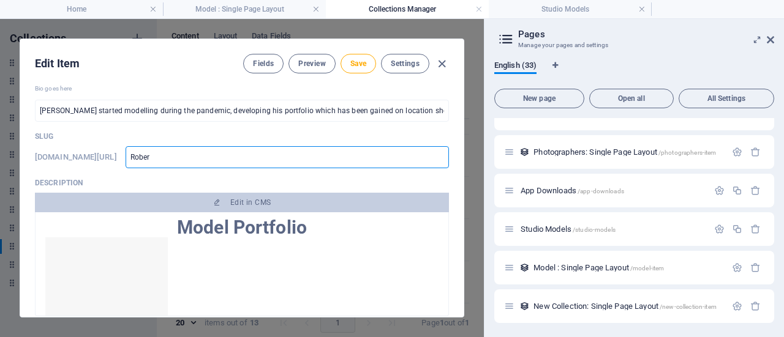
type input "[PERSON_NAME]"
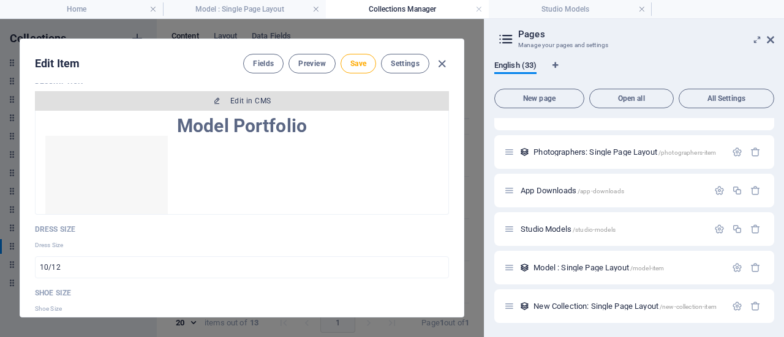
scroll to position [796, 0]
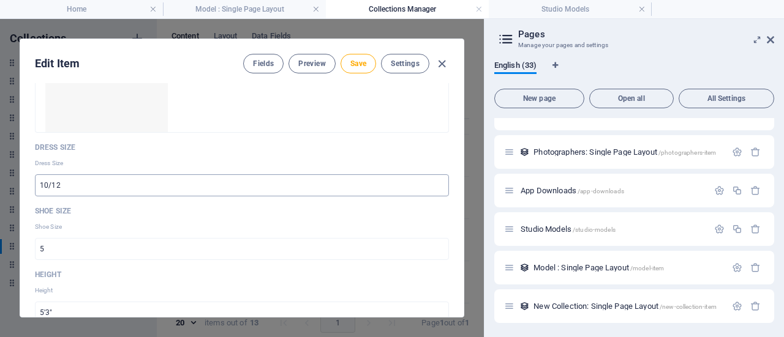
type input "[PERSON_NAME]"
drag, startPoint x: 109, startPoint y: 181, endPoint x: 24, endPoint y: 152, distance: 89.6
click at [29, 157] on div "Sort Order 12 ​ Name [PERSON_NAME] ​ Price from £30/hr ​ Availability Availabil…" at bounding box center [241, 200] width 443 height 234
type input "s"
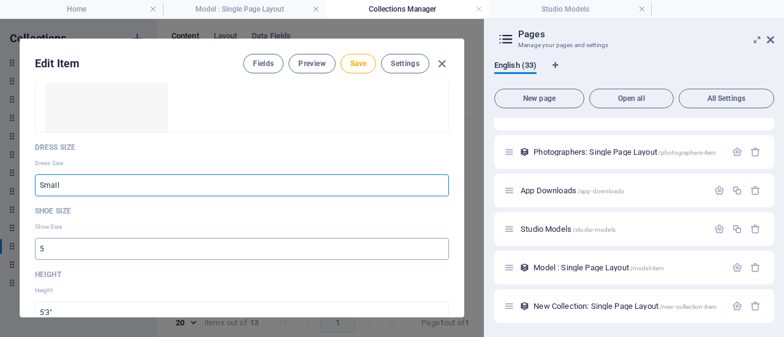
type input "Small"
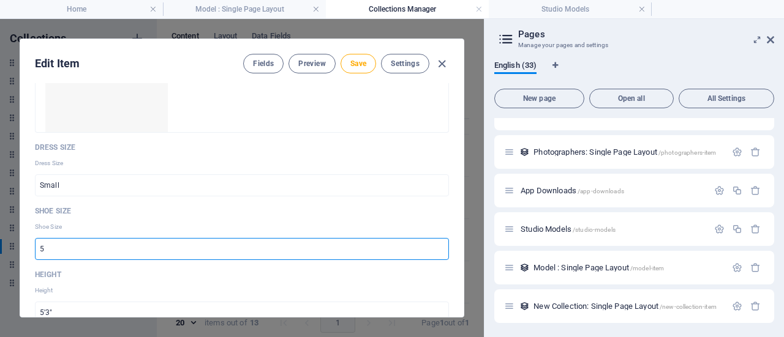
drag, startPoint x: 91, startPoint y: 249, endPoint x: 0, endPoint y: 215, distance: 97.2
click at [0, 217] on div "Edit Item Fields Preview Save Settings Sort Order 12 ​ Name [PERSON_NAME] ​ Pri…" at bounding box center [242, 178] width 484 height 318
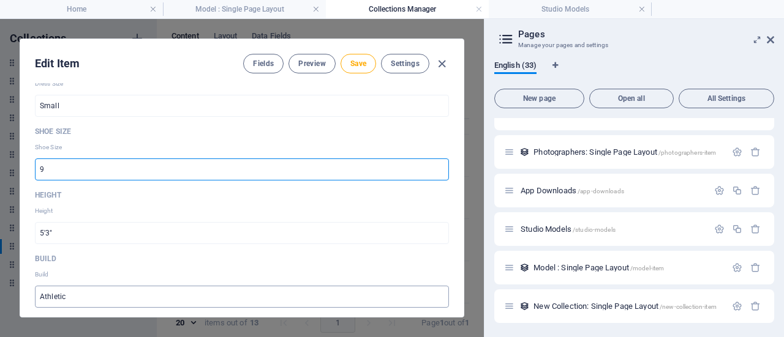
scroll to position [979, 0]
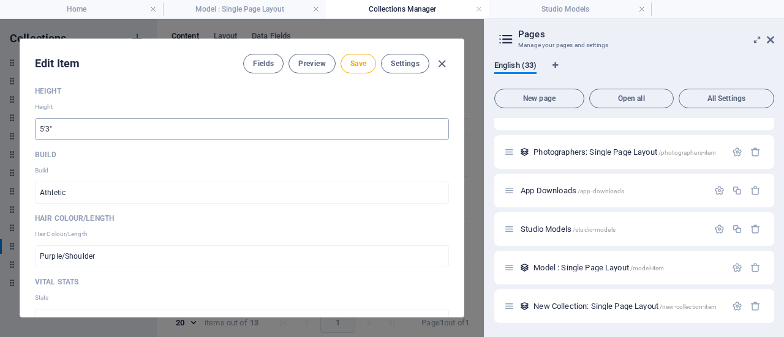
type input "9"
click at [96, 123] on input "5'3"" at bounding box center [242, 129] width 414 height 22
type input "5'11""
click at [83, 193] on input "Athletic" at bounding box center [242, 193] width 414 height 22
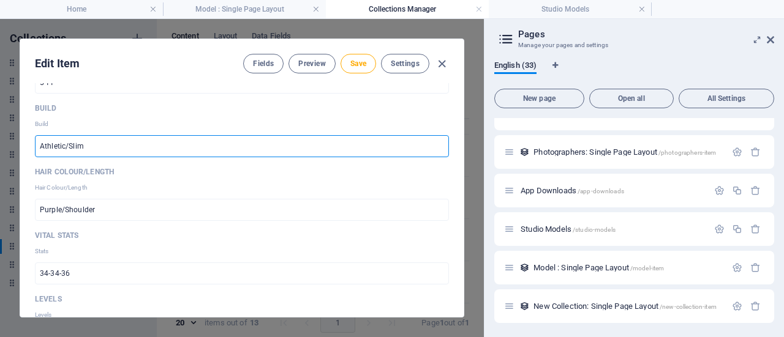
scroll to position [1041, 0]
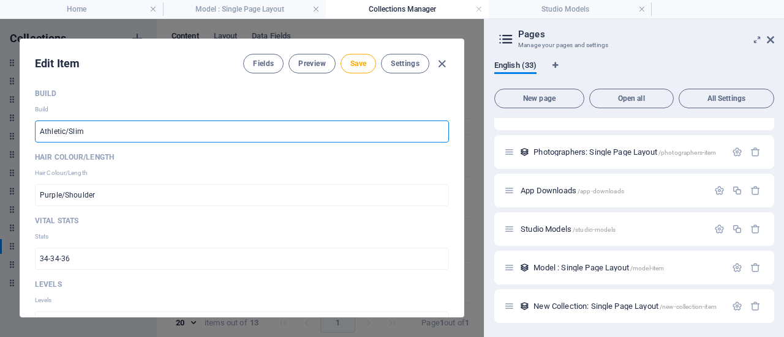
type input "Athletic/Slim"
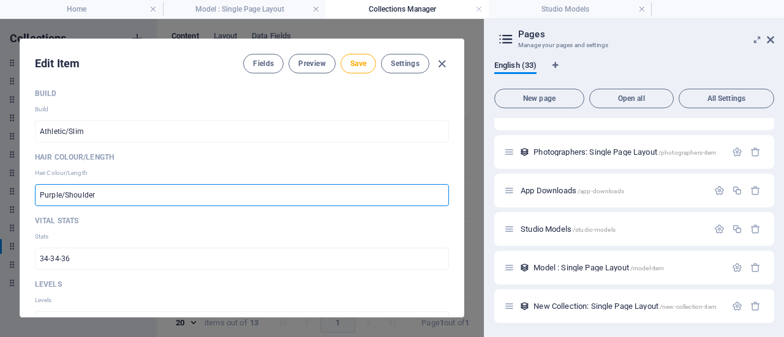
drag, startPoint x: 116, startPoint y: 179, endPoint x: 0, endPoint y: 158, distance: 118.2
click at [0, 159] on div "Edit Item Fields Preview Save Settings Sort Order 12 ​ Name [PERSON_NAME] ​ Pri…" at bounding box center [242, 178] width 484 height 318
type input "Dark Brown/Short"
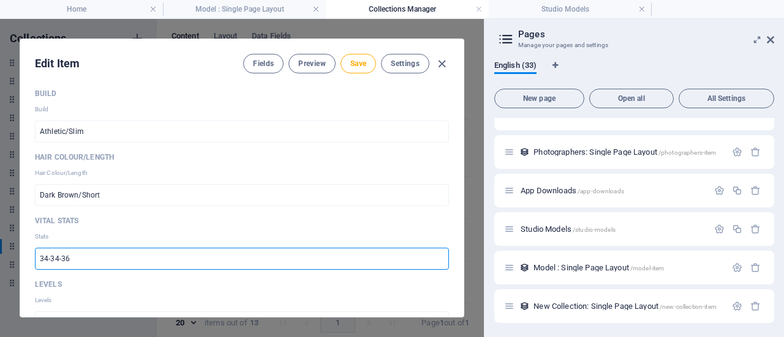
drag, startPoint x: 146, startPoint y: 256, endPoint x: 0, endPoint y: 189, distance: 160.8
click at [0, 196] on div "Edit Item Fields Preview Save Settings Sort Order 12 ​ Name [PERSON_NAME] ​ Pri…" at bounding box center [242, 178] width 484 height 318
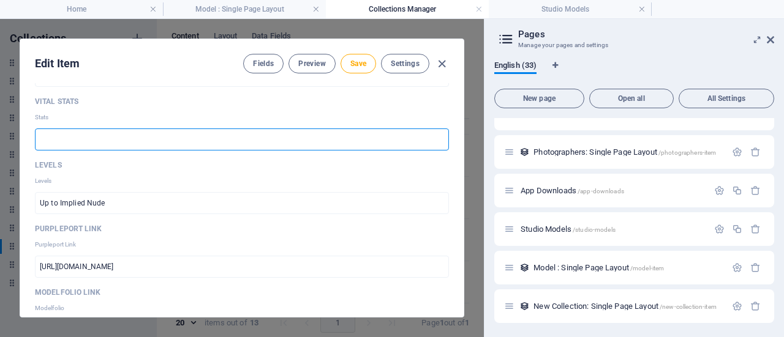
scroll to position [1163, 0]
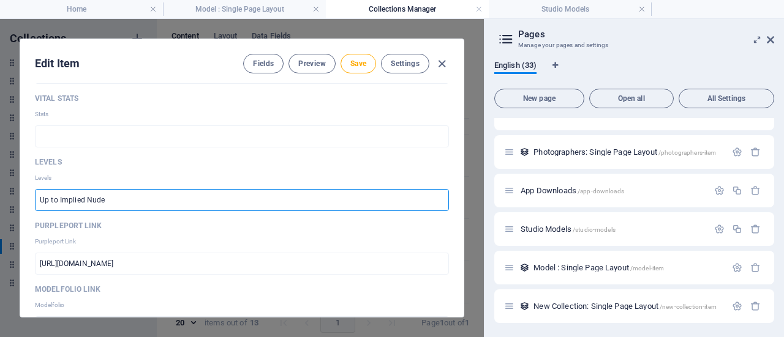
drag, startPoint x: 102, startPoint y: 198, endPoint x: 0, endPoint y: 179, distance: 103.5
click at [0, 179] on div "Edit Item Fields Preview Save Settings Sort Order 12 ​ Name [PERSON_NAME] ​ Pri…" at bounding box center [242, 178] width 484 height 318
type input "Fashion, portrait, urban, character, alternative, topless, swimwear"
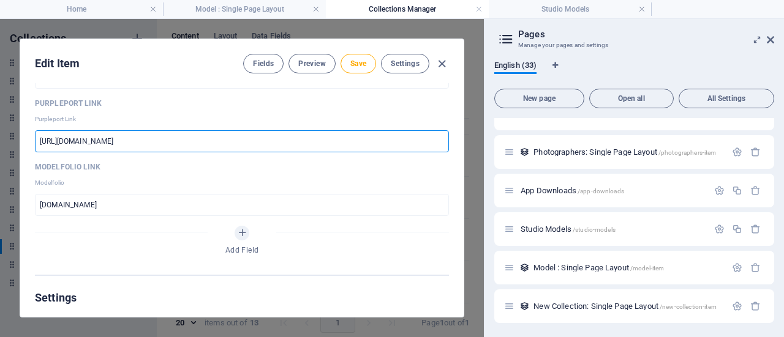
drag, startPoint x: 216, startPoint y: 138, endPoint x: 0, endPoint y: 89, distance: 221.6
click at [0, 96] on div "Edit Item Fields Preview Save Settings Sort Order 12 ​ Name [PERSON_NAME] ​ Pri…" at bounding box center [242, 178] width 484 height 318
paste input "purpleflame"
type input "[URL][DOMAIN_NAME]"
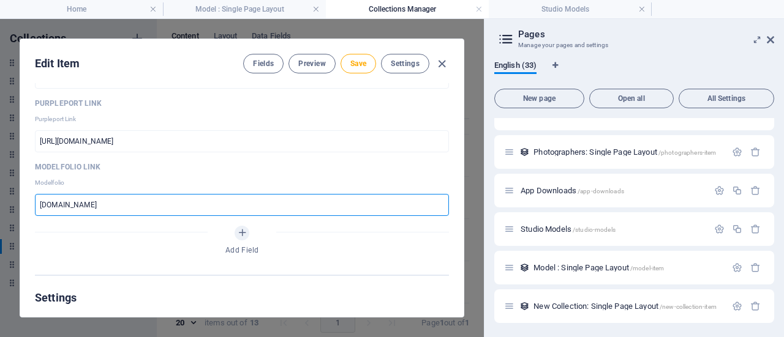
drag, startPoint x: 105, startPoint y: 203, endPoint x: 0, endPoint y: 178, distance: 108.1
click at [0, 179] on div "Edit Item Fields Preview Save Settings Sort Order 12 ​ Name [PERSON_NAME] ​ Pri…" at bounding box center [242, 178] width 484 height 318
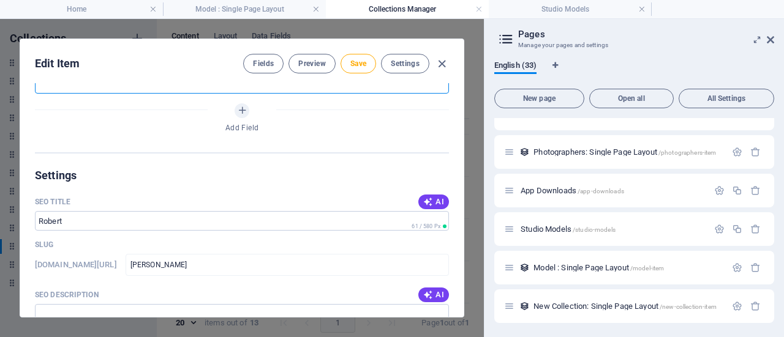
scroll to position [1469, 0]
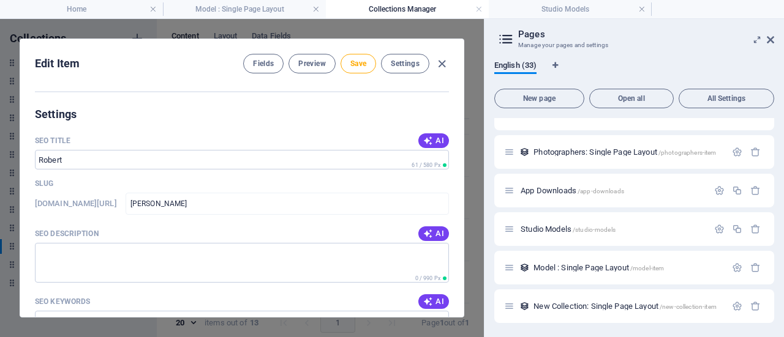
click at [433, 140] on span "AI" at bounding box center [433, 141] width 21 height 10
type input "[PERSON_NAME]: Versatile Model in [GEOGRAPHIC_DATA]"
click at [425, 234] on icon "button" at bounding box center [428, 234] width 10 height 10
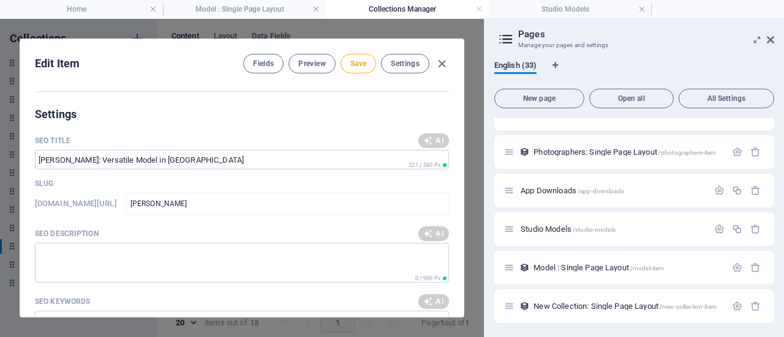
type textarea "Discover [PERSON_NAME], a dynamic studio model in [GEOGRAPHIC_DATA], skilled in…"
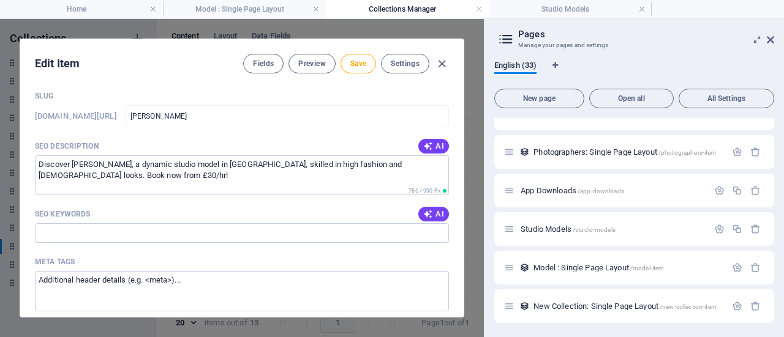
scroll to position [1592, 0]
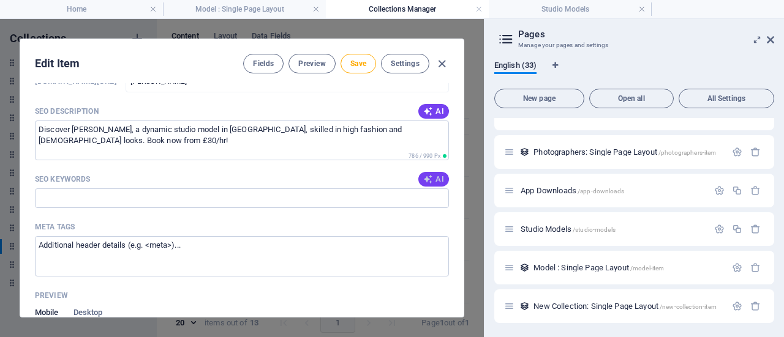
click at [436, 178] on span "AI" at bounding box center [433, 179] width 21 height 10
type input "studio model, Liverpool photography, high fashion model, alternative cosplay, a…"
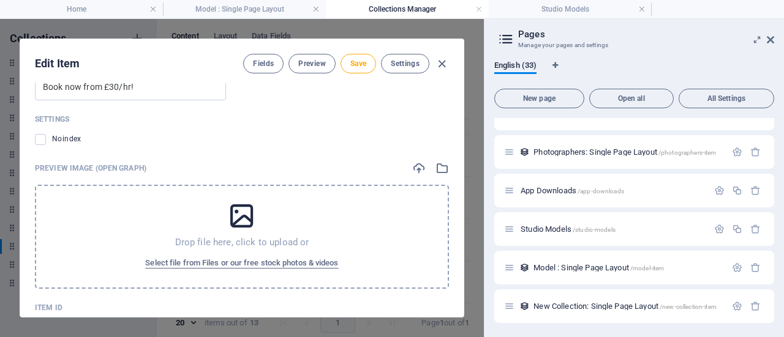
scroll to position [1994, 0]
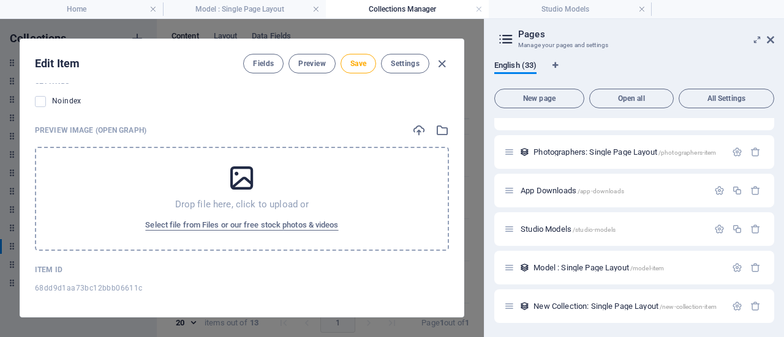
click at [240, 163] on icon at bounding box center [241, 178] width 31 height 31
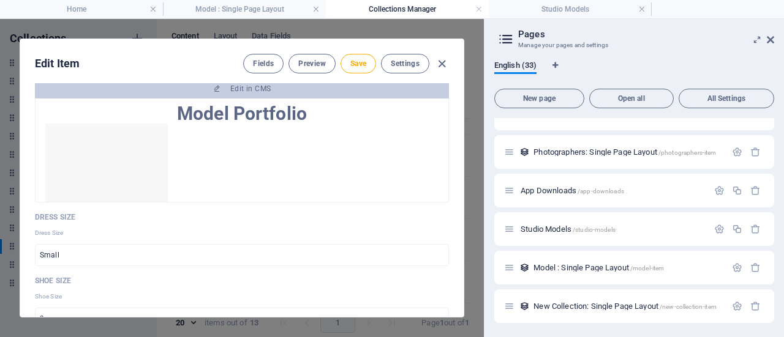
scroll to position [648, 0]
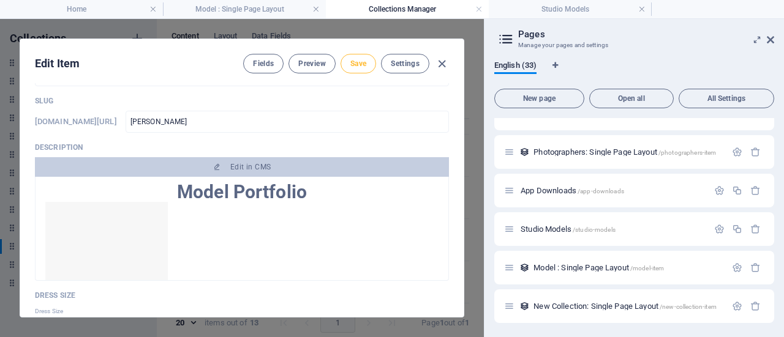
click at [350, 62] on span "Save" at bounding box center [358, 64] width 16 height 10
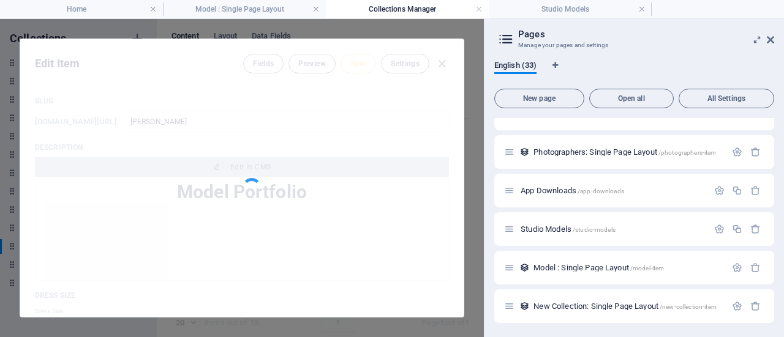
type input "[PERSON_NAME]"
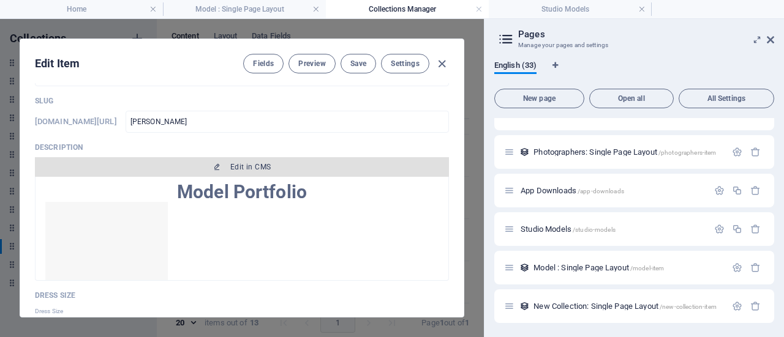
click at [272, 166] on span "Edit in CMS" at bounding box center [242, 167] width 404 height 10
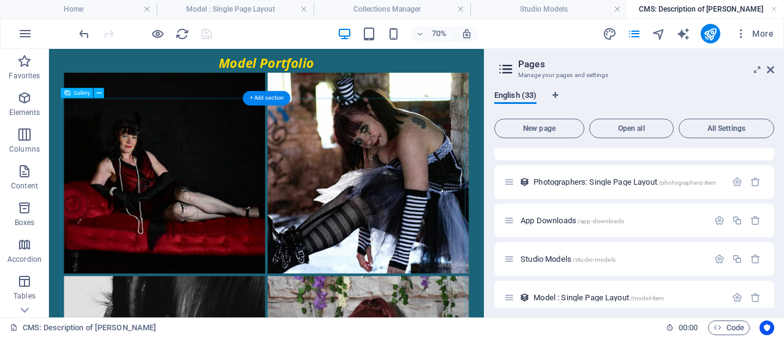
scroll to position [122, 0]
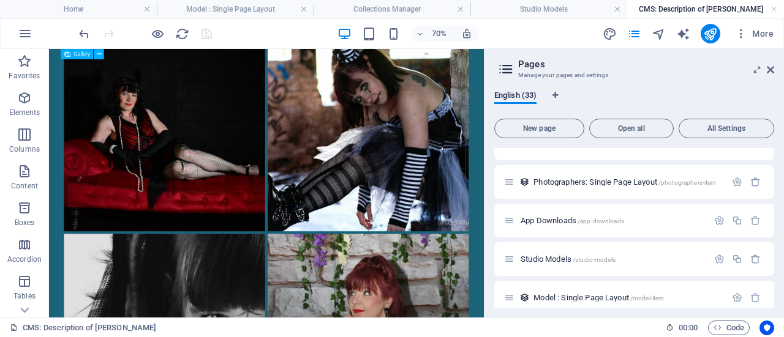
click at [246, 201] on li at bounding box center [214, 166] width 291 height 291
select select "4"
select select "%"
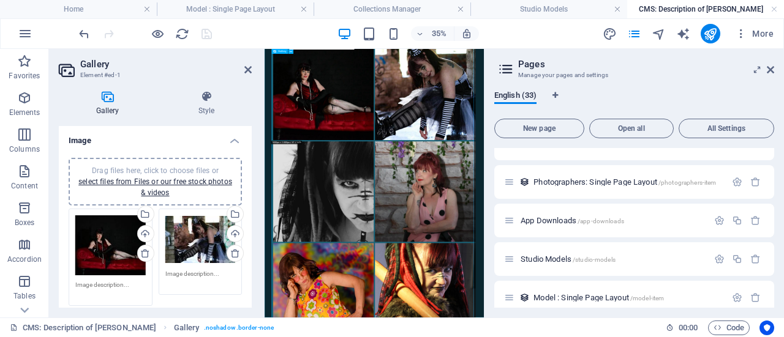
click at [395, 225] on li at bounding box center [432, 166] width 291 height 291
click at [147, 253] on icon at bounding box center [145, 254] width 10 height 10
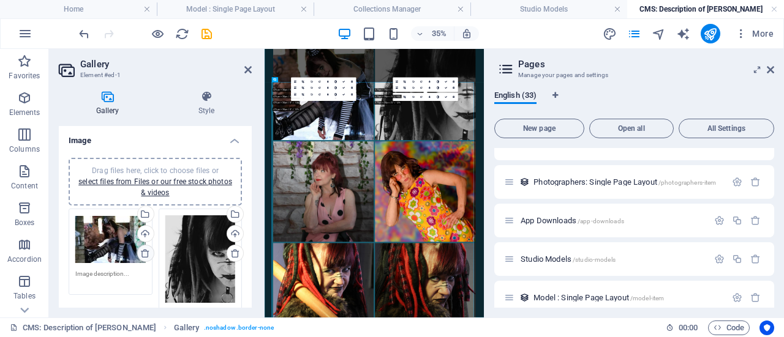
scroll to position [0, 0]
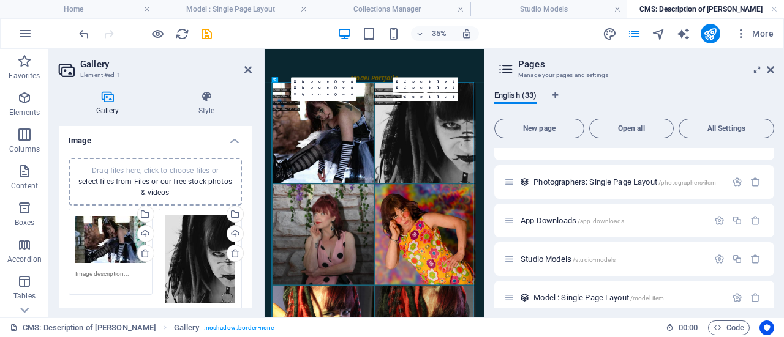
drag, startPoint x: 233, startPoint y: 254, endPoint x: 213, endPoint y: 250, distance: 20.7
click at [233, 254] on icon at bounding box center [235, 254] width 10 height 10
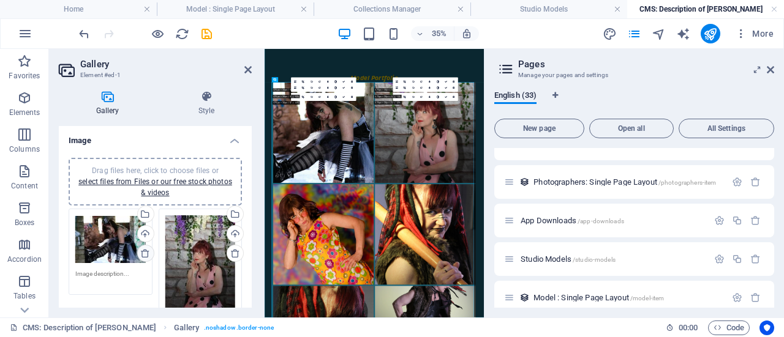
click at [146, 252] on icon at bounding box center [145, 254] width 10 height 10
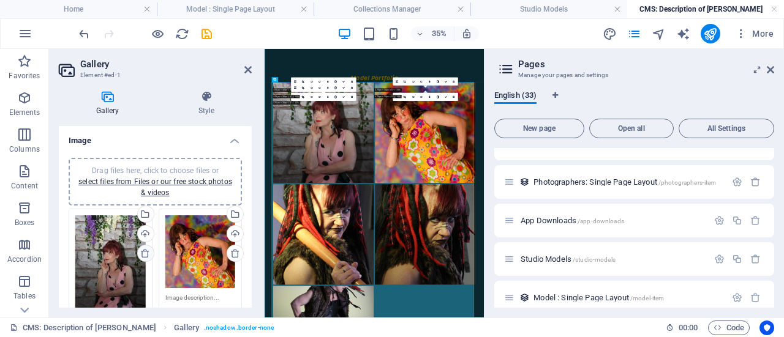
click at [146, 252] on icon at bounding box center [145, 254] width 10 height 10
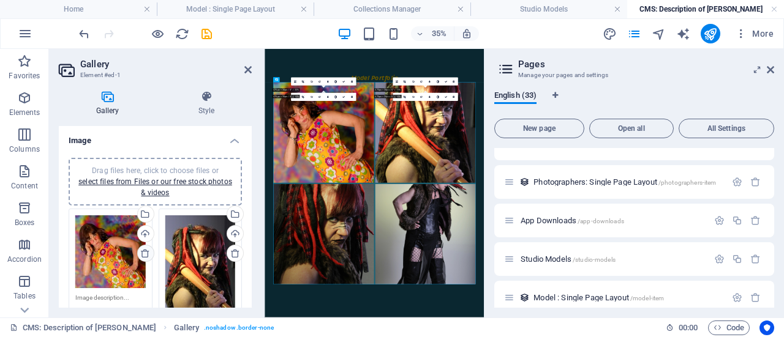
click at [146, 252] on icon at bounding box center [145, 254] width 10 height 10
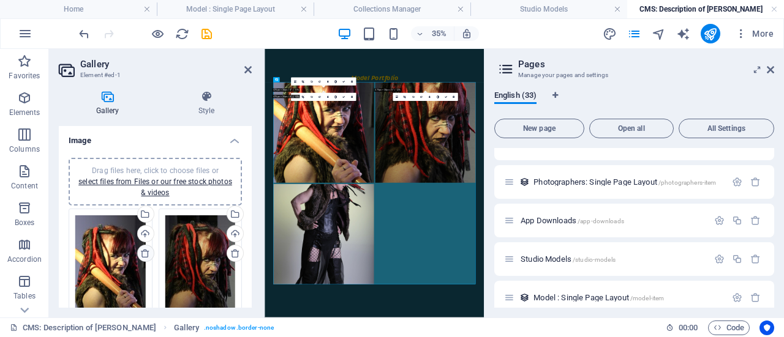
click at [143, 253] on icon at bounding box center [145, 254] width 10 height 10
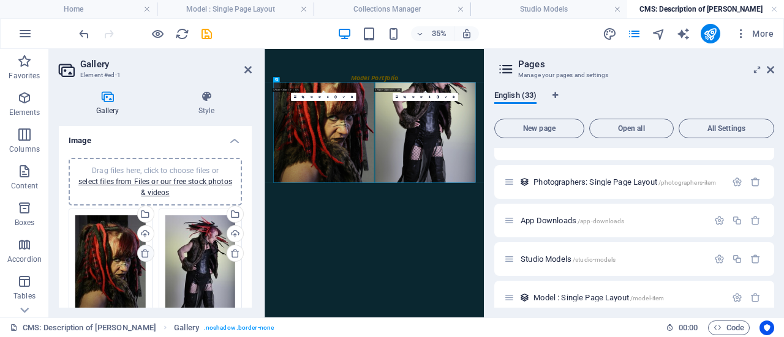
click at [143, 253] on icon at bounding box center [145, 254] width 10 height 10
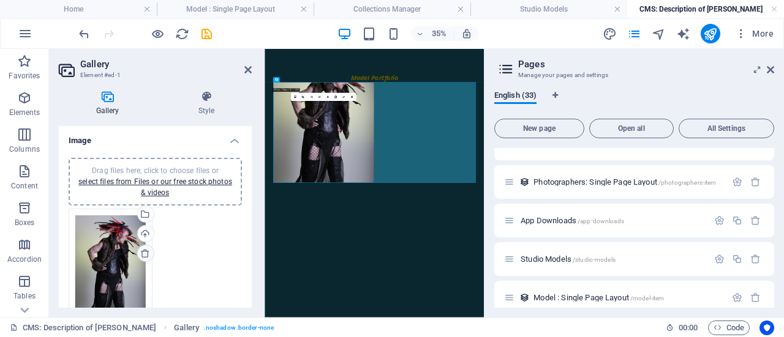
click at [143, 253] on icon at bounding box center [145, 254] width 10 height 10
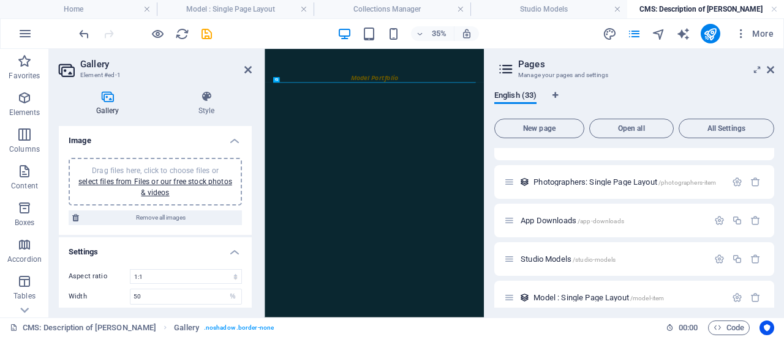
click at [176, 167] on span "Drag files here, click to choose files or select files from Files or our free s…" at bounding box center [155, 182] width 154 height 31
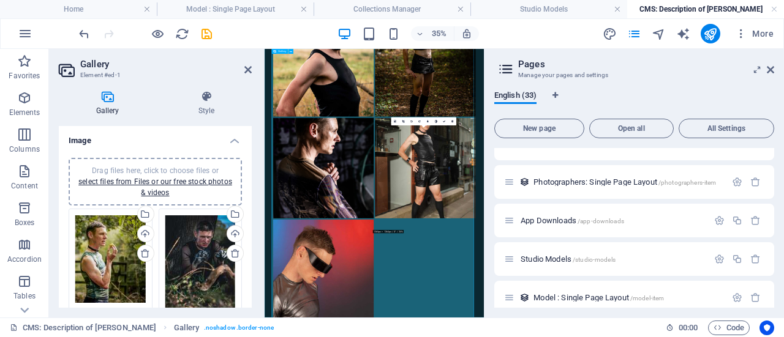
scroll to position [846, 0]
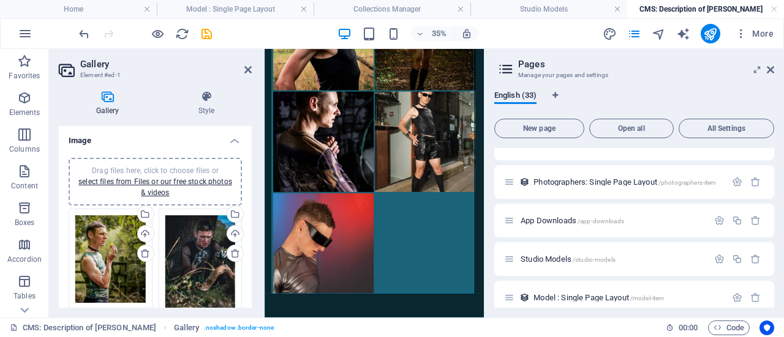
click at [182, 167] on span "Drag files here, click to choose files or select files from Files or our free s…" at bounding box center [155, 182] width 154 height 31
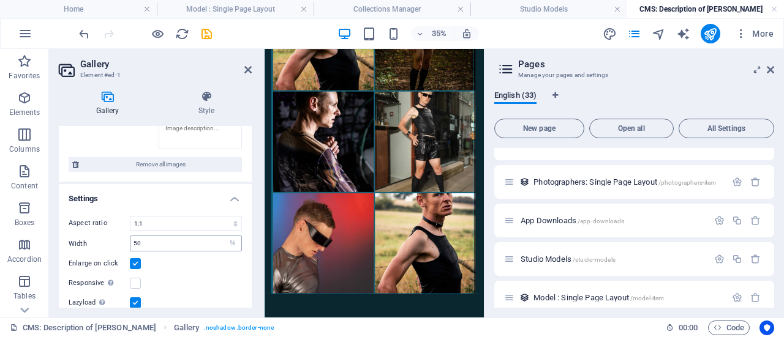
scroll to position [673, 0]
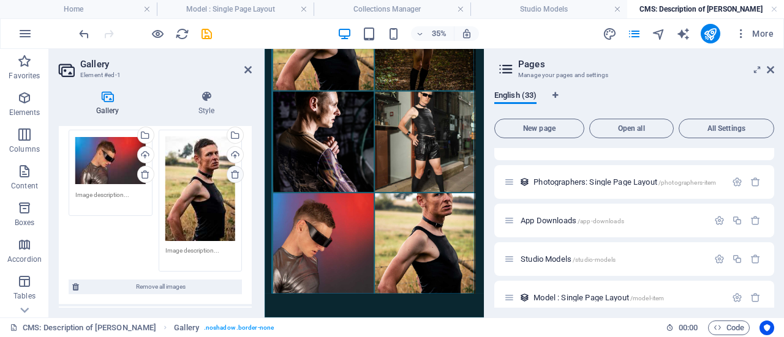
click at [238, 170] on link at bounding box center [234, 174] width 17 height 17
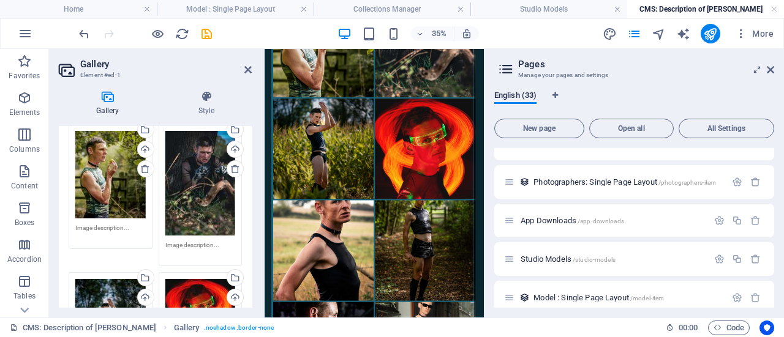
scroll to position [0, 0]
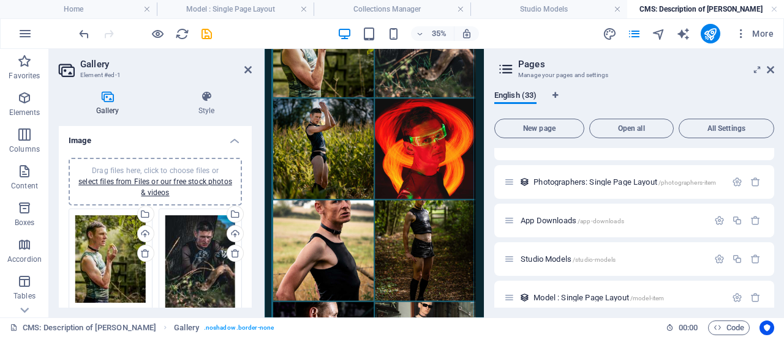
click at [187, 171] on span "Drag files here, click to choose files or select files from Files or our free s…" at bounding box center [155, 182] width 154 height 31
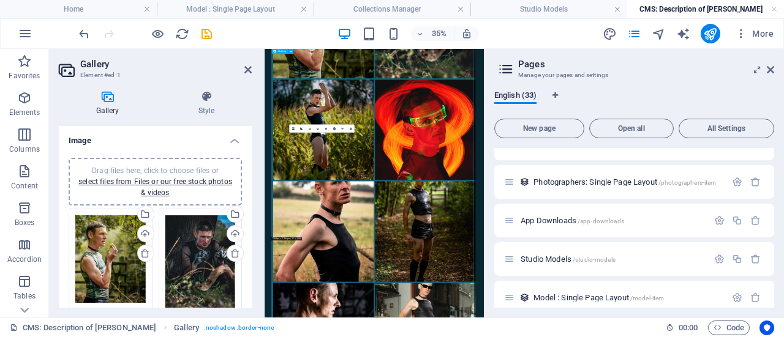
scroll to position [245, 0]
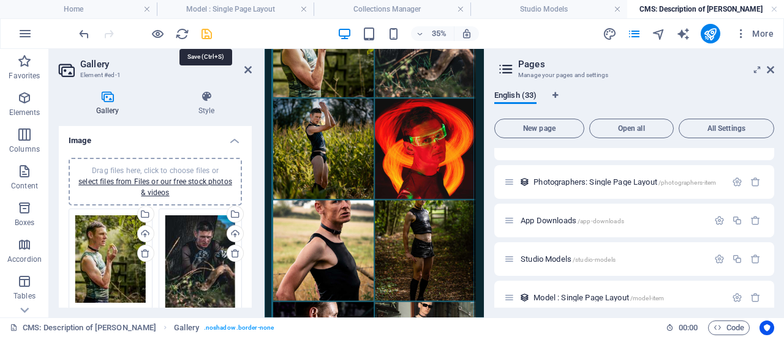
click at [210, 31] on icon "save" at bounding box center [207, 34] width 14 height 14
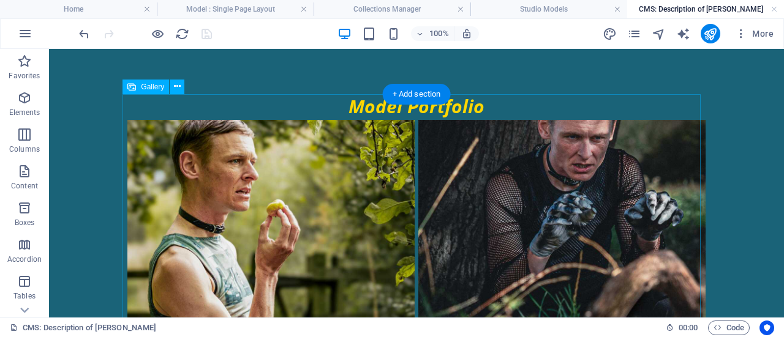
scroll to position [0, 0]
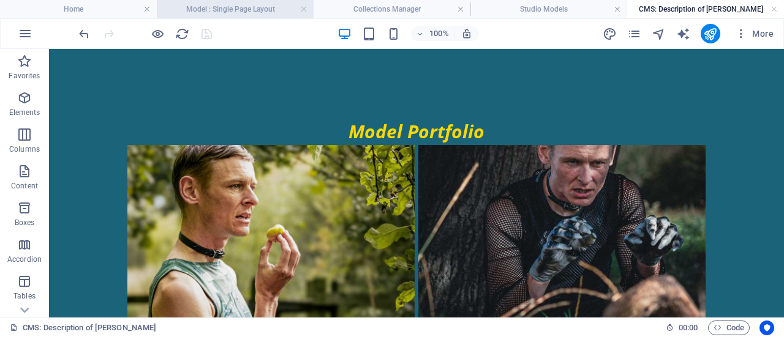
click at [250, 15] on h4 "Model : Single Page Layout" at bounding box center [235, 8] width 157 height 13
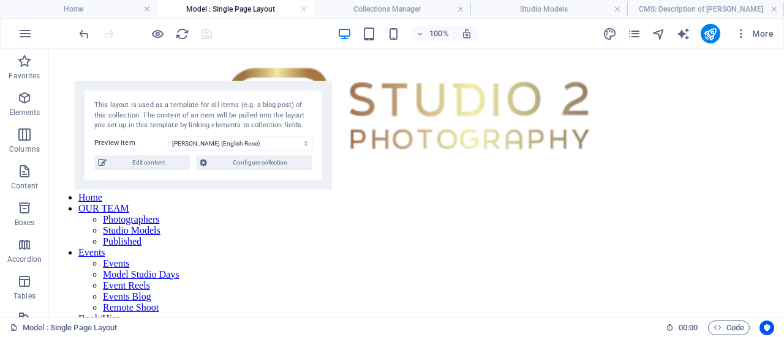
scroll to position [1132, 0]
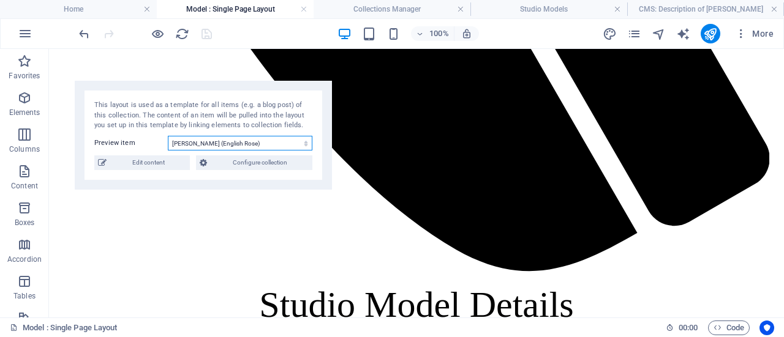
click at [244, 140] on select "[PERSON_NAME] (English Rose) [PERSON_NAME] [PERSON_NAME] [PERSON_NAME] [PERSON_…" at bounding box center [240, 143] width 144 height 15
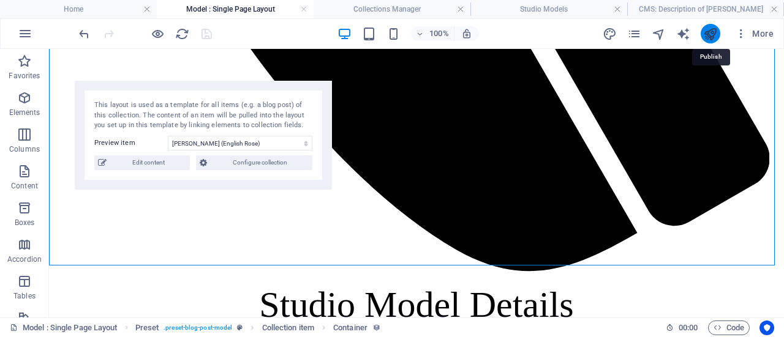
click at [705, 27] on icon "publish" at bounding box center [710, 34] width 14 height 14
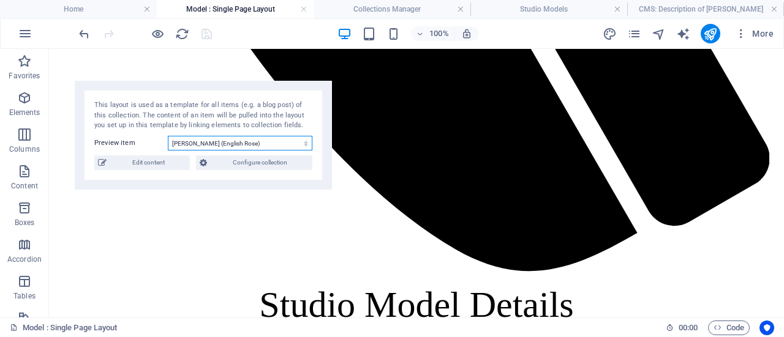
click at [256, 143] on select "[PERSON_NAME] (English Rose) [PERSON_NAME] [PERSON_NAME] [PERSON_NAME] [PERSON_…" at bounding box center [240, 143] width 144 height 15
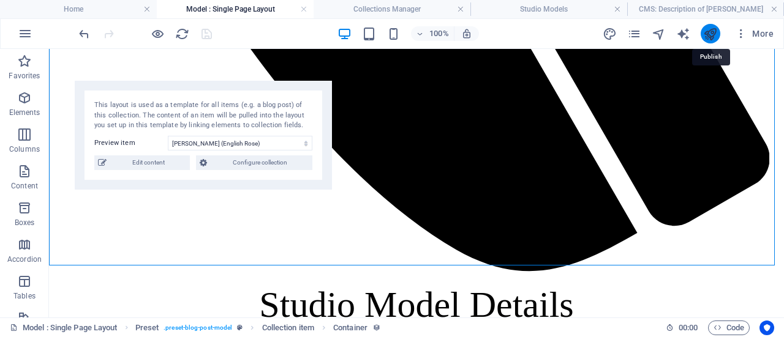
click at [715, 34] on icon "publish" at bounding box center [710, 34] width 14 height 14
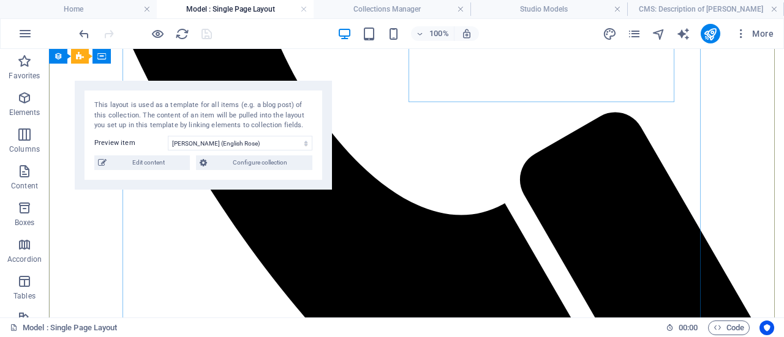
scroll to position [1010, 0]
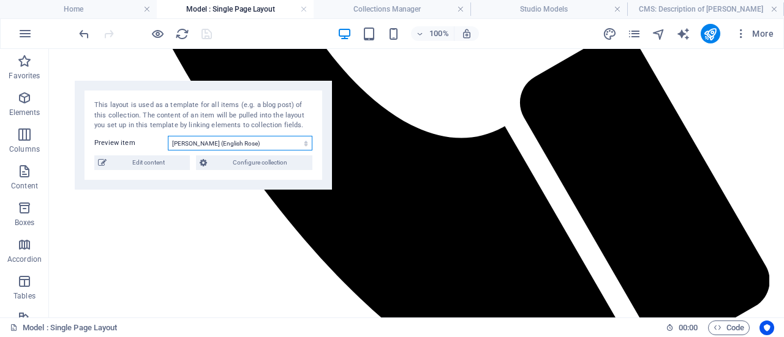
click at [256, 143] on select "[PERSON_NAME] (English Rose) [PERSON_NAME] [PERSON_NAME] [PERSON_NAME] [PERSON_…" at bounding box center [240, 143] width 144 height 15
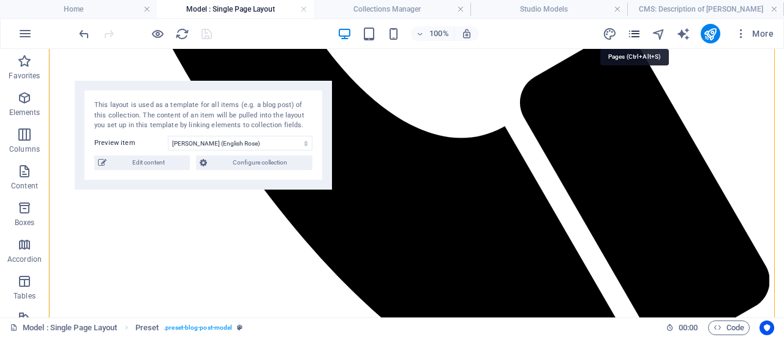
click at [634, 32] on icon "pages" at bounding box center [634, 34] width 14 height 14
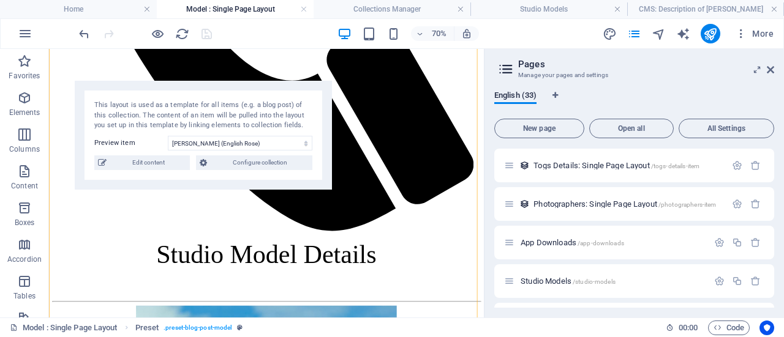
scroll to position [1113, 0]
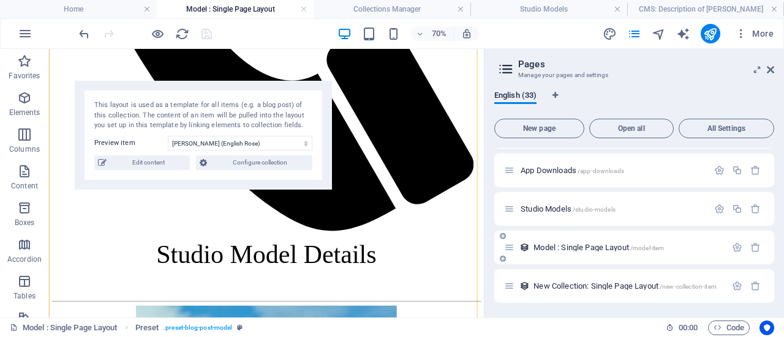
click at [555, 245] on span "Model : Single Page Layout /model-item" at bounding box center [598, 247] width 130 height 9
click at [548, 245] on span "Model : Single Page Layout /model-item" at bounding box center [598, 247] width 130 height 9
click at [240, 141] on select "[PERSON_NAME] (English Rose) [PERSON_NAME] [PERSON_NAME] [PERSON_NAME] [PERSON_…" at bounding box center [240, 143] width 144 height 15
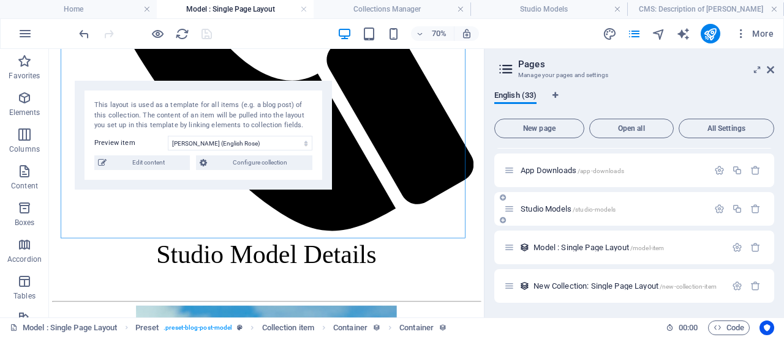
click at [567, 209] on span "Studio Models /studio-models" at bounding box center [567, 208] width 95 height 9
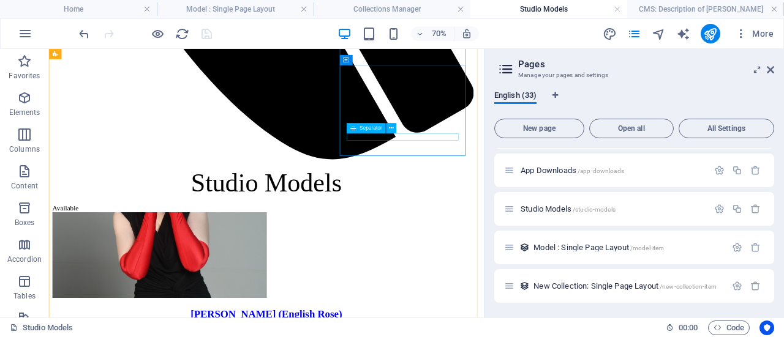
scroll to position [1229, 0]
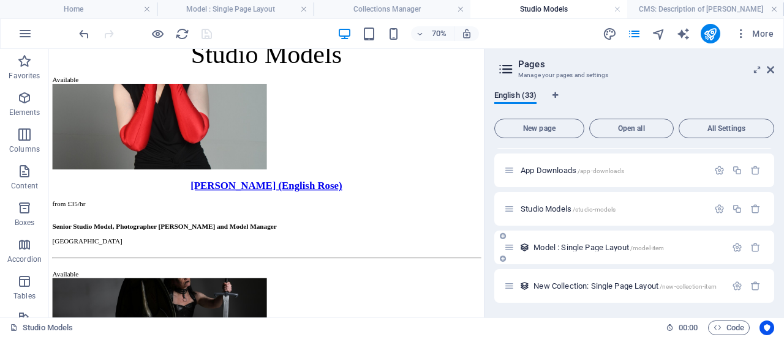
click at [555, 248] on span "Model : Single Page Layout /model-item" at bounding box center [598, 247] width 130 height 9
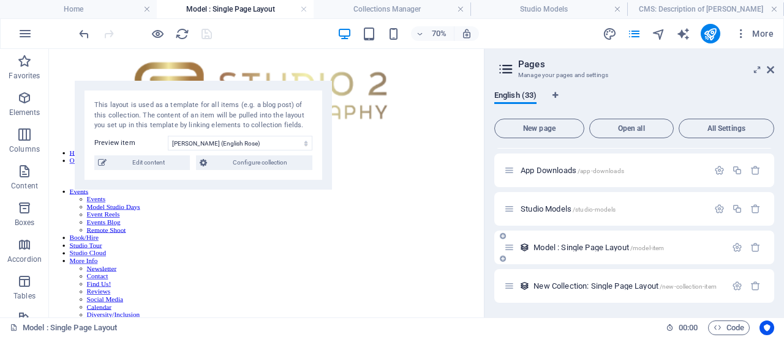
scroll to position [944, 0]
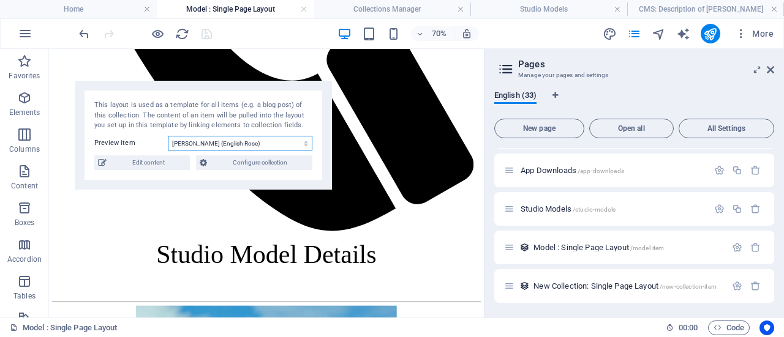
click at [226, 143] on select "[PERSON_NAME] (English Rose) [PERSON_NAME] [PERSON_NAME] [PERSON_NAME] [PERSON_…" at bounding box center [240, 143] width 144 height 15
select select "68a96de7018d1092ea0d3d61"
click at [168, 136] on select "[PERSON_NAME] (English Rose) [PERSON_NAME] [PERSON_NAME] [PERSON_NAME] [PERSON_…" at bounding box center [240, 143] width 144 height 15
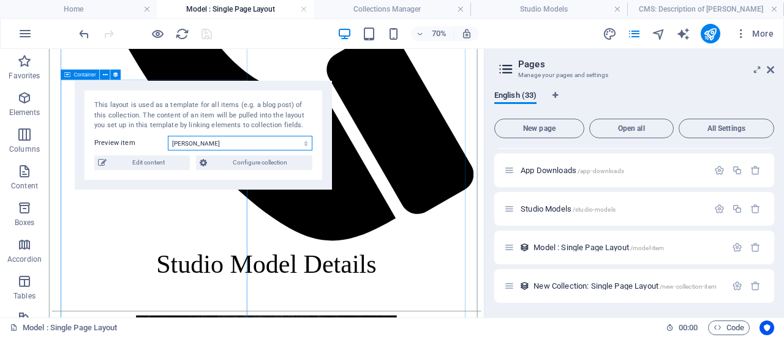
scroll to position [1128, 0]
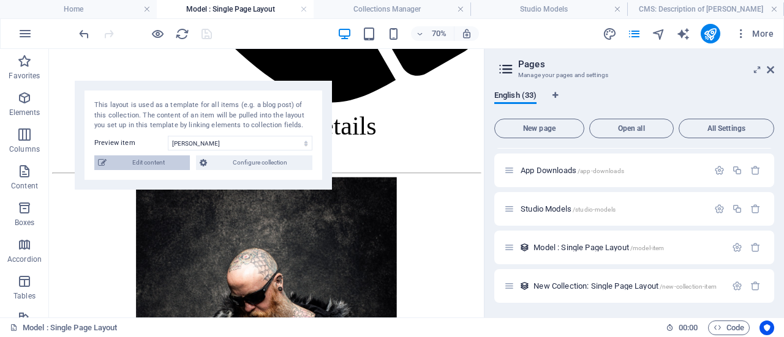
click at [180, 167] on span "Edit content" at bounding box center [148, 162] width 76 height 15
type input "[PERSON_NAME]"
type input "[GEOGRAPHIC_DATA]"
type input "test bio"
type input "[PERSON_NAME]"
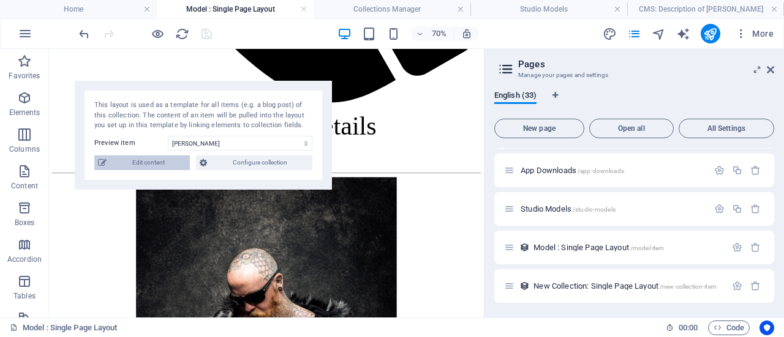
type input "10/12"
type input "5"
type input "5'3""
type input "Athletic"
type input "Purple/Shoulder"
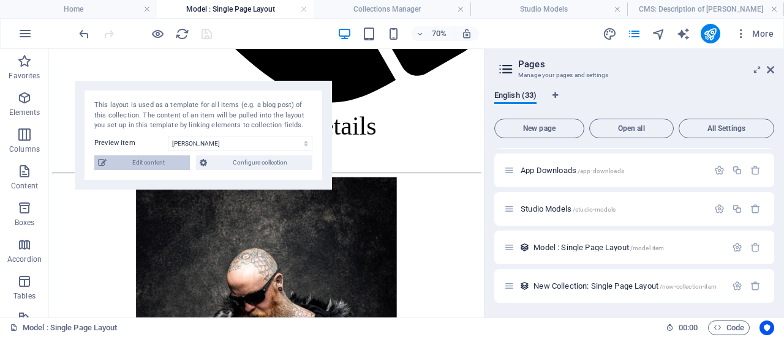
type input "34-34-36"
type input "Up to Implied Nude"
type input "[URL][DOMAIN_NAME]"
type input "[DOMAIN_NAME]"
type input "[PERSON_NAME]"
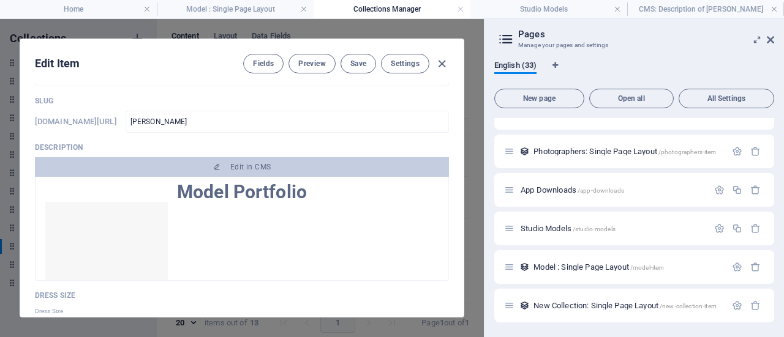
scroll to position [695, 0]
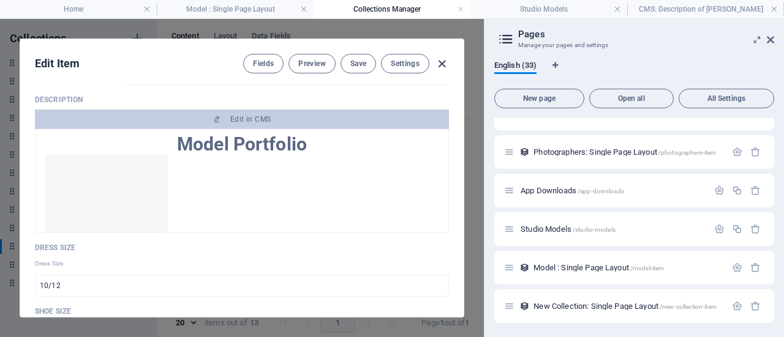
click at [440, 59] on icon "button" at bounding box center [442, 64] width 14 height 14
type input "[PERSON_NAME]"
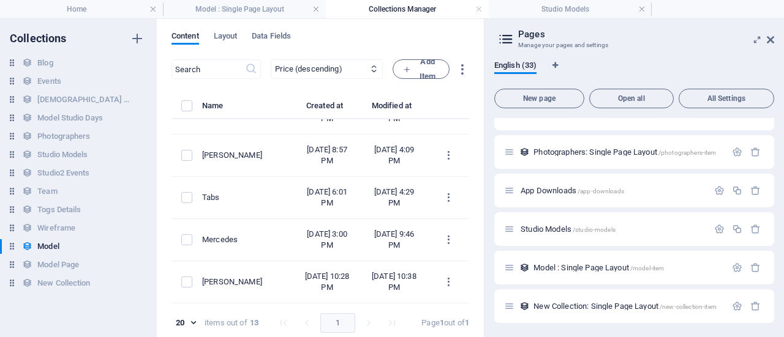
scroll to position [0, 0]
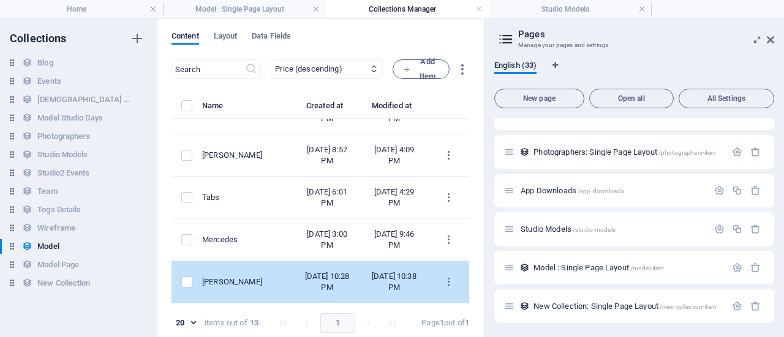
click at [263, 277] on div "[PERSON_NAME]" at bounding box center [243, 282] width 82 height 11
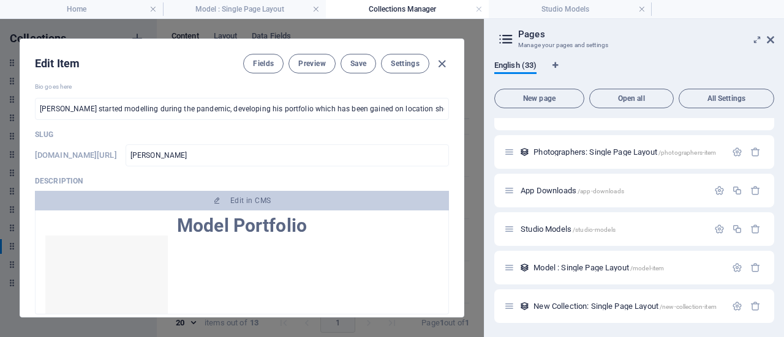
scroll to position [612, 0]
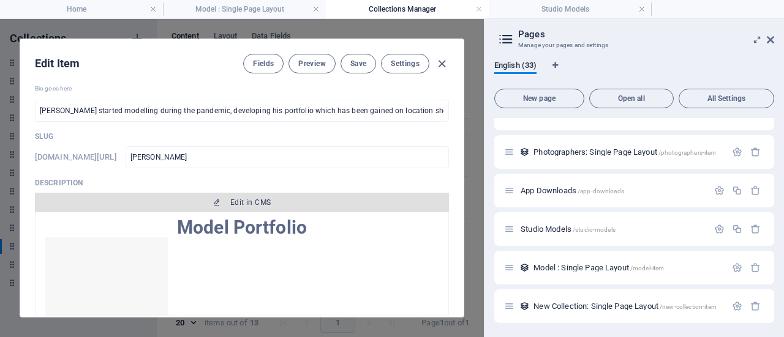
click at [266, 203] on span "Edit in CMS" at bounding box center [250, 203] width 40 height 10
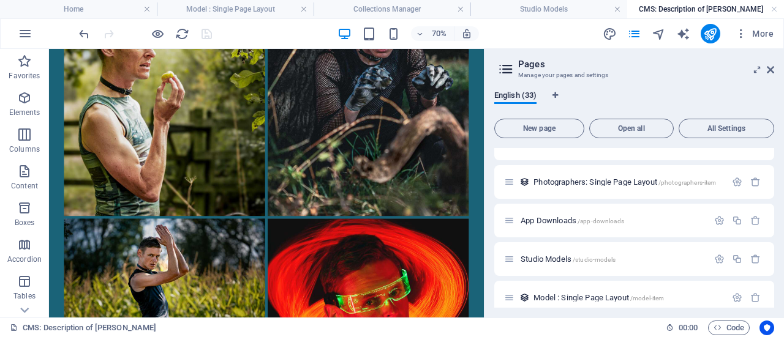
scroll to position [6, 0]
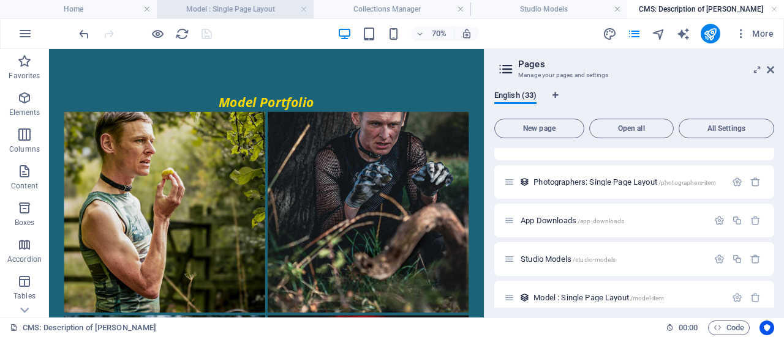
click at [233, 9] on h4 "Model : Single Page Layout" at bounding box center [235, 8] width 157 height 13
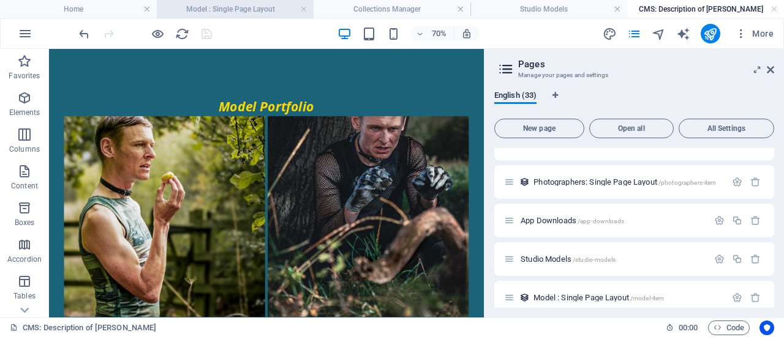
scroll to position [1128, 0]
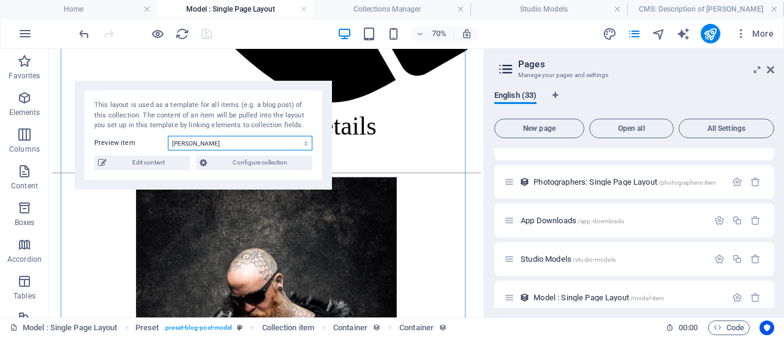
click at [275, 145] on select "[PERSON_NAME] (English Rose) [PERSON_NAME] [PERSON_NAME] [PERSON_NAME] [PERSON_…" at bounding box center [240, 143] width 144 height 15
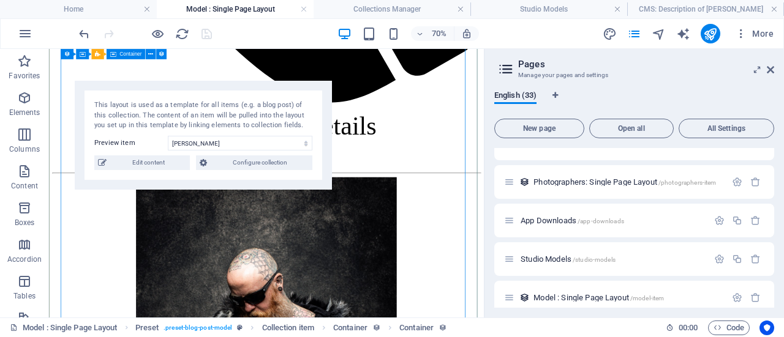
click at [575, 294] on span "Model : Single Page Layout /model-item" at bounding box center [598, 297] width 130 height 9
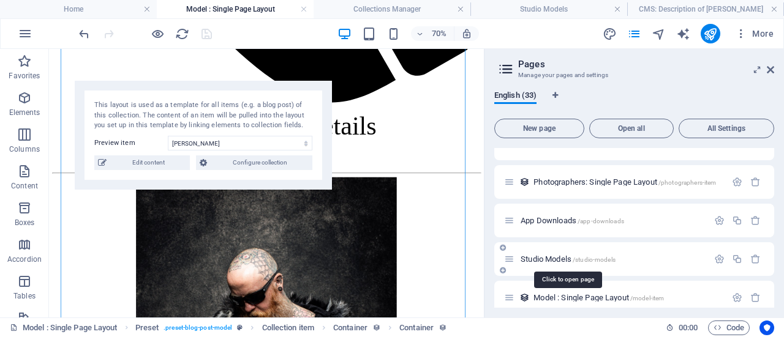
click at [554, 255] on span "Studio Models /studio-models" at bounding box center [567, 259] width 95 height 9
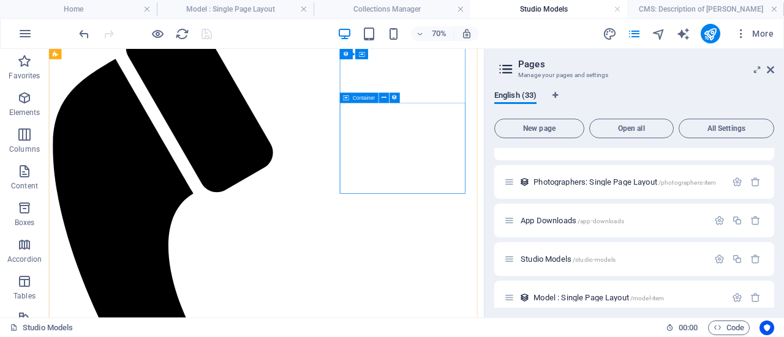
scroll to position [433, 0]
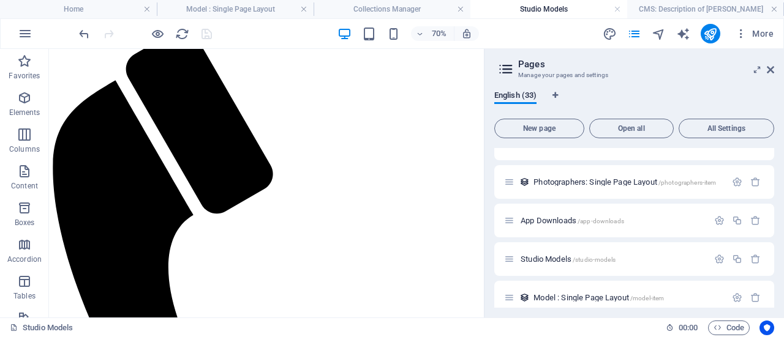
click at [207, 33] on div at bounding box center [145, 34] width 137 height 20
click at [631, 298] on span "Model : Single Page Layout /model-item" at bounding box center [598, 297] width 130 height 9
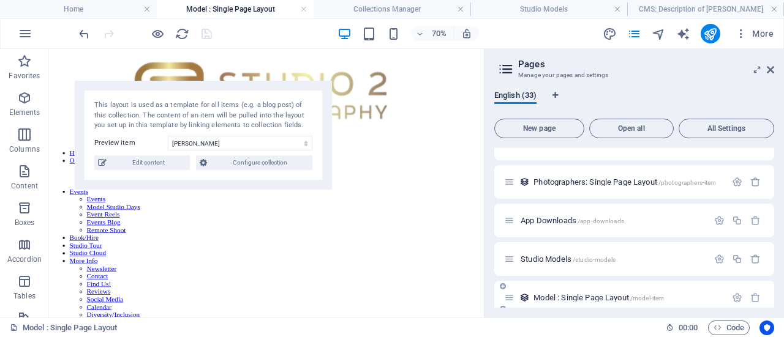
scroll to position [1128, 0]
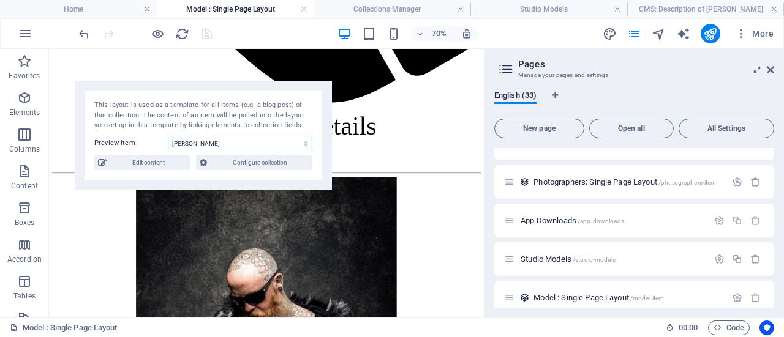
click at [217, 146] on select "[PERSON_NAME] (English Rose) [PERSON_NAME] [PERSON_NAME] [PERSON_NAME] [PERSON_…" at bounding box center [240, 143] width 144 height 15
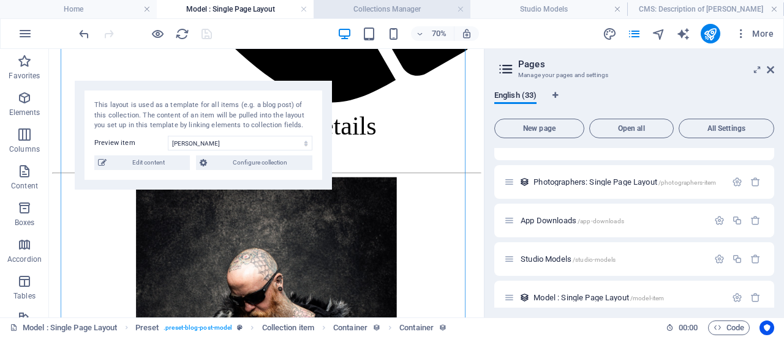
click at [357, 9] on h4 "Collections Manager" at bounding box center [391, 8] width 157 height 13
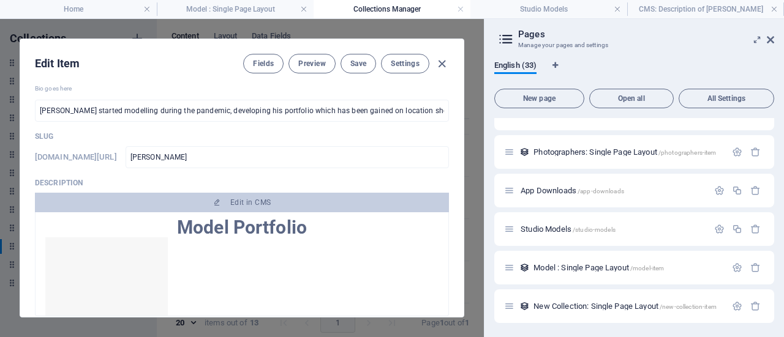
scroll to position [0, 0]
click at [347, 65] on button "Save" at bounding box center [358, 64] width 36 height 20
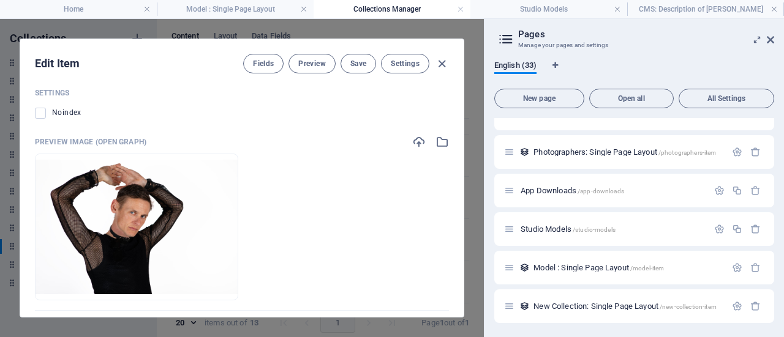
scroll to position [2042, 0]
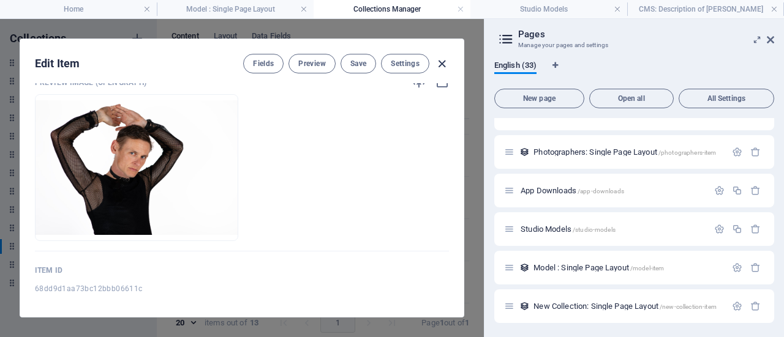
click at [443, 63] on icon "button" at bounding box center [442, 64] width 14 height 14
type input "[PERSON_NAME]"
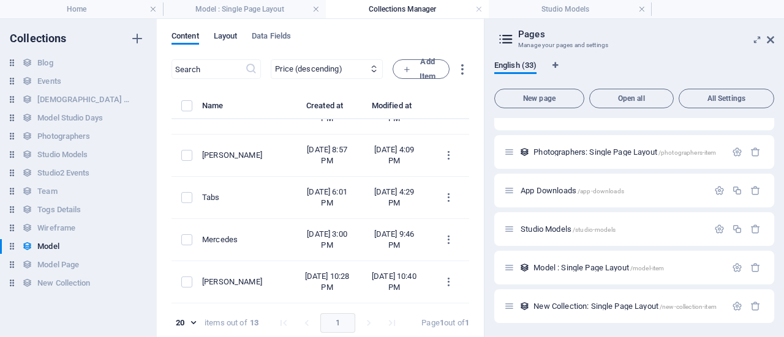
scroll to position [380, 0]
click at [93, 10] on h4 "Home" at bounding box center [81, 8] width 163 height 13
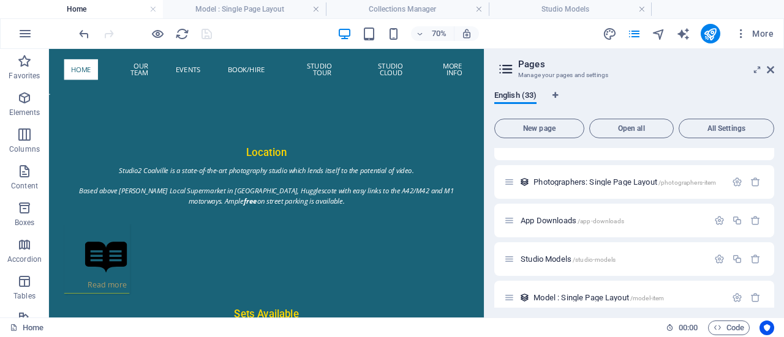
scroll to position [774, 0]
click at [706, 28] on icon "publish" at bounding box center [710, 34] width 14 height 14
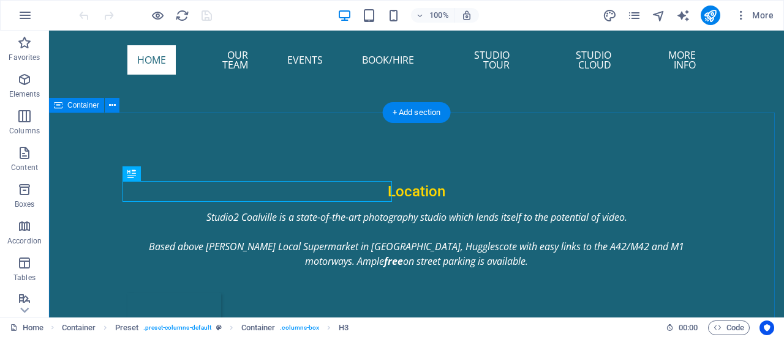
scroll to position [762, 0]
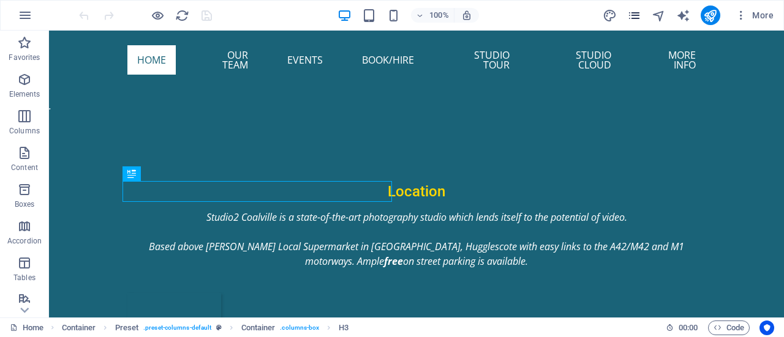
click at [640, 13] on icon "pages" at bounding box center [634, 16] width 14 height 14
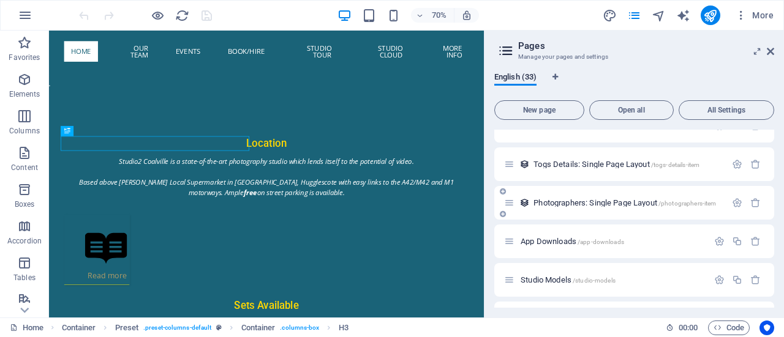
scroll to position [1095, 0]
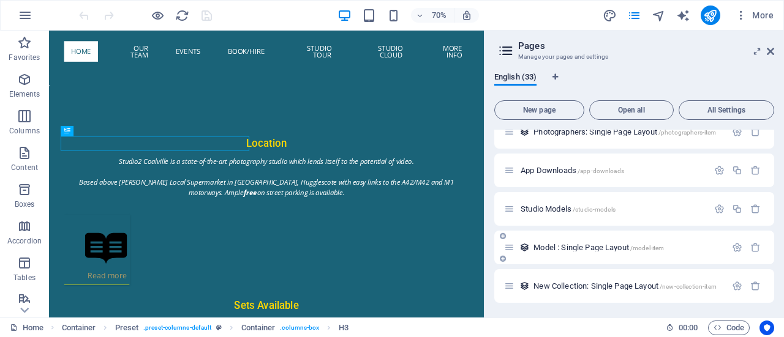
click at [602, 247] on span "Model : Single Page Layout /model-item" at bounding box center [598, 247] width 130 height 9
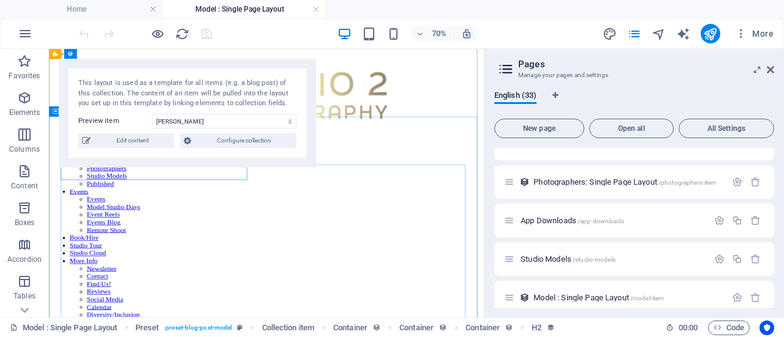
scroll to position [468, 0]
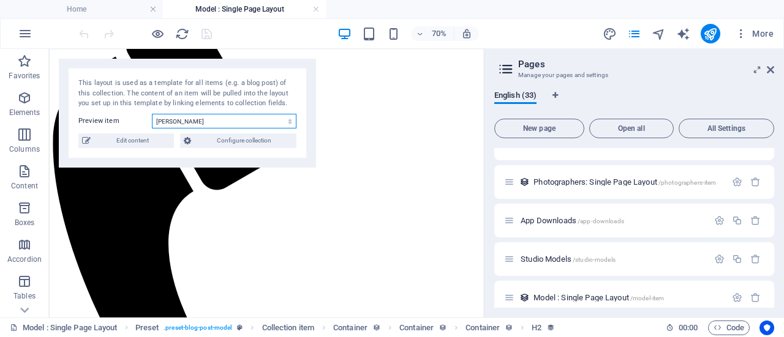
click at [215, 124] on select "Robert Mercedes Amanda Sills (English Rose) Natasha Louise Jay Lucas Ritchie Pe…" at bounding box center [224, 121] width 144 height 15
select select "68a96de7018d1092ea0d3d61"
click at [152, 114] on select "Robert Mercedes Amanda Sills (English Rose) Natasha Louise Jay Lucas Ritchie Pe…" at bounding box center [224, 121] width 144 height 15
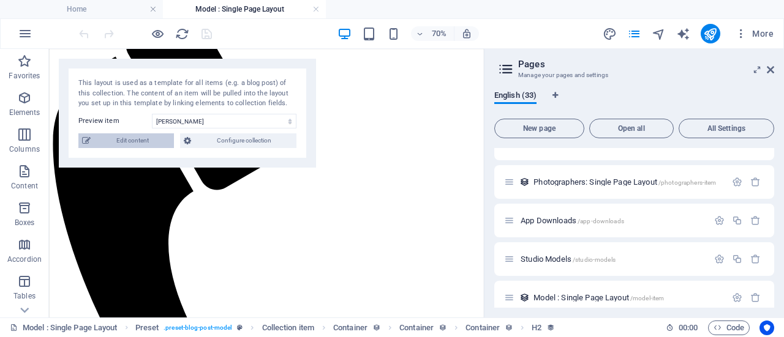
click at [148, 143] on span "Edit content" at bounding box center [132, 140] width 76 height 15
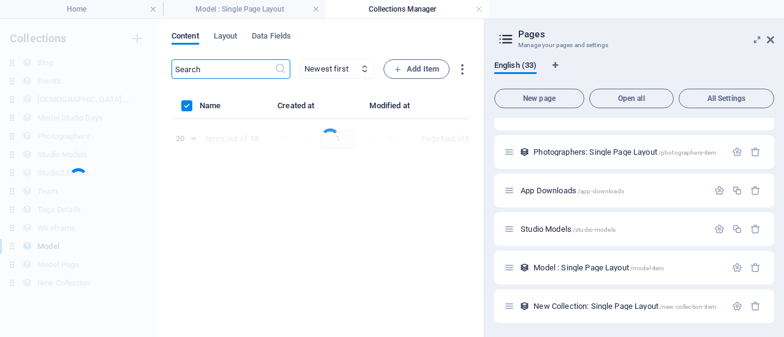
scroll to position [0, 0]
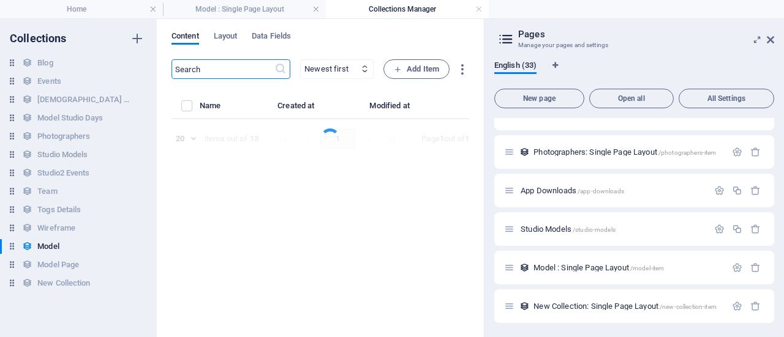
select select "columns.price_DESC"
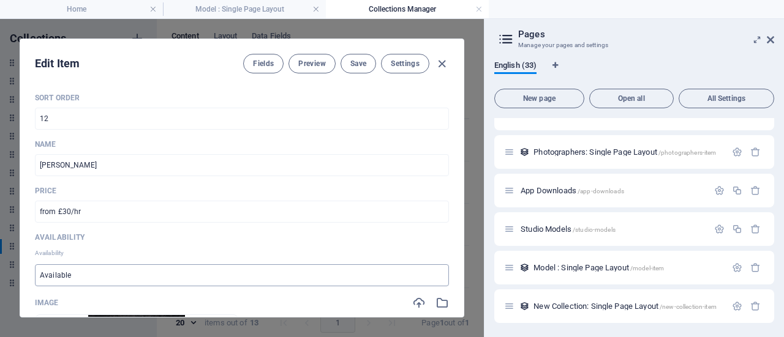
click at [105, 276] on input "Available" at bounding box center [242, 275] width 414 height 22
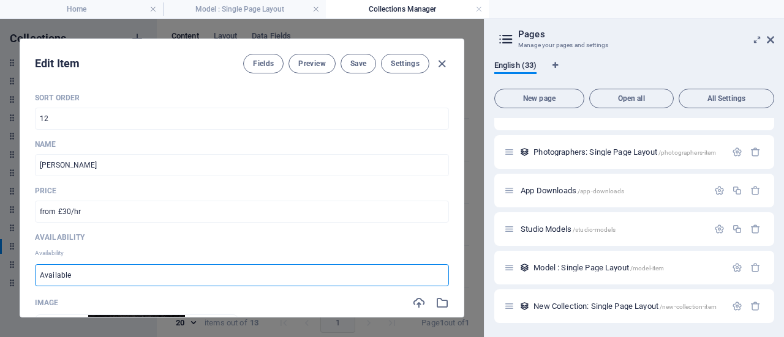
drag, startPoint x: 105, startPoint y: 276, endPoint x: 29, endPoint y: 243, distance: 83.4
click at [11, 261] on div "Edit Item Fields Preview Save Settings Sort Order 12 ​ Name Ritchie ​ Price fro…" at bounding box center [242, 178] width 484 height 318
type input "Unavailable"
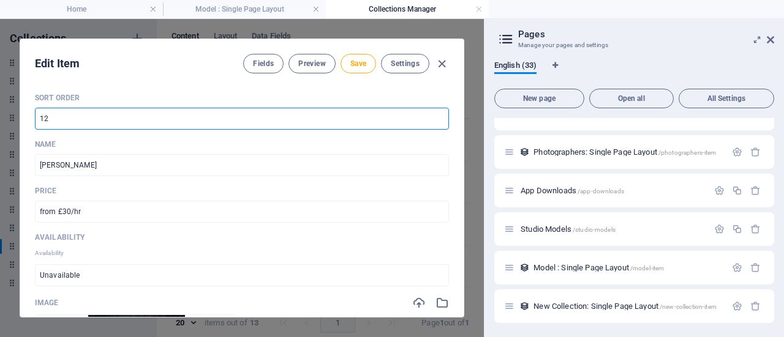
drag, startPoint x: 50, startPoint y: 119, endPoint x: 36, endPoint y: 112, distance: 15.3
click at [37, 113] on input "12" at bounding box center [242, 119] width 414 height 22
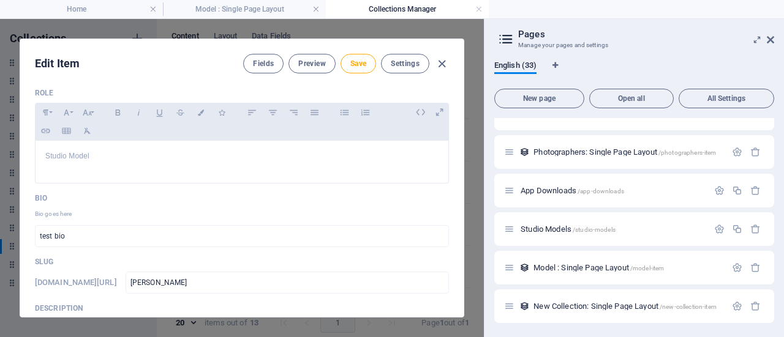
scroll to position [551, 0]
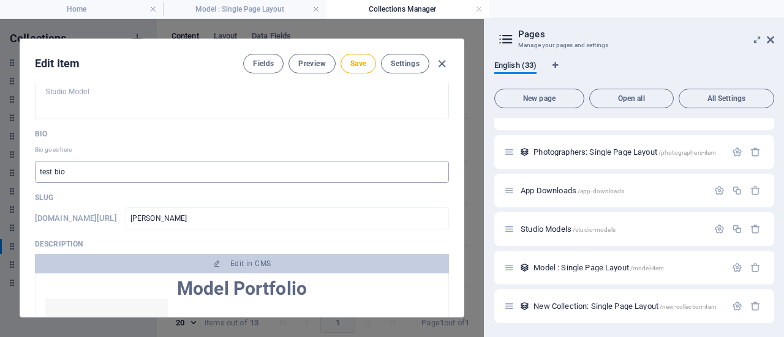
type input "14"
drag, startPoint x: 218, startPoint y: 174, endPoint x: 0, endPoint y: 105, distance: 228.8
click at [0, 116] on div "Edit Item Fields Preview Save Settings Sort Order 14 ​ Name Ritchie ​ Price fro…" at bounding box center [242, 178] width 484 height 318
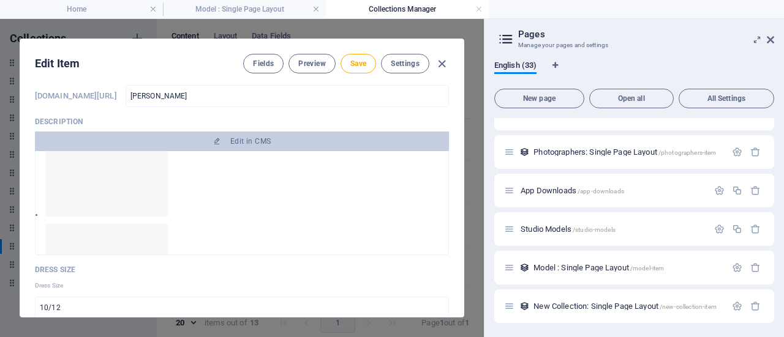
scroll to position [122, 0]
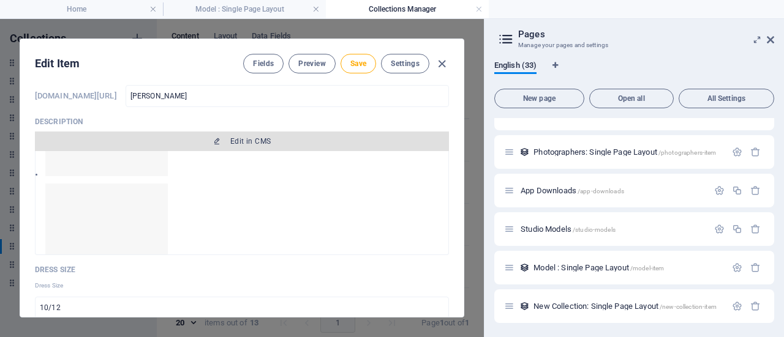
click at [252, 137] on span "Edit in CMS" at bounding box center [250, 142] width 40 height 10
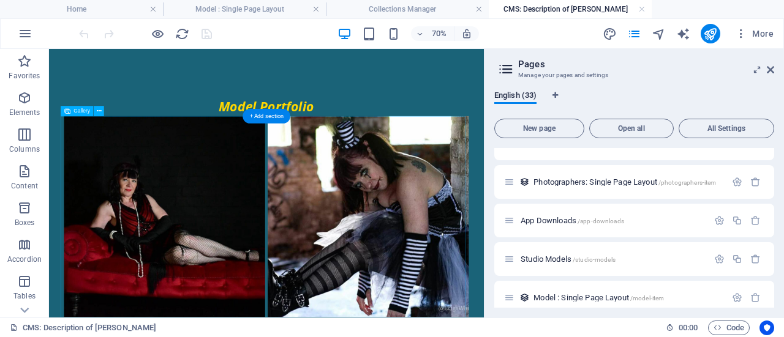
scroll to position [0, 0]
click at [258, 282] on li at bounding box center [214, 288] width 291 height 291
click at [84, 111] on span "Gallery" at bounding box center [81, 110] width 17 height 5
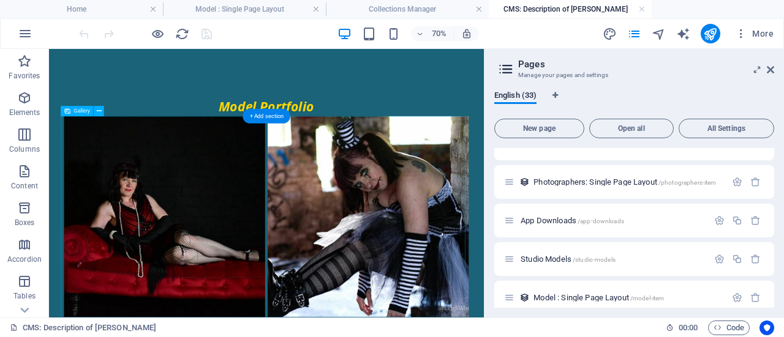
click at [197, 226] on li at bounding box center [214, 288] width 291 height 291
select select "4"
select select "%"
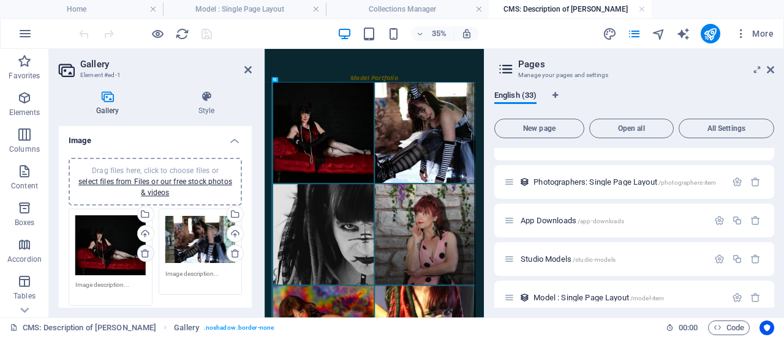
click at [142, 249] on icon at bounding box center [145, 254] width 10 height 10
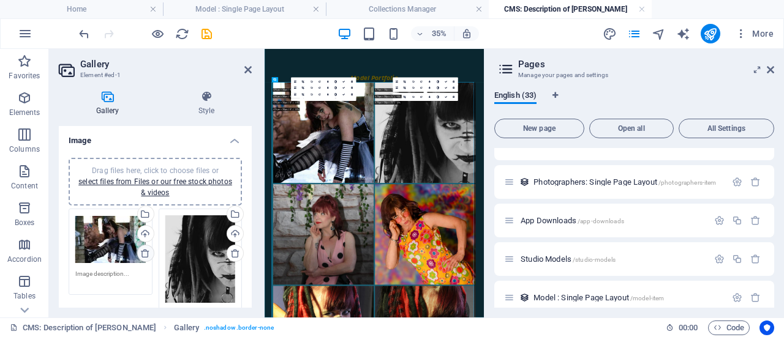
click at [142, 250] on icon at bounding box center [145, 254] width 10 height 10
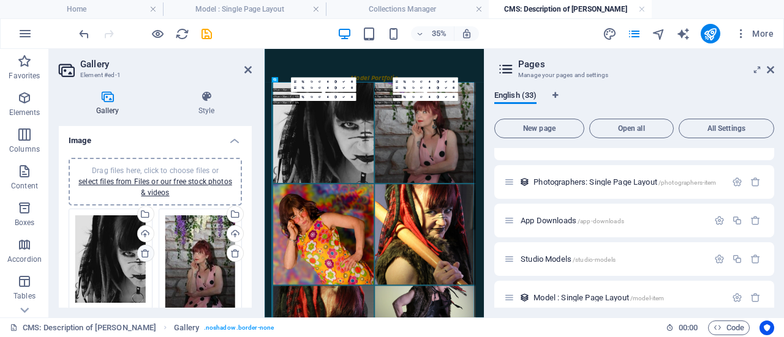
click at [142, 250] on icon at bounding box center [145, 254] width 10 height 10
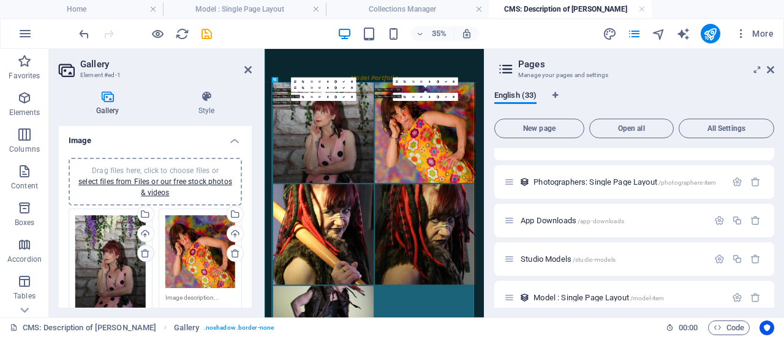
click at [142, 250] on icon at bounding box center [145, 254] width 10 height 10
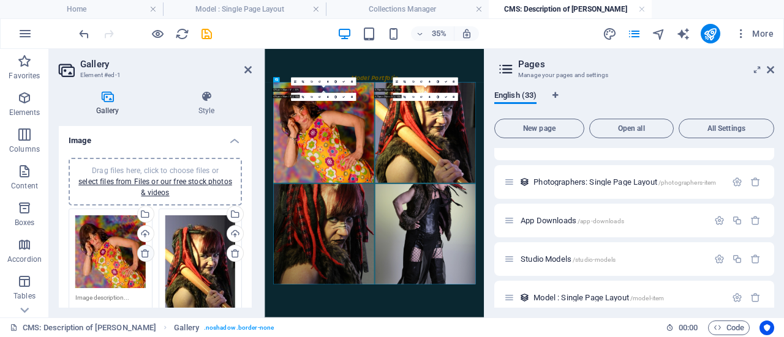
click at [143, 250] on icon at bounding box center [145, 254] width 10 height 10
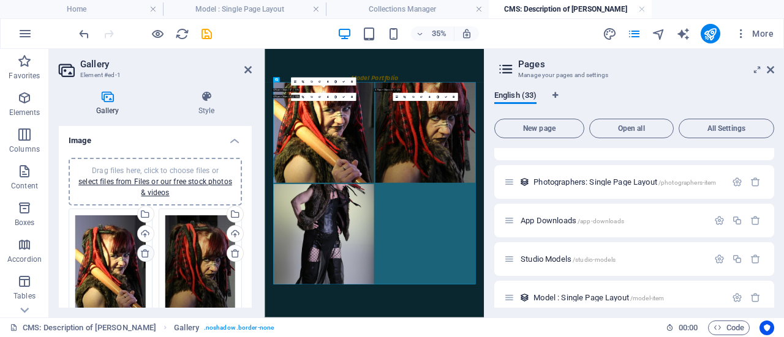
click at [143, 250] on icon at bounding box center [145, 254] width 10 height 10
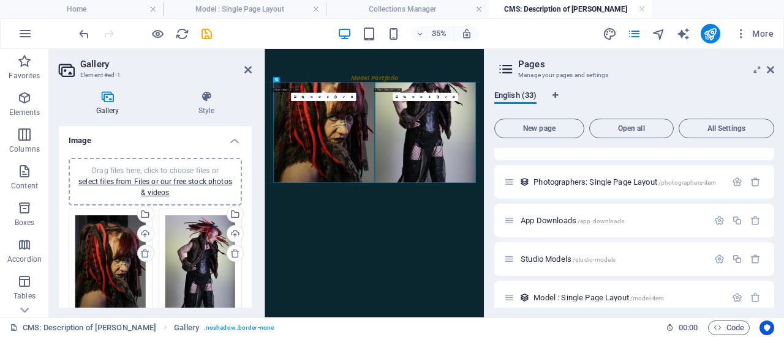
click at [143, 250] on icon at bounding box center [145, 254] width 10 height 10
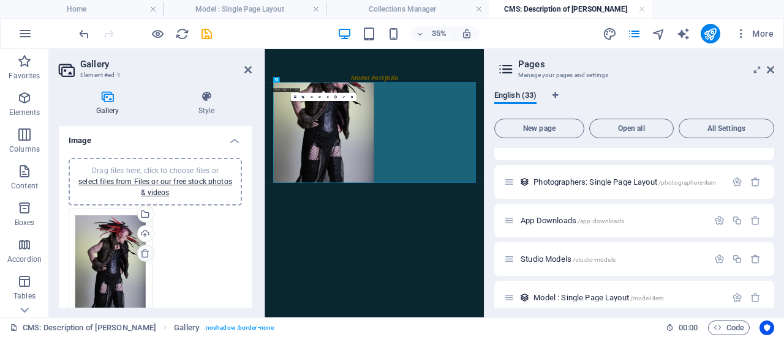
click at [143, 250] on icon at bounding box center [145, 254] width 10 height 10
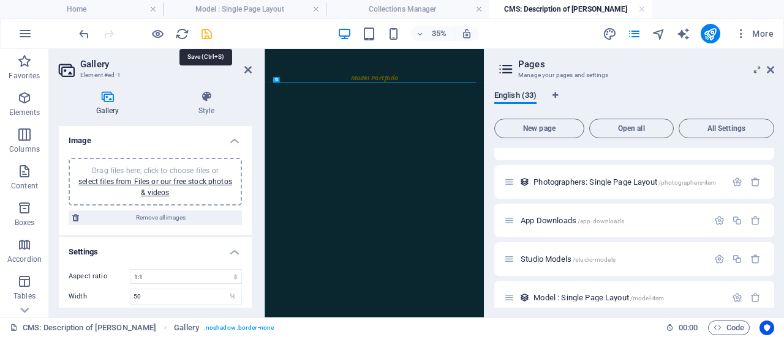
click at [207, 34] on icon "save" at bounding box center [207, 34] width 14 height 14
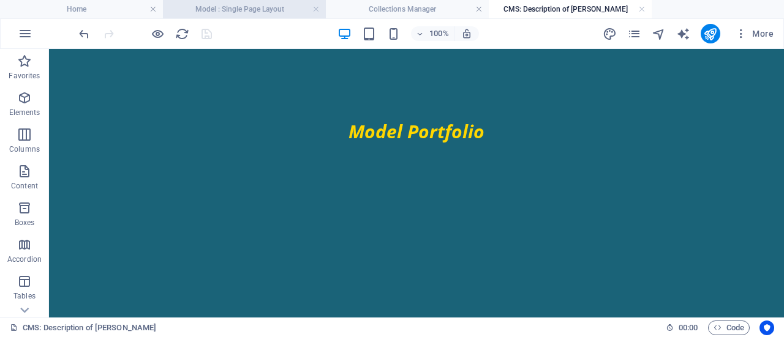
click at [247, 12] on h4 "Model : Single Page Layout" at bounding box center [244, 8] width 163 height 13
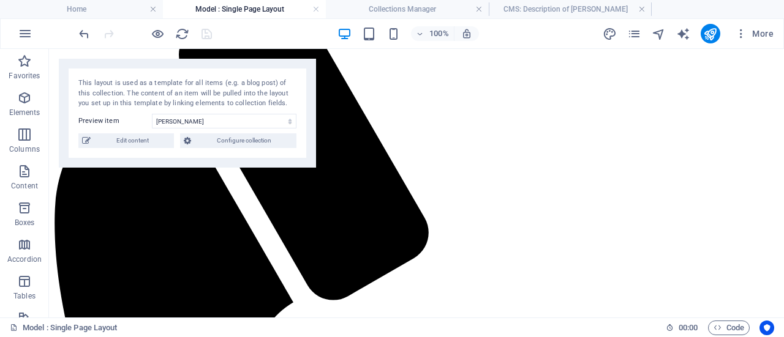
click at [156, 146] on span "Edit content" at bounding box center [132, 140] width 76 height 15
type input "[PERSON_NAME]"
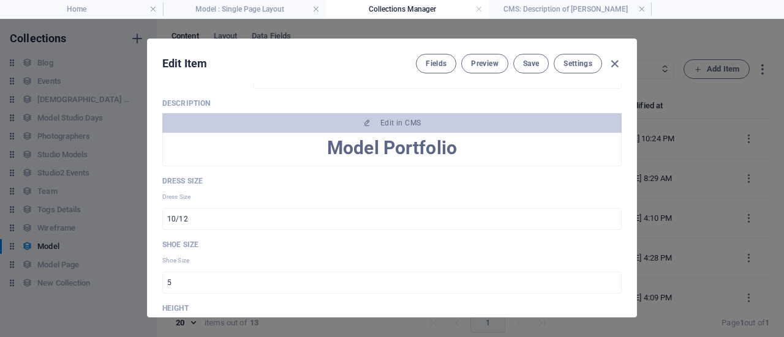
scroll to position [721, 0]
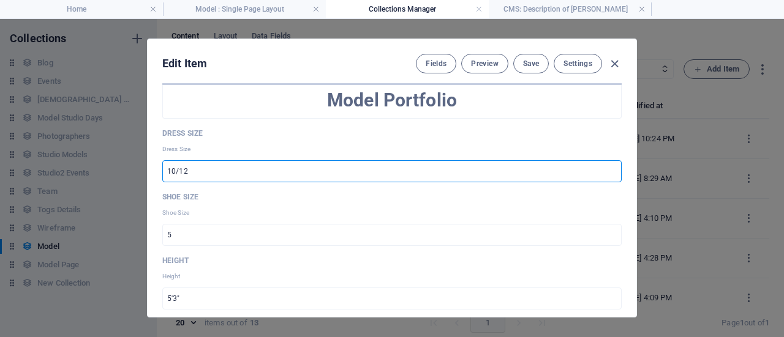
drag, startPoint x: 241, startPoint y: 167, endPoint x: 102, endPoint y: 138, distance: 142.5
click at [125, 147] on div "Edit Item Fields Preview Save Settings Sort Order 14 ​ Name Ritchie ​ Price fro…" at bounding box center [392, 178] width 784 height 318
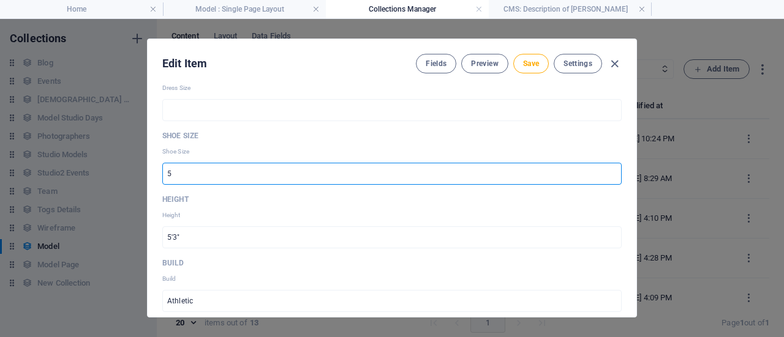
drag, startPoint x: 273, startPoint y: 178, endPoint x: 87, endPoint y: 162, distance: 186.8
click at [138, 160] on div "Edit Item Fields Preview Save Settings Sort Order 14 ​ Name Ritchie ​ Price fro…" at bounding box center [392, 178] width 784 height 318
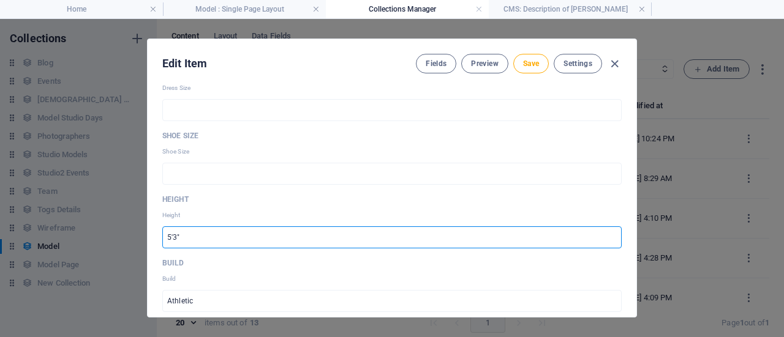
drag, startPoint x: 193, startPoint y: 234, endPoint x: 136, endPoint y: 225, distance: 58.4
click at [140, 226] on div "Edit Item Fields Preview Save Settings Sort Order 14 ​ Name Ritchie ​ Price fro…" at bounding box center [392, 178] width 784 height 318
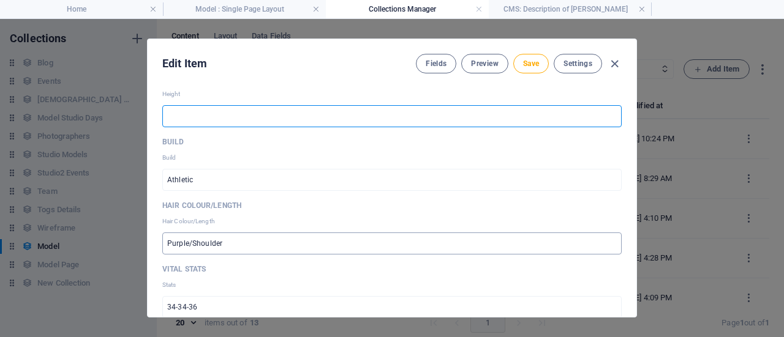
scroll to position [905, 0]
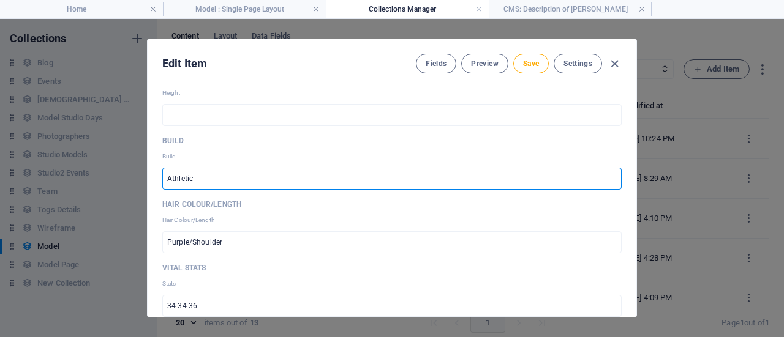
drag, startPoint x: 215, startPoint y: 172, endPoint x: 115, endPoint y: 163, distance: 100.8
click at [120, 162] on div "Edit Item Fields Preview Save Settings Sort Order 14 ​ Name Ritchie ​ Price fro…" at bounding box center [392, 178] width 784 height 318
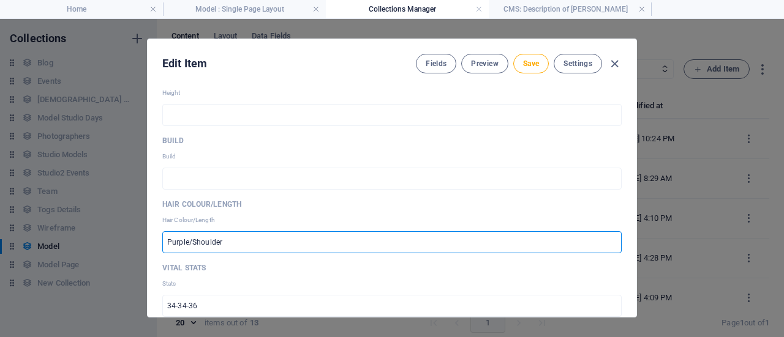
drag, startPoint x: 226, startPoint y: 241, endPoint x: 58, endPoint y: 216, distance: 170.8
click at [59, 216] on div "Edit Item Fields Preview Save Settings Sort Order 14 ​ Name Ritchie ​ Price fro…" at bounding box center [392, 178] width 784 height 318
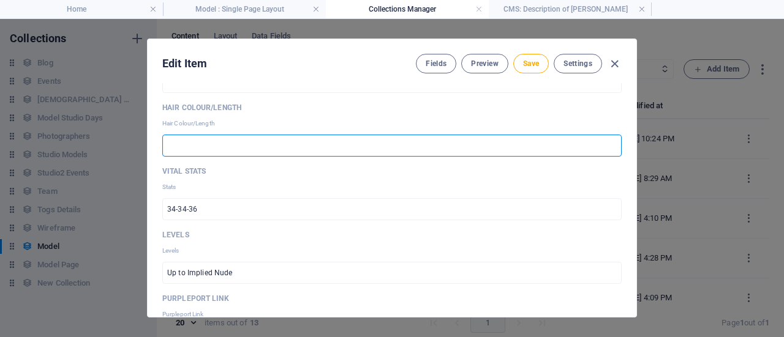
scroll to position [1027, 0]
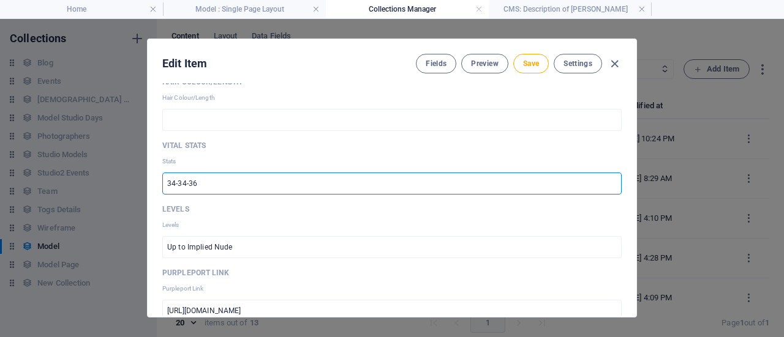
drag, startPoint x: 211, startPoint y: 178, endPoint x: 94, endPoint y: 167, distance: 117.4
click at [100, 165] on div "Edit Item Fields Preview Save Settings Sort Order 14 ​ Name Ritchie ​ Price fro…" at bounding box center [392, 178] width 784 height 318
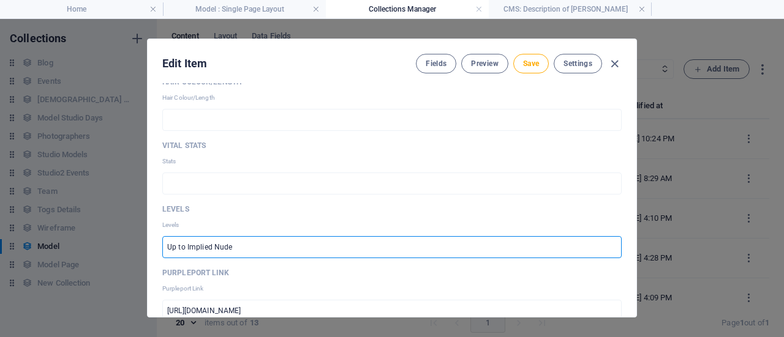
drag, startPoint x: 241, startPoint y: 243, endPoint x: 61, endPoint y: 222, distance: 181.8
click at [72, 222] on div "Edit Item Fields Preview Save Settings Sort Order 14 ​ Name Ritchie ​ Price fro…" at bounding box center [392, 178] width 784 height 318
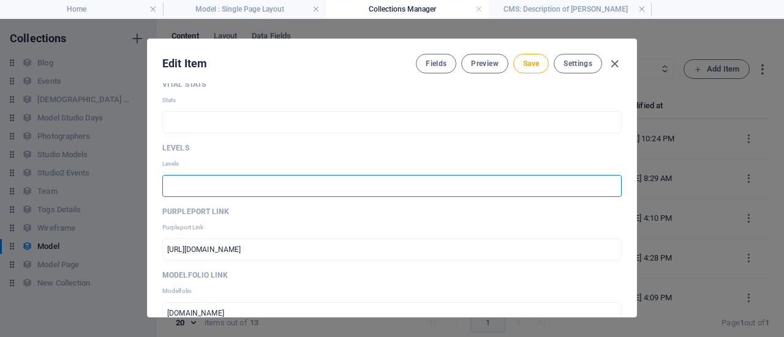
scroll to position [1150, 0]
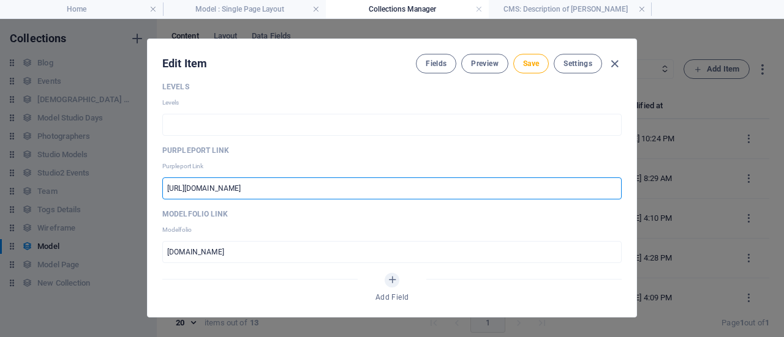
drag, startPoint x: 332, startPoint y: 183, endPoint x: 43, endPoint y: 176, distance: 289.6
click at [78, 173] on div "Edit Item Fields Preview Save Settings Sort Order 14 ​ Name Ritchie ​ Price fro…" at bounding box center [392, 178] width 784 height 318
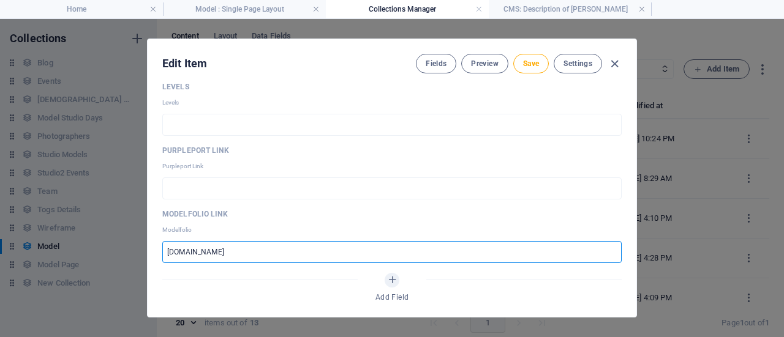
drag, startPoint x: 140, startPoint y: 238, endPoint x: 6, endPoint y: 219, distance: 135.4
click at [29, 220] on div "Edit Item Fields Preview Save Settings Sort Order 14 ​ Name Ritchie ​ Price fro…" at bounding box center [392, 178] width 784 height 318
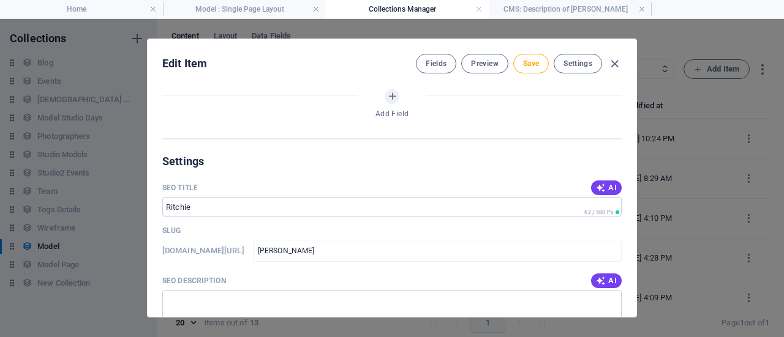
scroll to position [1394, 0]
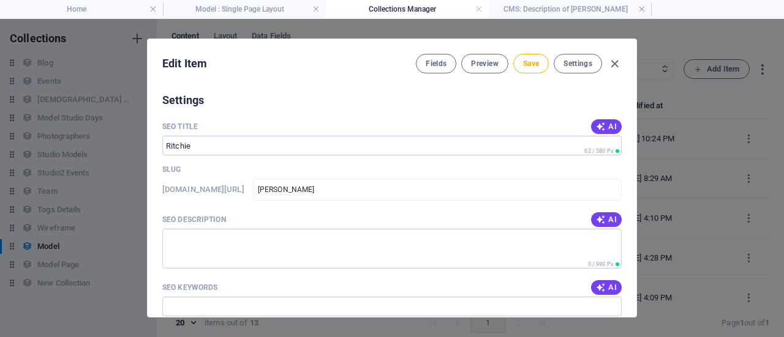
click at [606, 122] on span "AI" at bounding box center [606, 127] width 21 height 10
type input "Studio Model Portfolio - West Midlands"
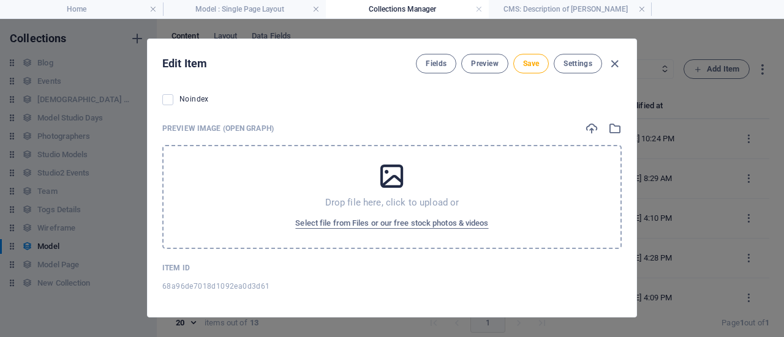
scroll to position [1859, 0]
click at [531, 50] on div "Edit Item Fields Preview Save Settings" at bounding box center [392, 61] width 488 height 44
click at [533, 64] on span "Save" at bounding box center [531, 64] width 16 height 10
click at [609, 62] on icon "button" at bounding box center [614, 64] width 14 height 14
type input "[PERSON_NAME]"
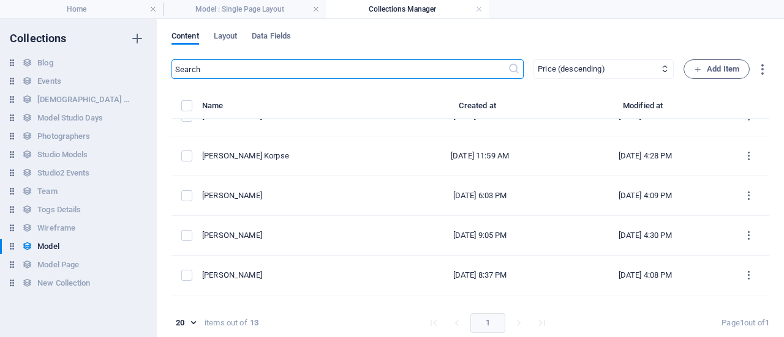
scroll to position [85, 0]
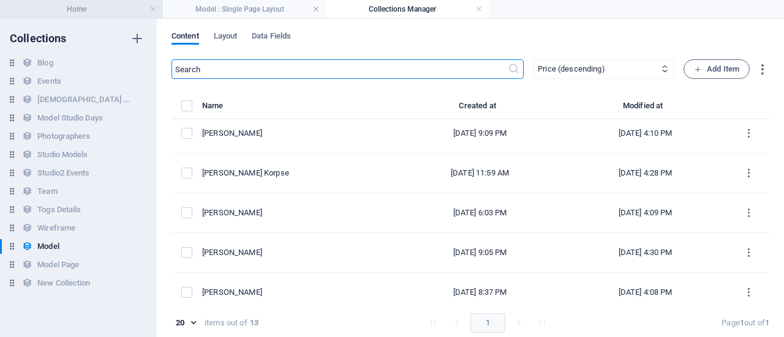
click at [133, 9] on h4 "Home" at bounding box center [81, 8] width 163 height 13
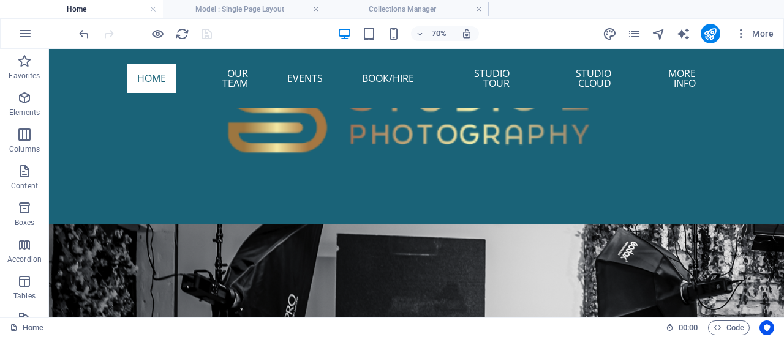
scroll to position [762, 0]
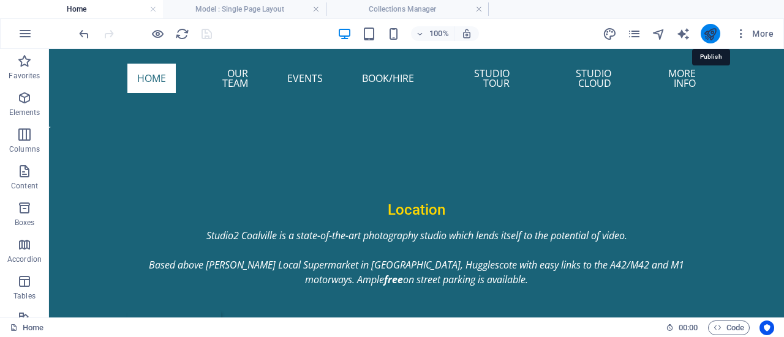
click at [715, 34] on icon "publish" at bounding box center [710, 34] width 14 height 14
